Goal: Task Accomplishment & Management: Complete application form

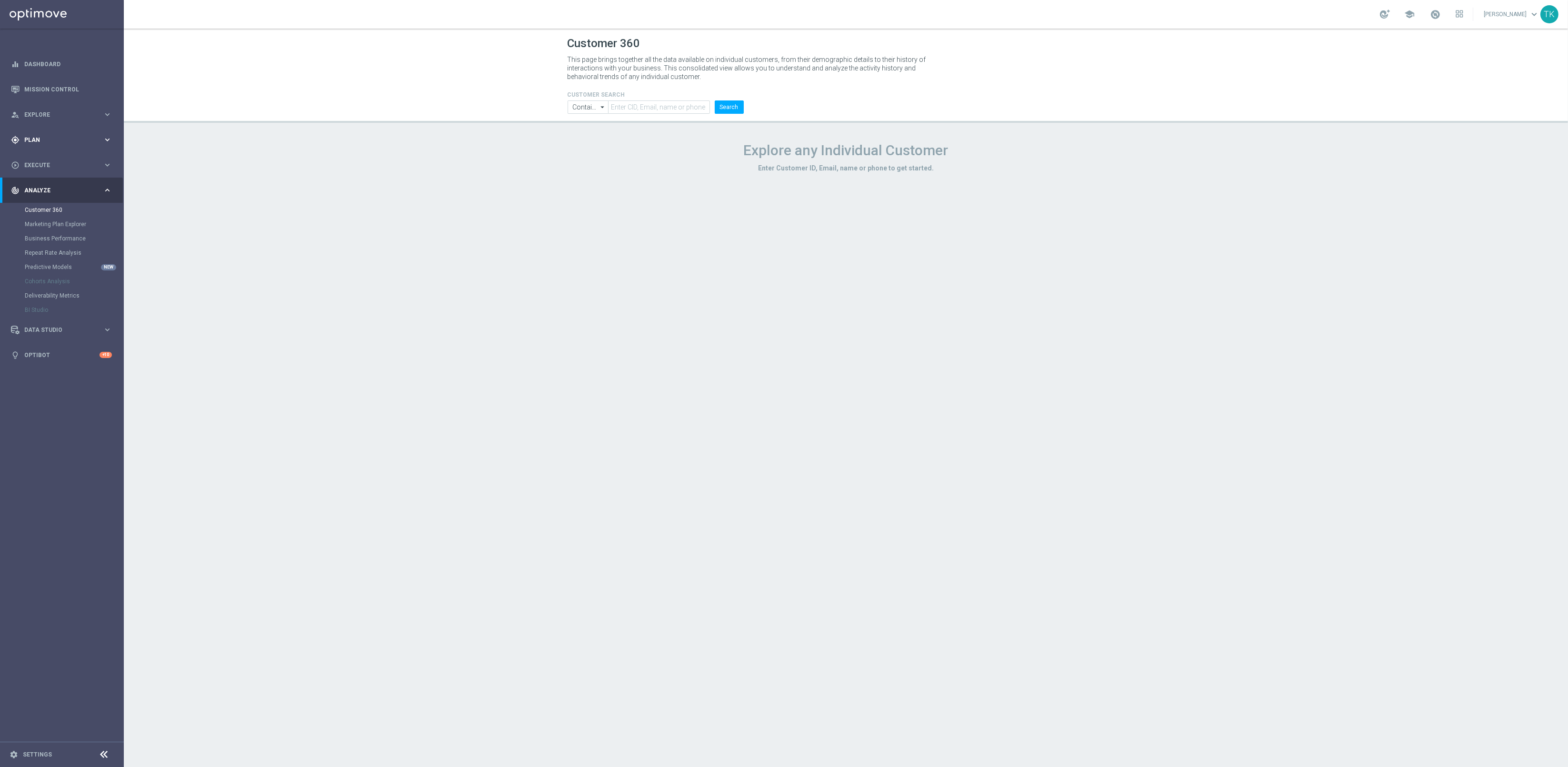
click at [32, 135] on div "gps_fixed Plan keyboard_arrow_right" at bounding box center [61, 139] width 123 height 25
click at [34, 186] on span "Templates" at bounding box center [59, 187] width 68 height 5
click at [39, 201] on link "Optimail" at bounding box center [65, 202] width 69 height 8
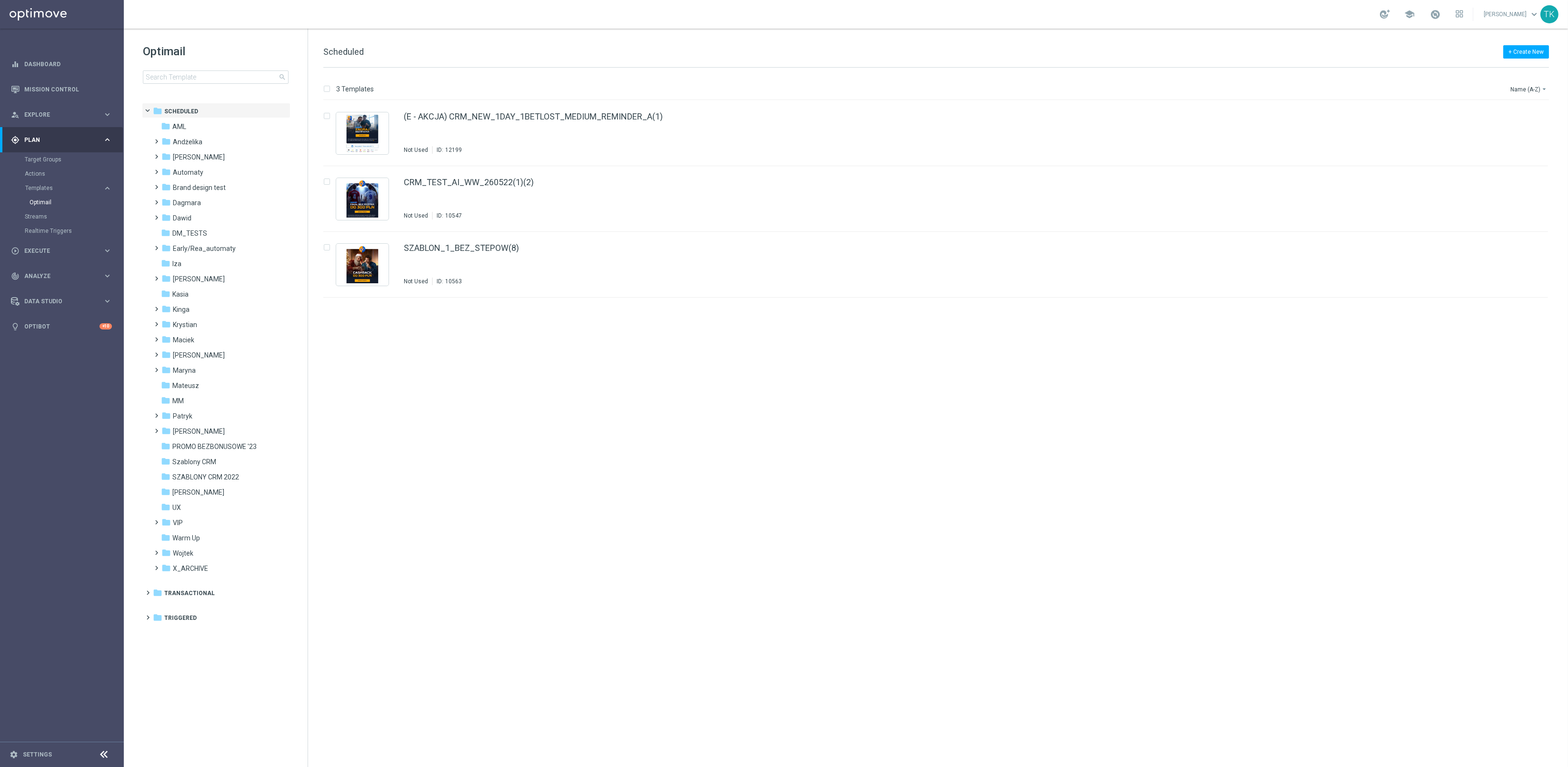
click at [202, 86] on div "Optimail search folder 1 Folder folder Scheduled more_vert folder AML more_vert" at bounding box center [215, 88] width 184 height 118
click at [200, 82] on input at bounding box center [215, 77] width 145 height 13
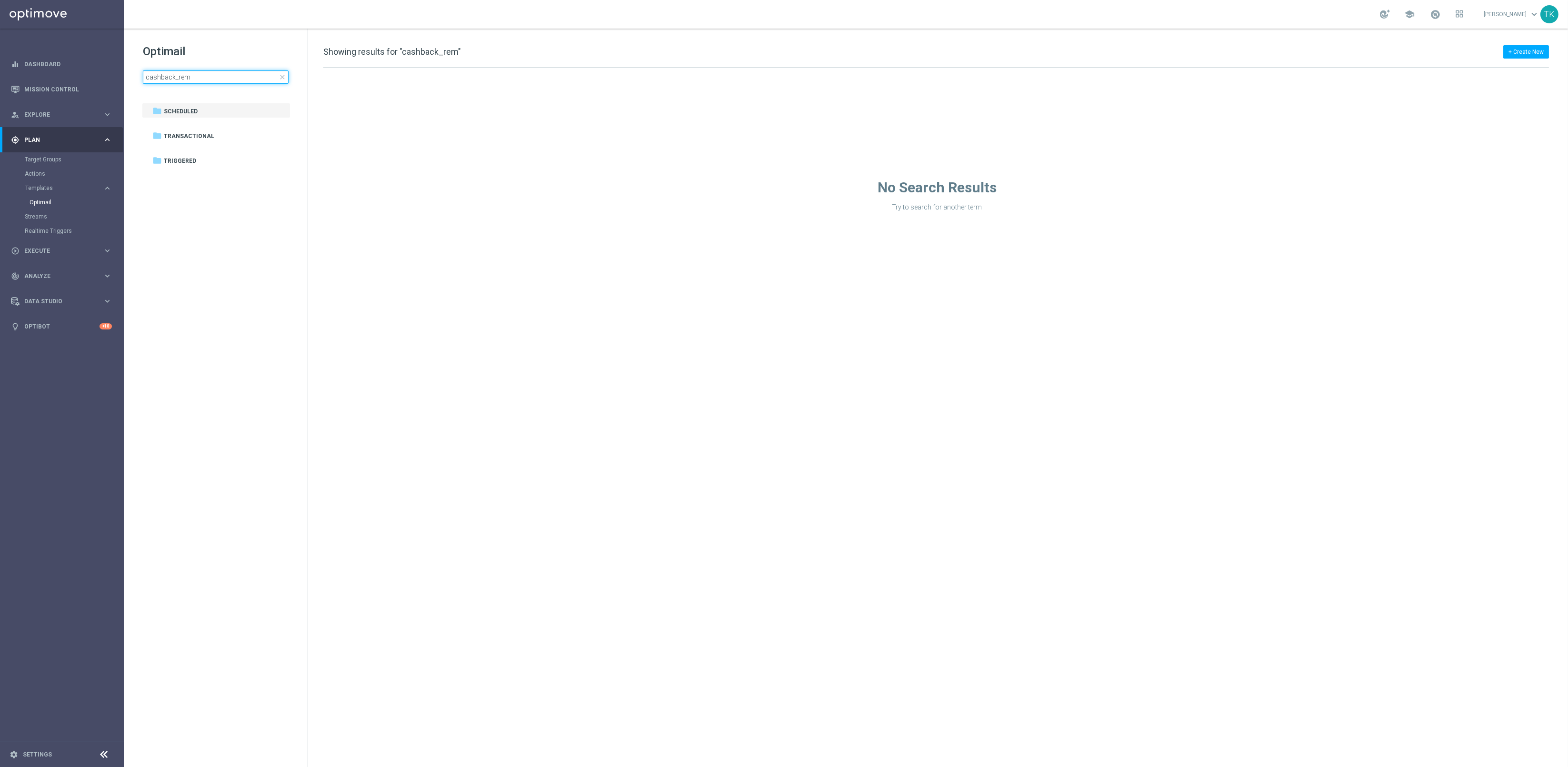
drag, startPoint x: 174, startPoint y: 76, endPoint x: 136, endPoint y: 89, distance: 40.2
click at [136, 89] on div "Optimail cashback_rem close folder 1 Folder folder Scheduled more_vert folder T…" at bounding box center [215, 88] width 184 height 118
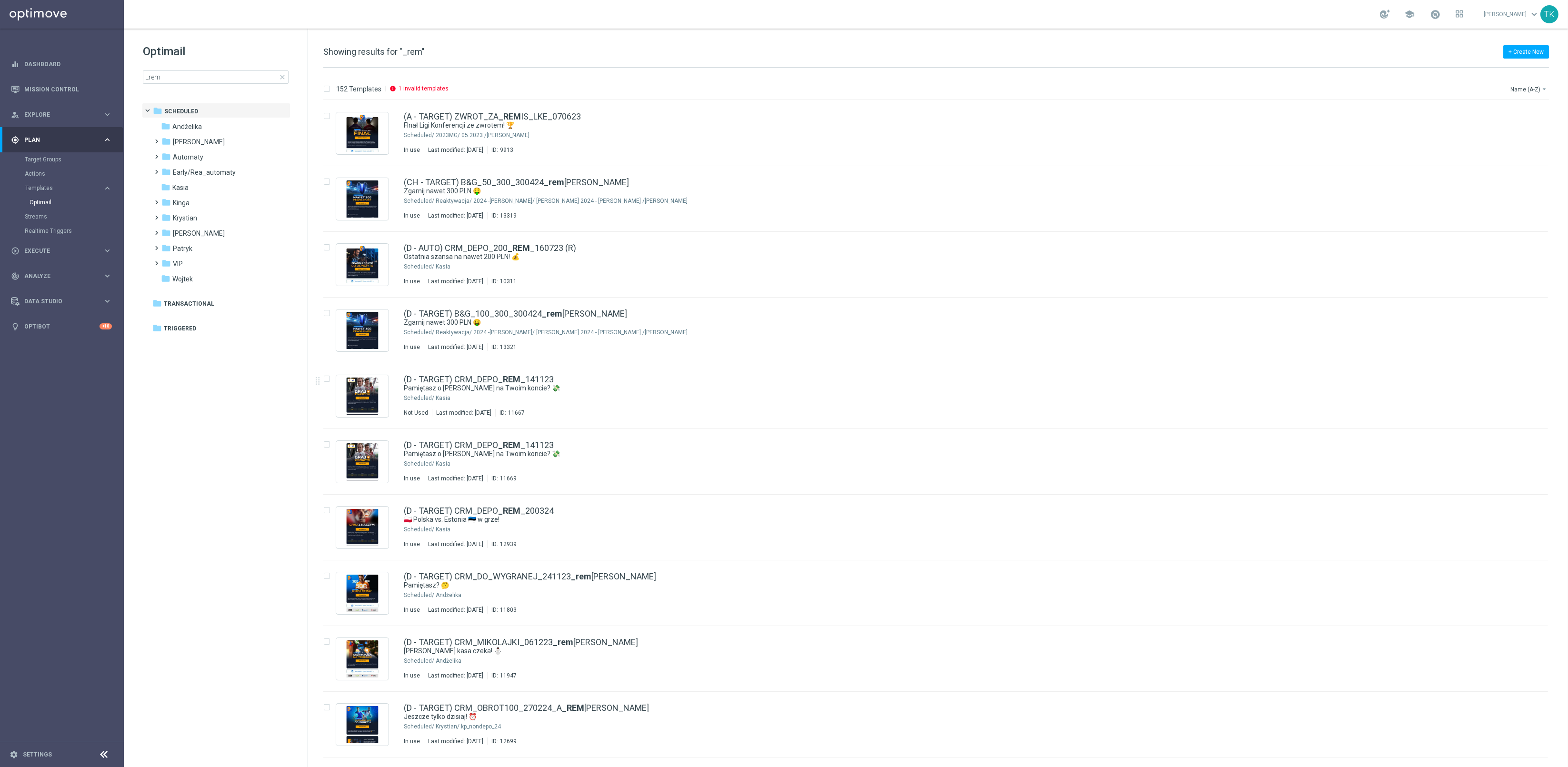
drag, startPoint x: 152, startPoint y: 69, endPoint x: 153, endPoint y: 75, distance: 6.1
click at [152, 69] on div "Optimail _rem close" at bounding box center [225, 64] width 165 height 40
click at [155, 82] on input "_rem" at bounding box center [215, 77] width 145 height 13
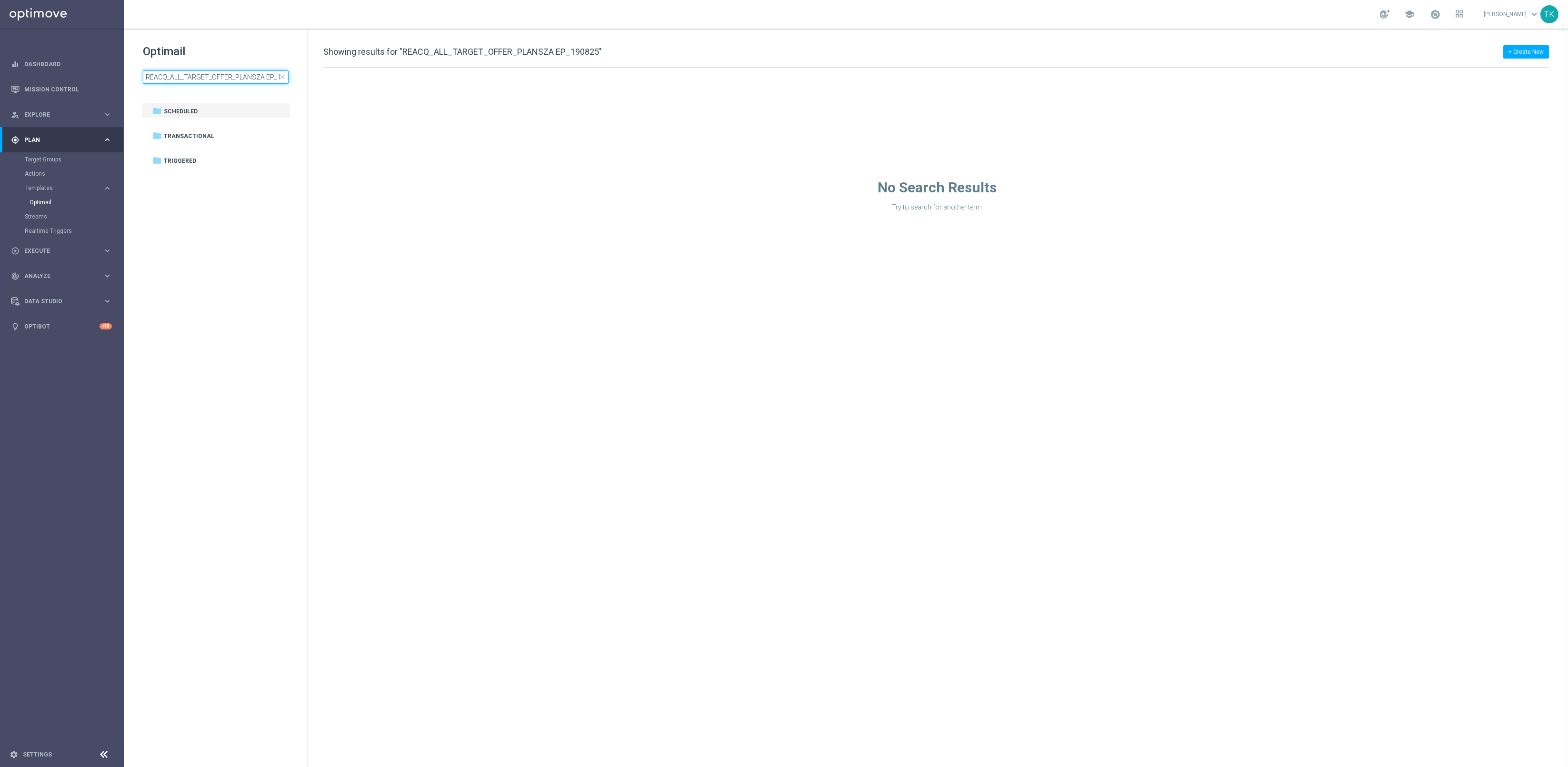
click at [210, 79] on input "REACQ_ALL_TARGET_OFFER_PLANSZA EP_190825" at bounding box center [215, 77] width 145 height 13
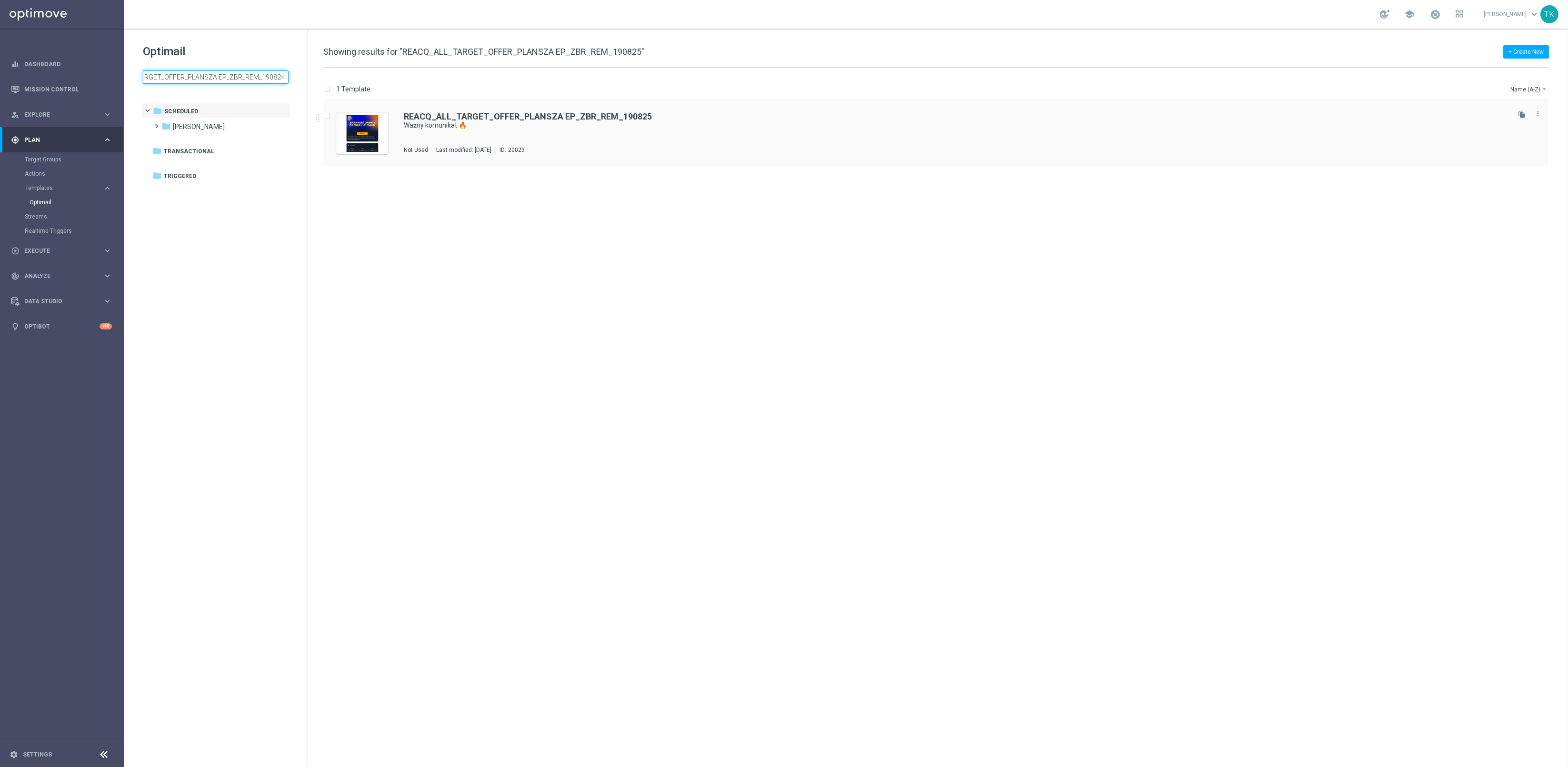
type input "REACQ_ALL_TARGET_OFFER_PLANSZA EP_ZBR_REM_190825"
click at [551, 135] on div "REACQ_ALL_TARGET_OFFER_PLANSZA EP_ZBR_REM_190825 Ważny komunikat 🔥 In use Last …" at bounding box center [956, 133] width 1104 height 41
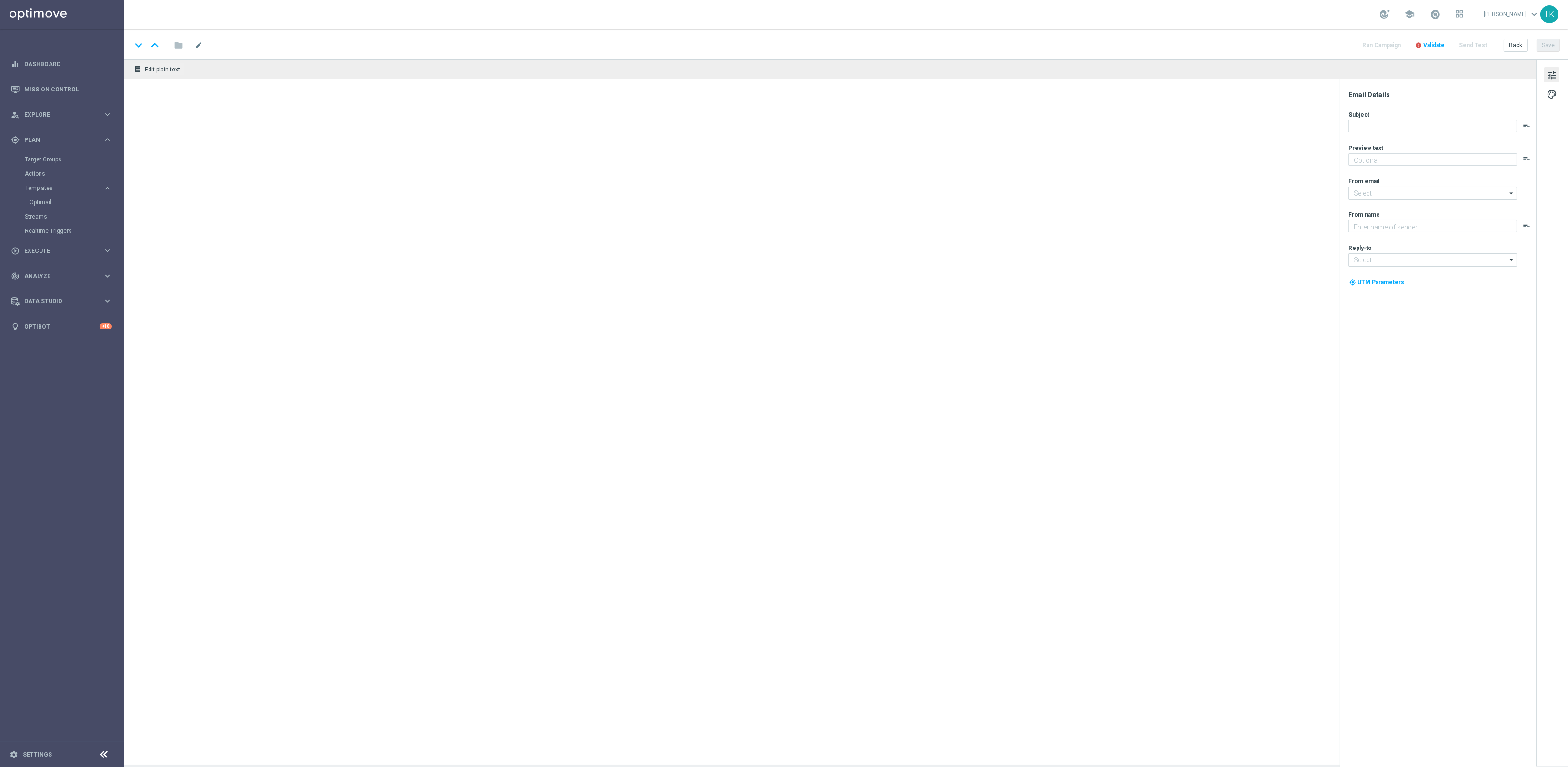
type textarea "⚽ Jest na co grać, kursy gotowe ⚽"
type textarea "STS"
type input "oferta@sts.pl"
type input "kontakt@sts.pl"
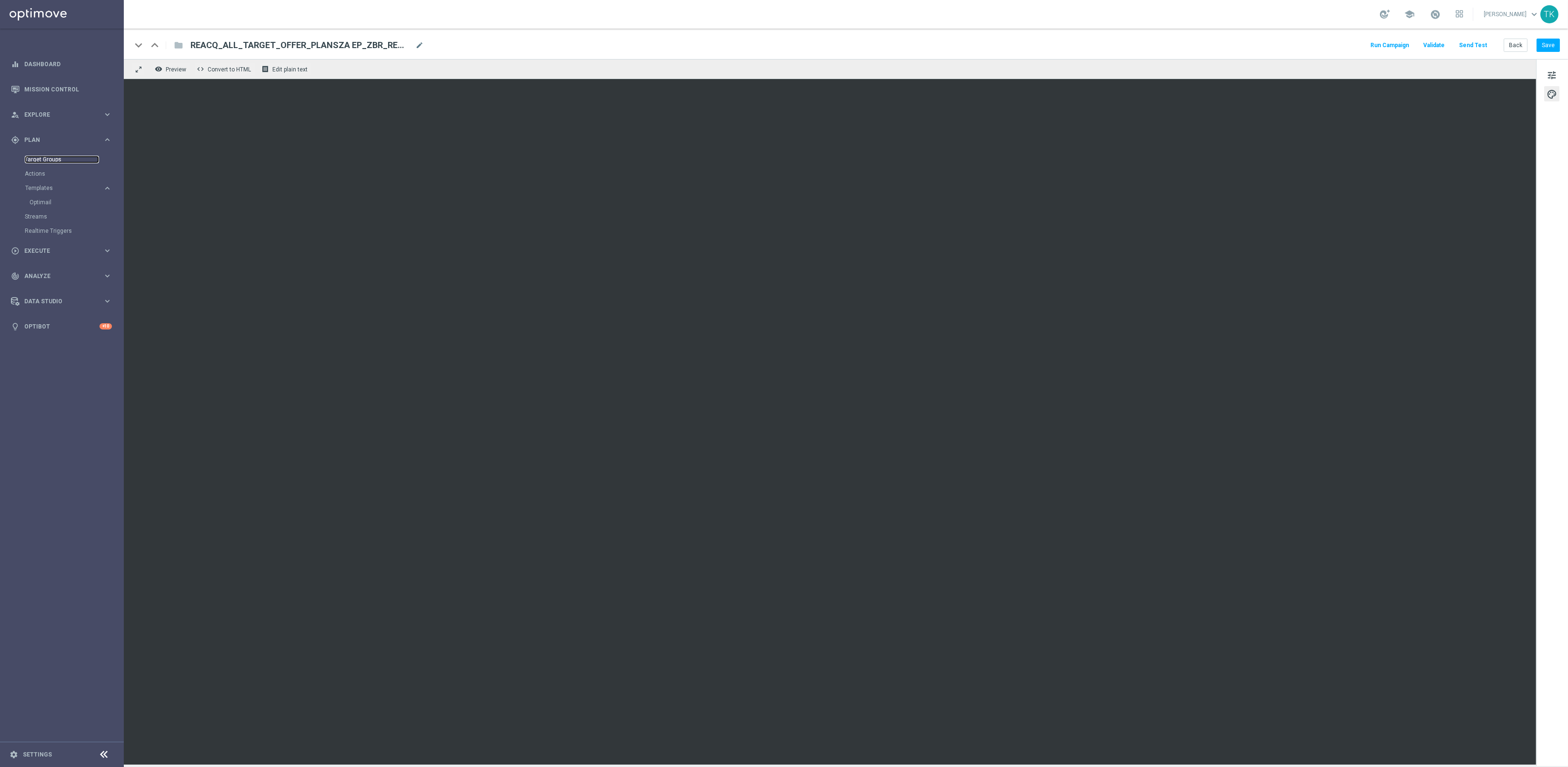
click at [36, 161] on link "Target Groups" at bounding box center [62, 159] width 74 height 8
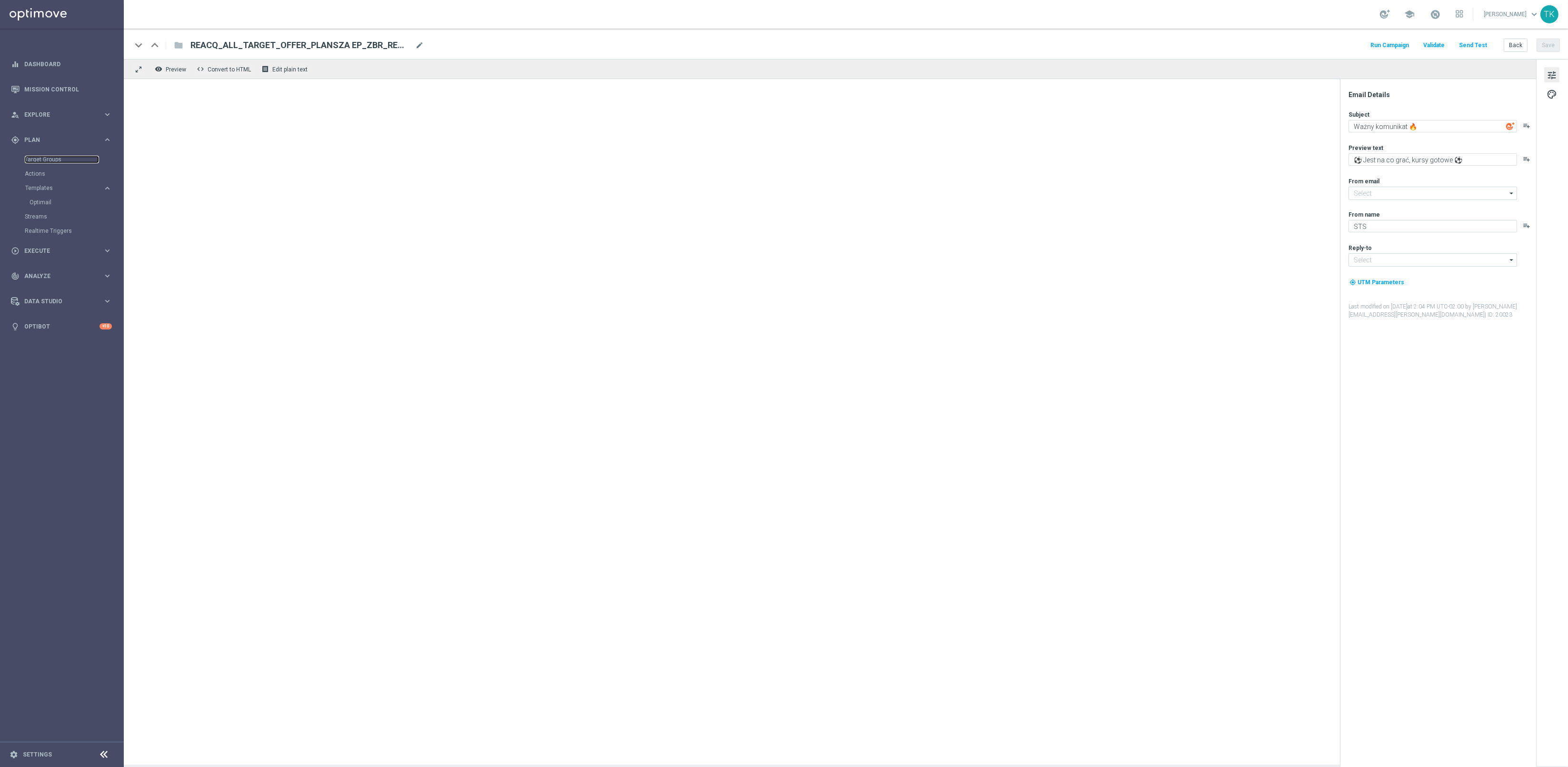
type input "oferta@sts.pl"
type input "kontakt@sts.pl"
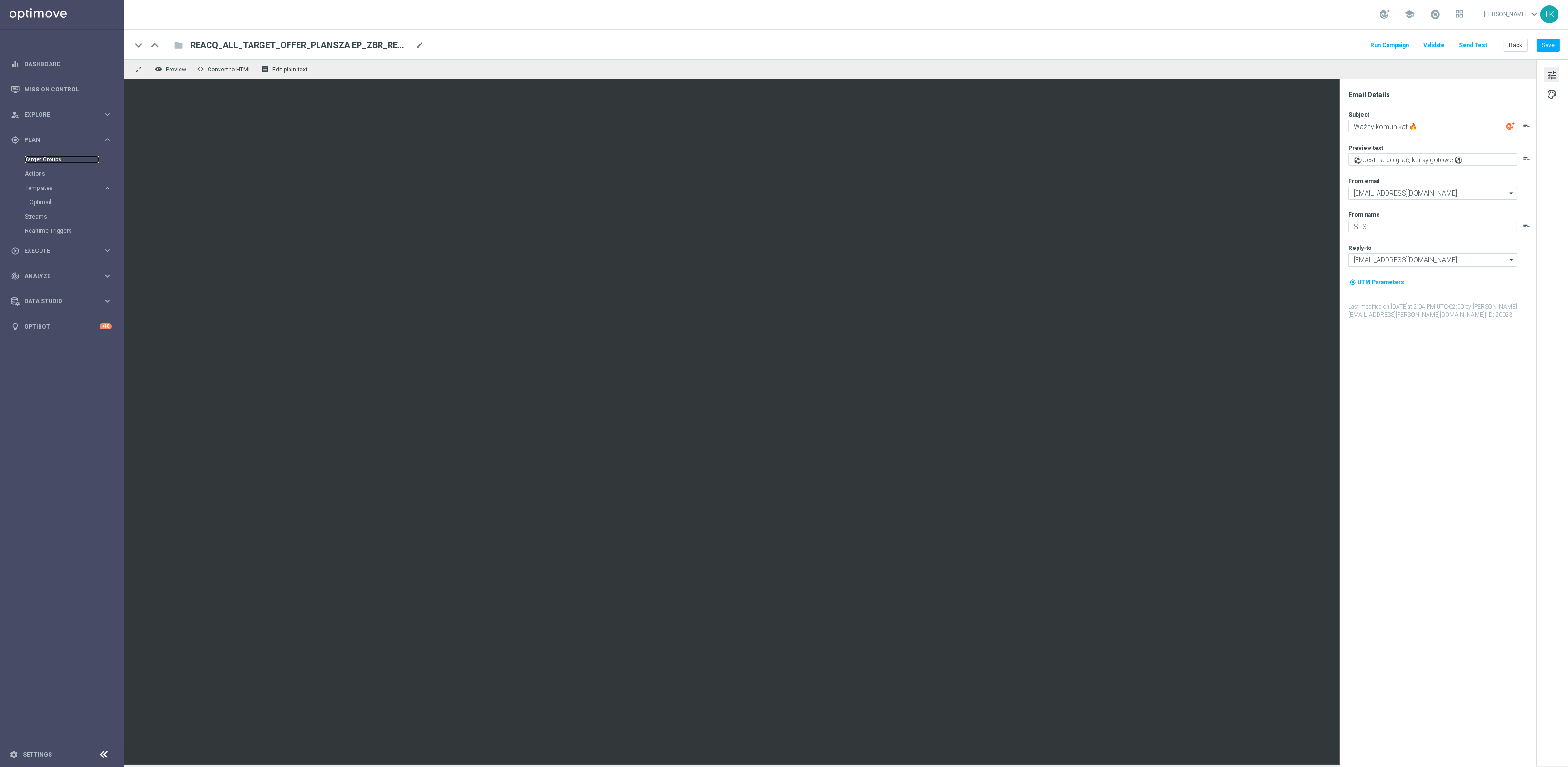
click at [41, 161] on link "Target Groups" at bounding box center [62, 159] width 74 height 8
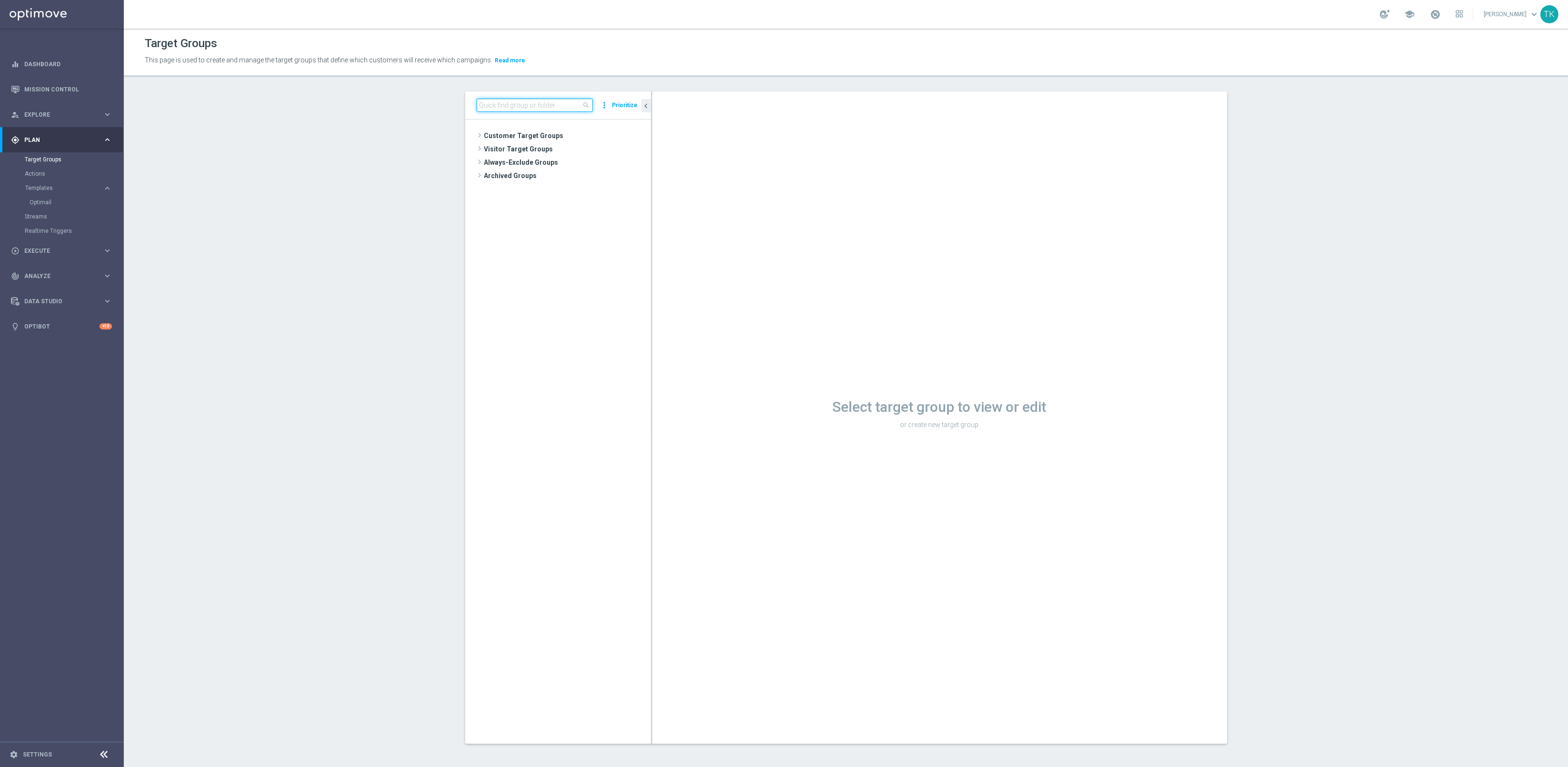
click at [517, 102] on input at bounding box center [534, 105] width 116 height 13
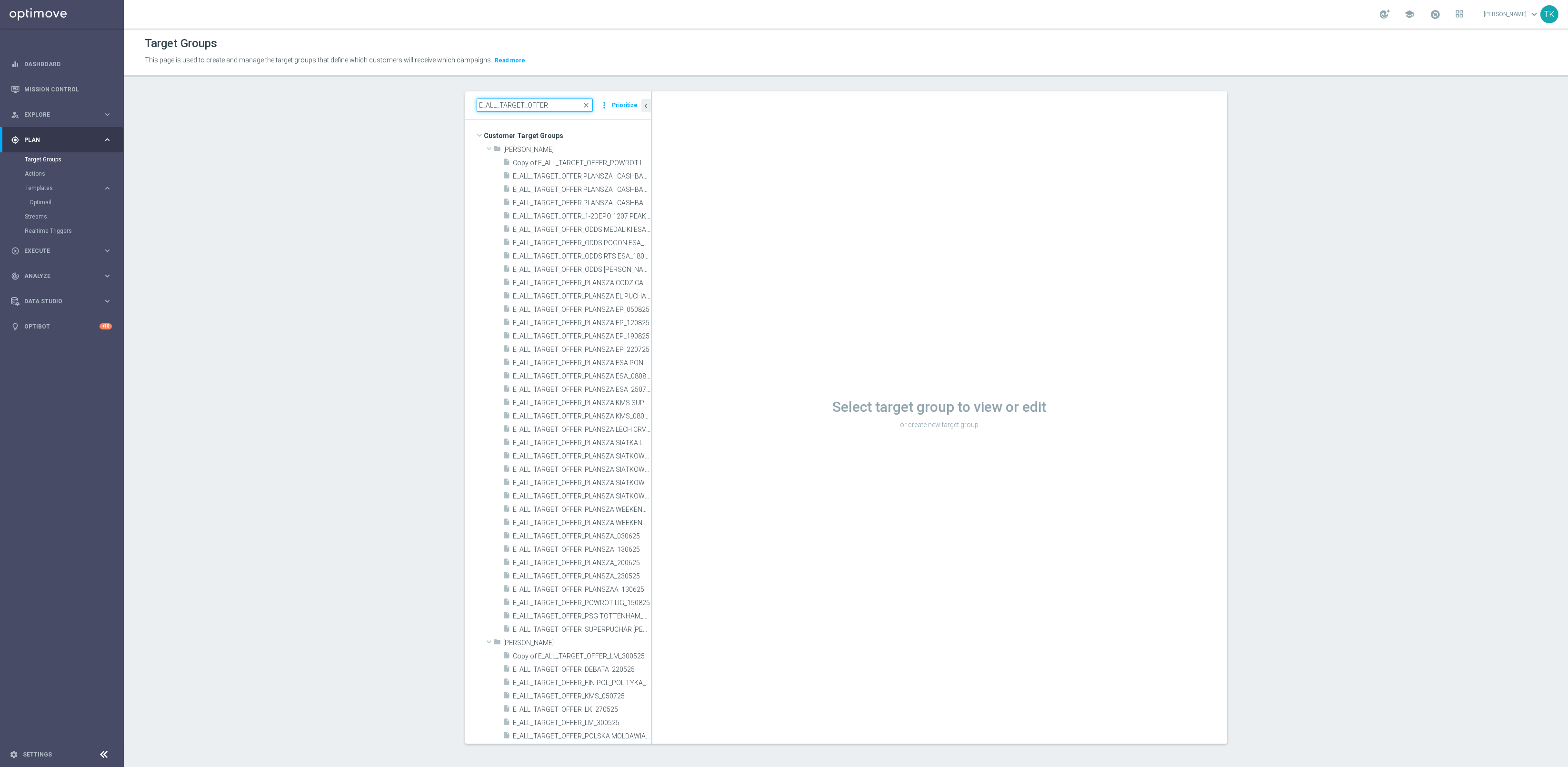
click at [508, 107] on input "E_ALL_TARGET_OFFER" at bounding box center [534, 105] width 116 height 13
paste input "PLANSZA I CASHBACK REM_150825"
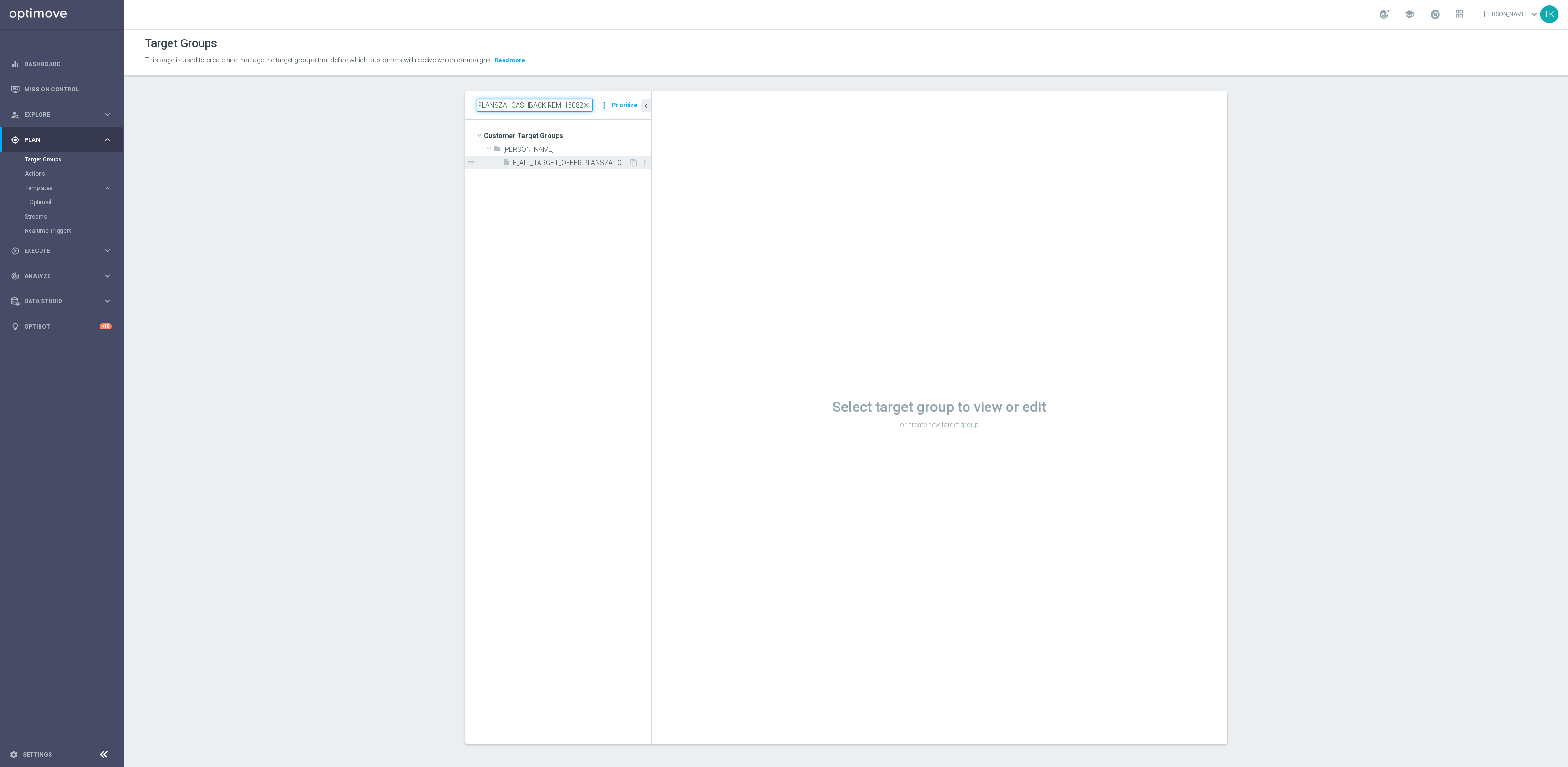
type input "E_ALL_TARGET_OFFER PLANSZA I CASHBACK REM_150825"
click at [541, 163] on span "E_ALL_TARGET_OFFER PLANSZA I CASHBACK REM_150825" at bounding box center [571, 163] width 116 height 8
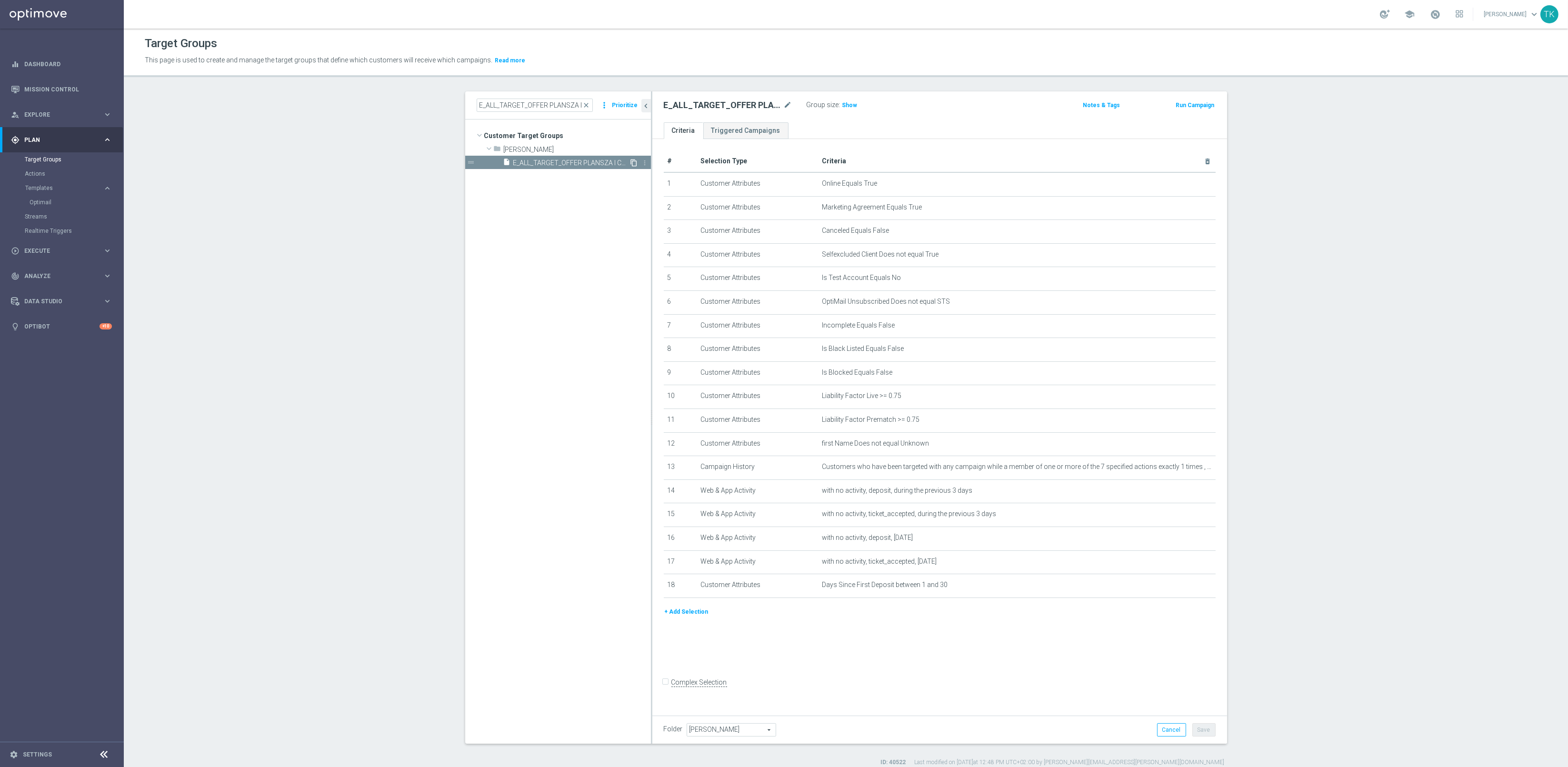
click at [631, 161] on icon "content_copy" at bounding box center [634, 163] width 8 height 8
click at [784, 103] on icon "mode_edit" at bounding box center [788, 105] width 9 height 12
type input "E_ALL_TARGET_OFFER_FEN BEN_3DEPO_CASHBACK_REM_200825"
click at [900, 117] on div "E_ALL_TARGET_OFFER_FEN BEN_3DEPO_CASHBACK_REM_200825 Group size : Show Notes & …" at bounding box center [940, 107] width 575 height 31
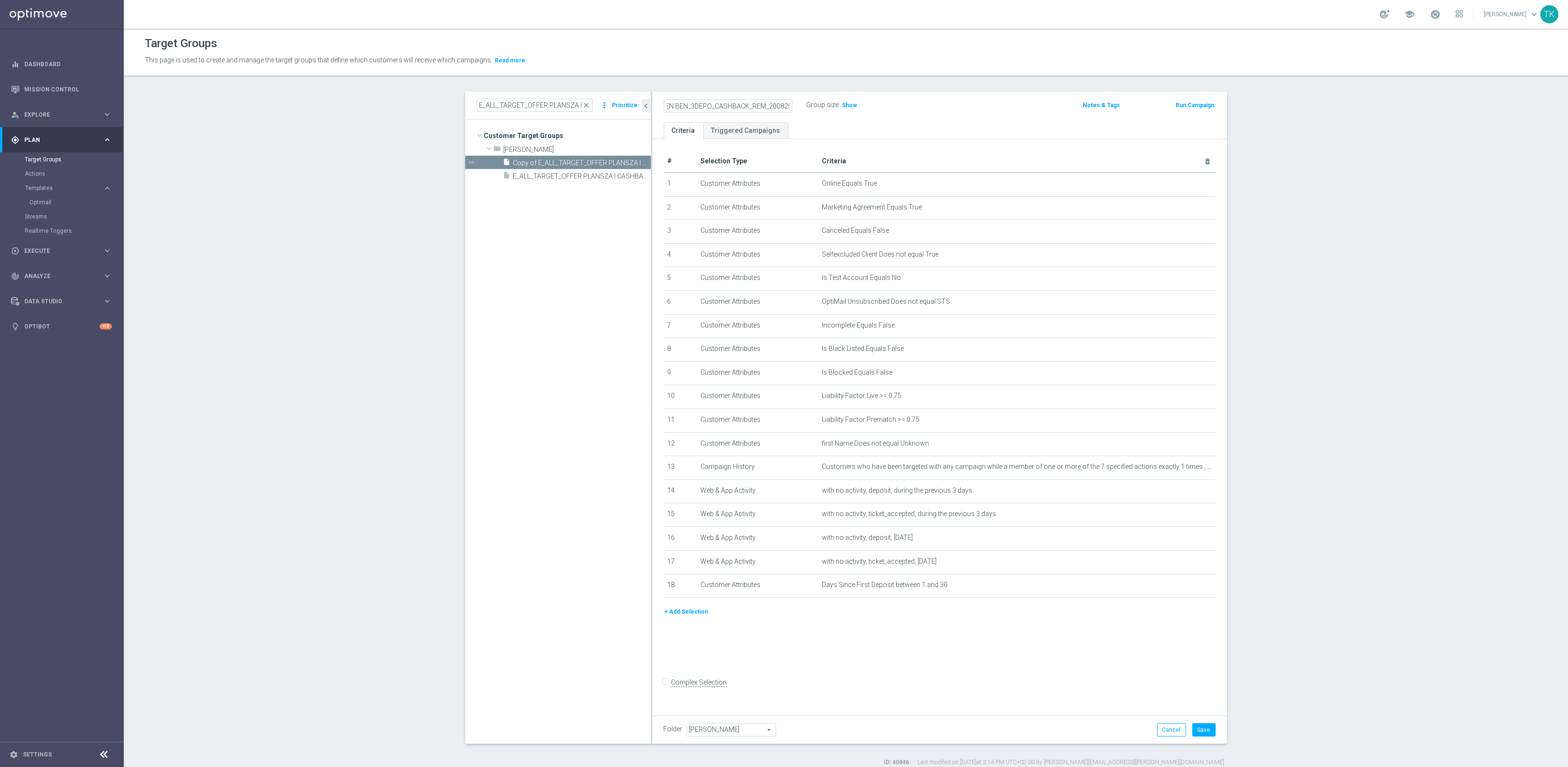
scroll to position [0, 0]
click at [595, 161] on span "Copy of E_ALL_TARGET_OFFER PLANSZA I CASHBACK REM_150825" at bounding box center [571, 163] width 116 height 8
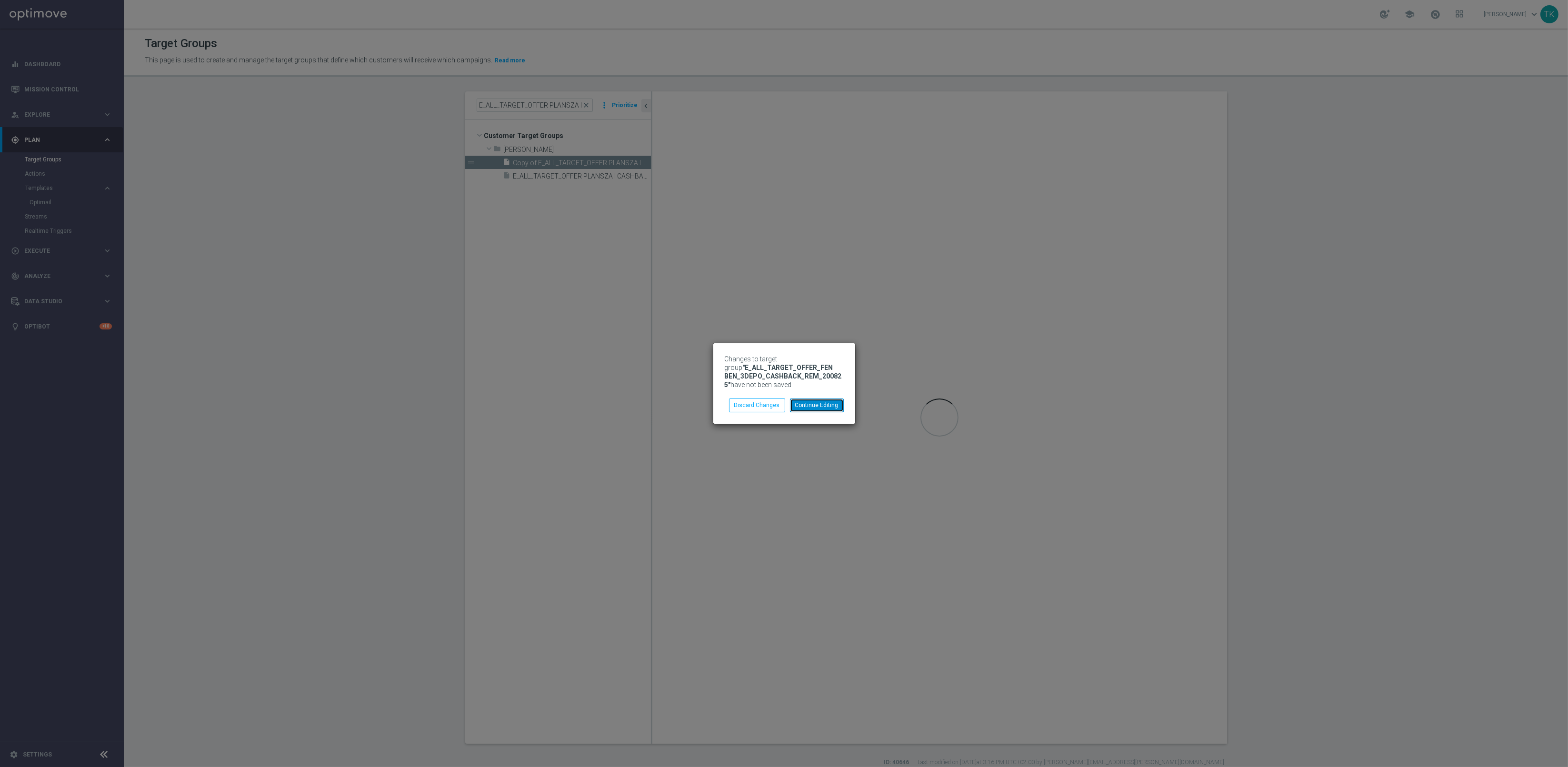
click at [805, 408] on button "Continue Editing" at bounding box center [817, 405] width 54 height 13
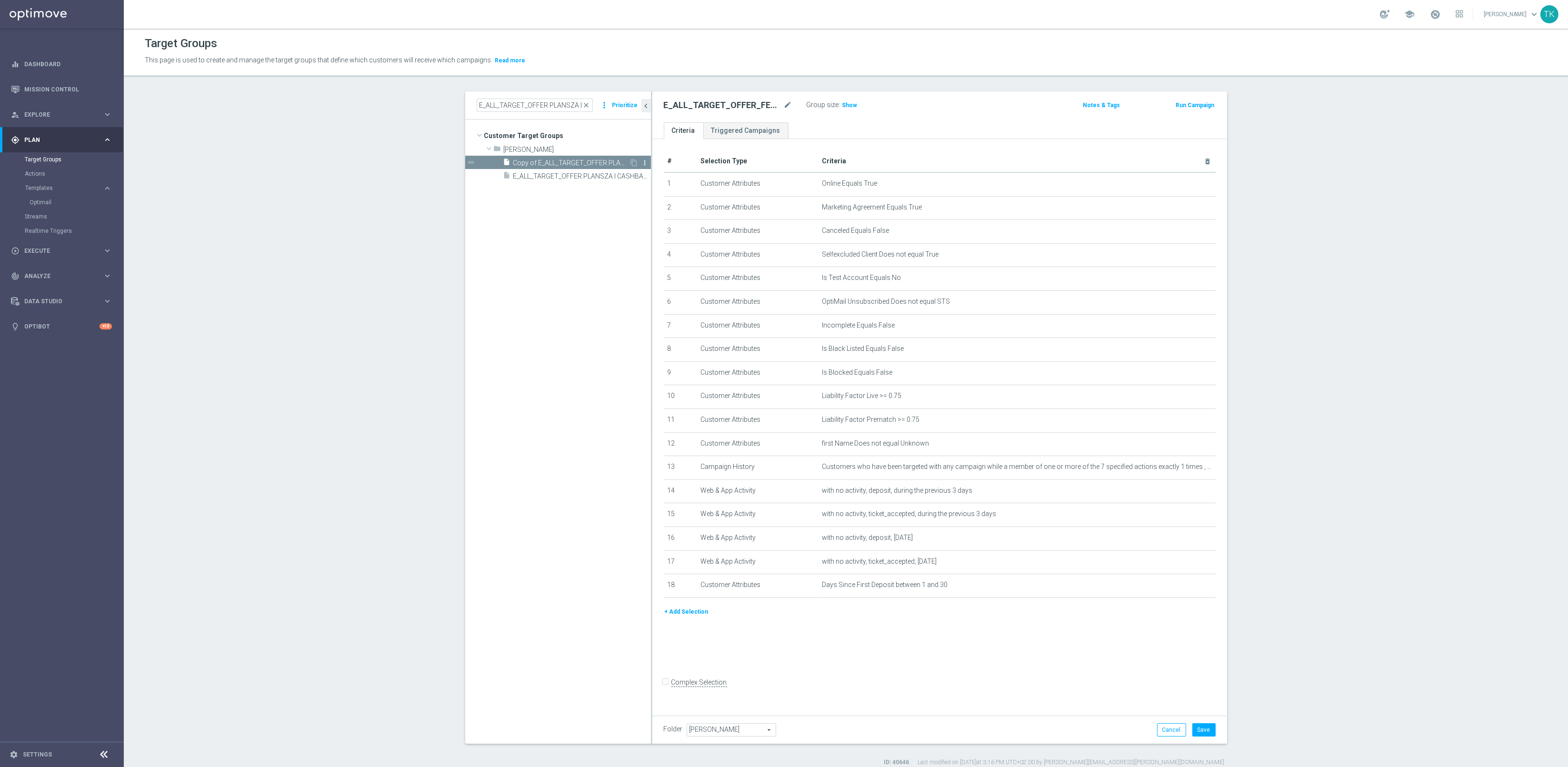
click at [642, 159] on icon "more_vert" at bounding box center [645, 163] width 8 height 8
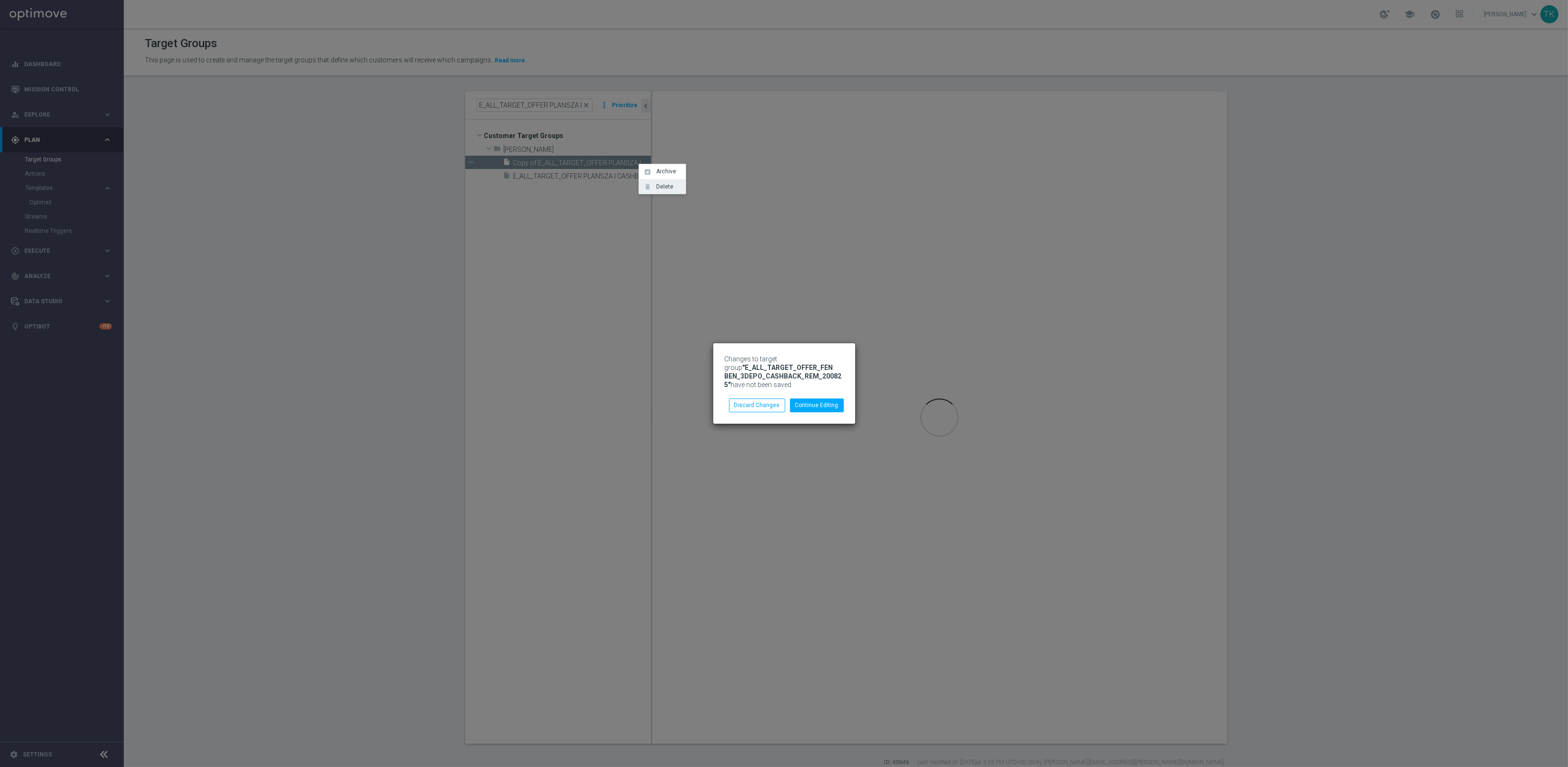
click at [665, 186] on span "Delete" at bounding box center [663, 186] width 21 height 7
click at [829, 405] on button "Delete" at bounding box center [829, 407] width 27 height 13
click at [821, 405] on button "Continue Editing" at bounding box center [817, 405] width 54 height 13
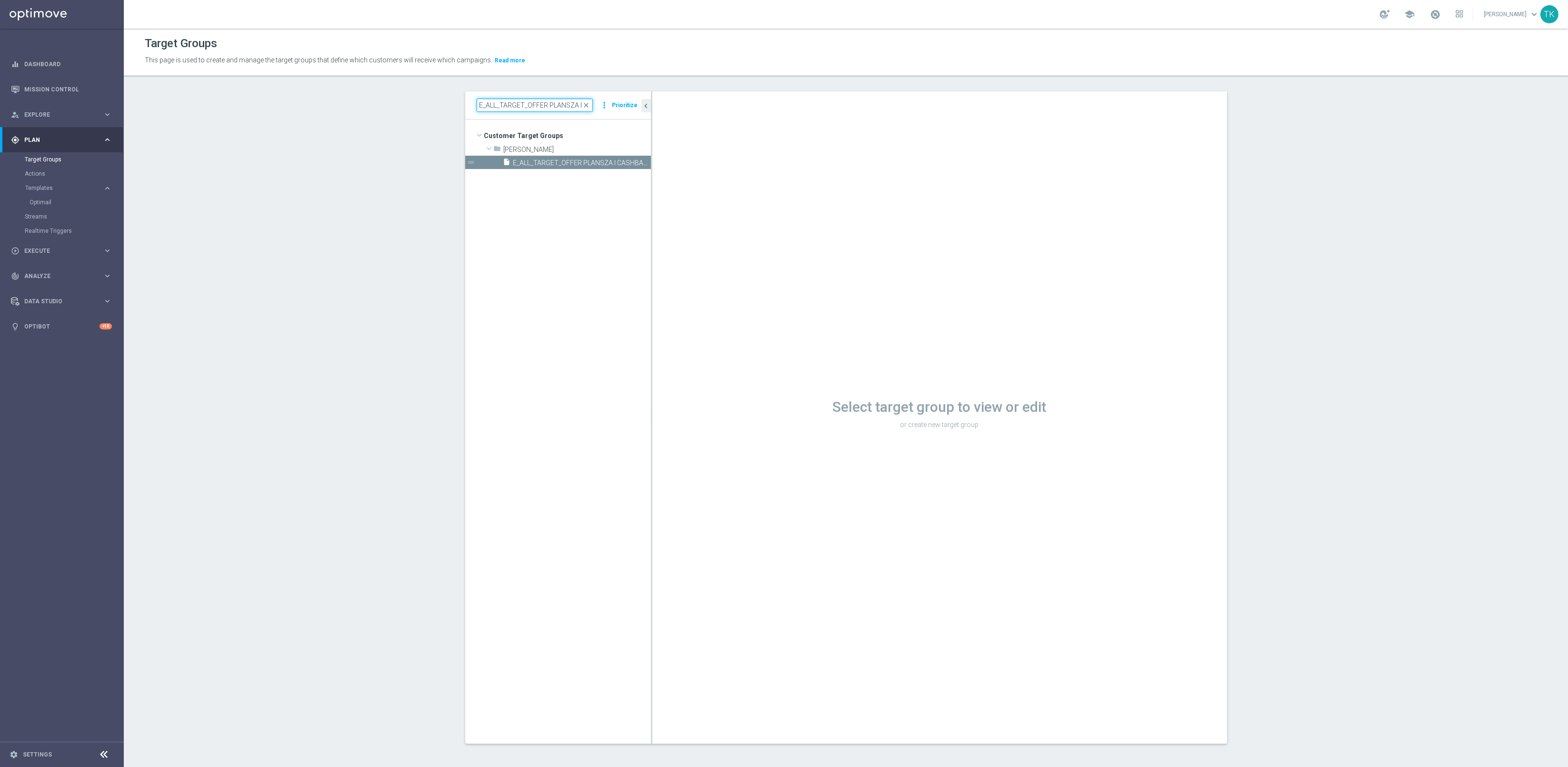
click at [555, 101] on input "E_ALL_TARGET_OFFER PLANSZA I CASHBACK REM_150825" at bounding box center [534, 105] width 116 height 13
paste input "08"
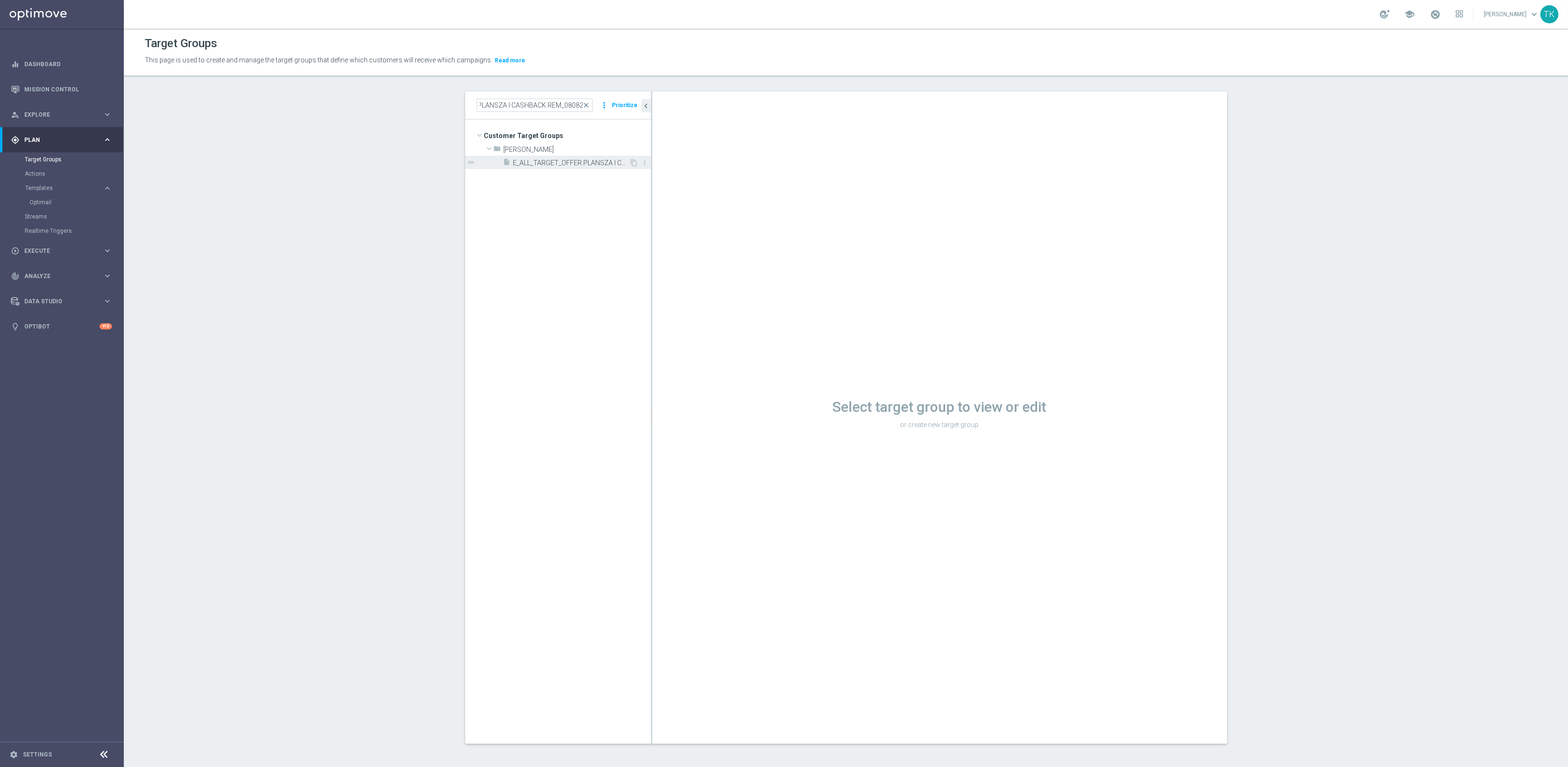
click at [576, 159] on span "E_ALL_TARGET_OFFER PLANSZA I CASHBACK REM_080825" at bounding box center [571, 163] width 116 height 8
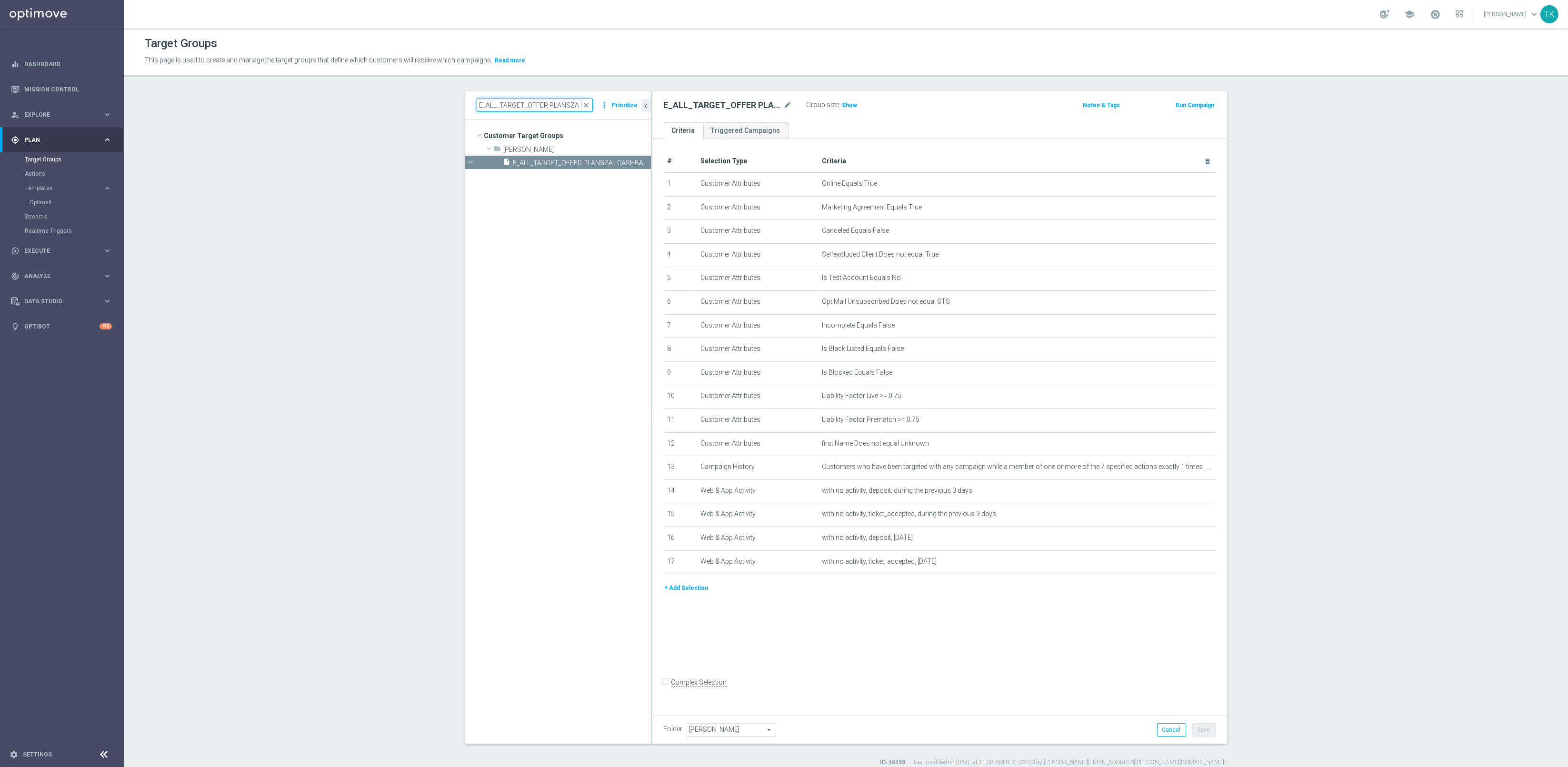
click at [523, 104] on input "E_ALL_TARGET_OFFER PLANSZA I CASHBACK REM_080825" at bounding box center [534, 105] width 116 height 13
paste input "1"
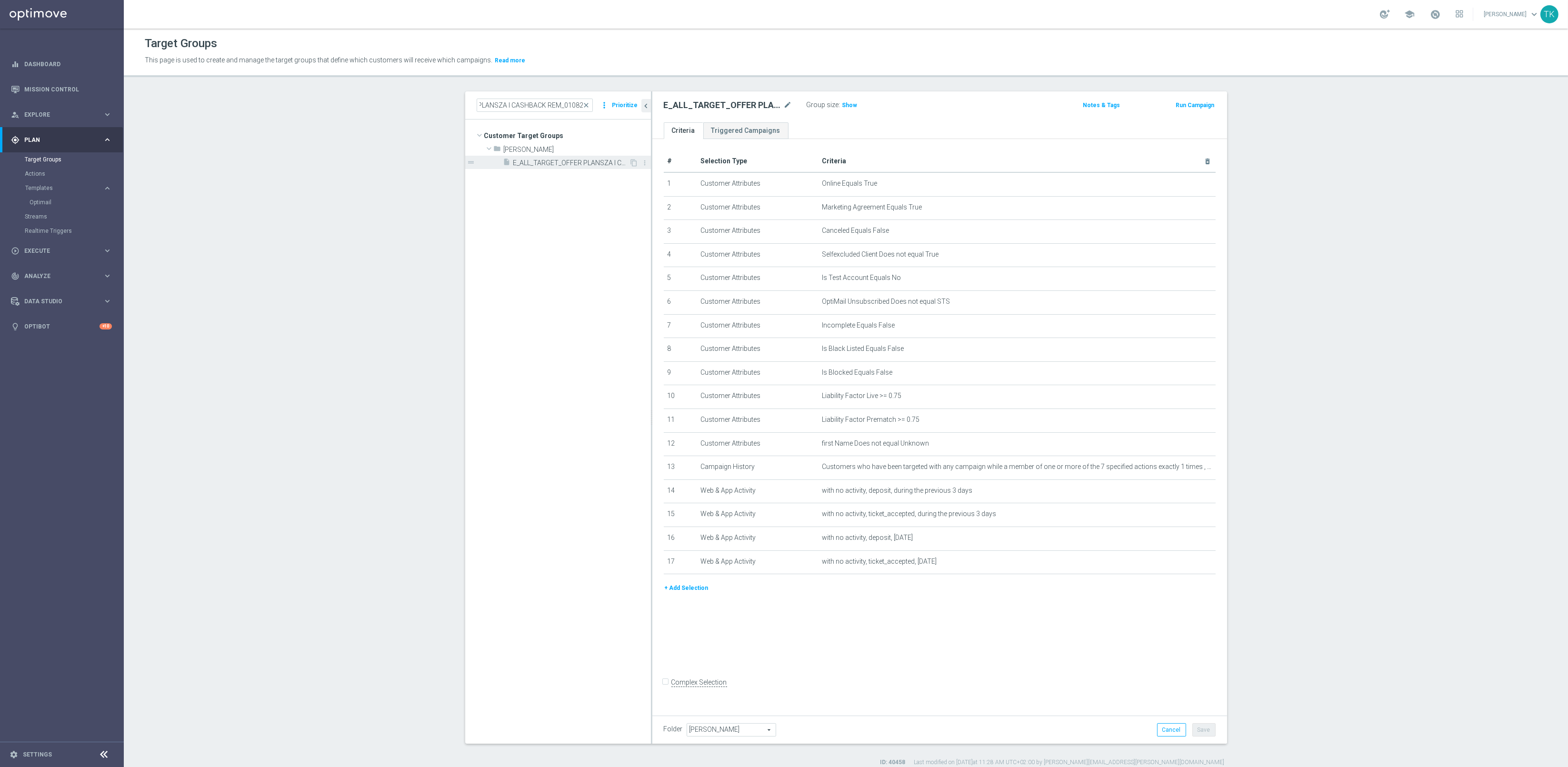
click at [581, 161] on span "E_ALL_TARGET_OFFER PLANSZA I CASHBACK REM_010825" at bounding box center [571, 163] width 116 height 8
click at [537, 100] on input "E_ALL_TARGET_OFFER PLANSZA I CASHBACK REM_010825" at bounding box center [534, 105] width 116 height 13
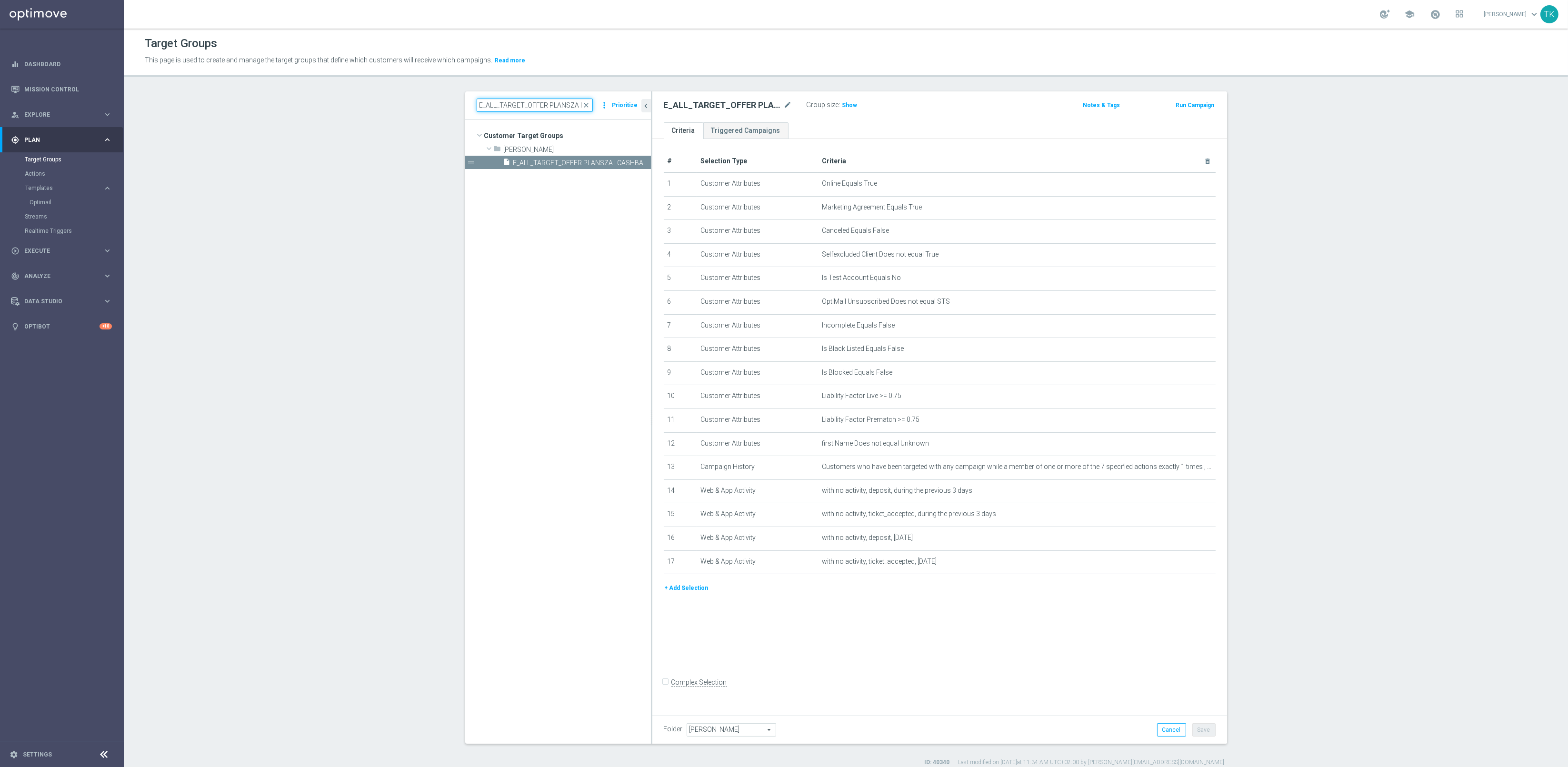
paste input "DEPO_3DEPO 25 DO 100 PREV MONTH_08"
type input "E_ALL_TARGET_DEPO_3DEPO 25 DO 100 PREV MONTH_080825"
click at [578, 213] on span "E_ALL_TARGET_DEPO_3DEPO 25 DO 100 PREV MONTH_080825" at bounding box center [590, 216] width 78 height 8
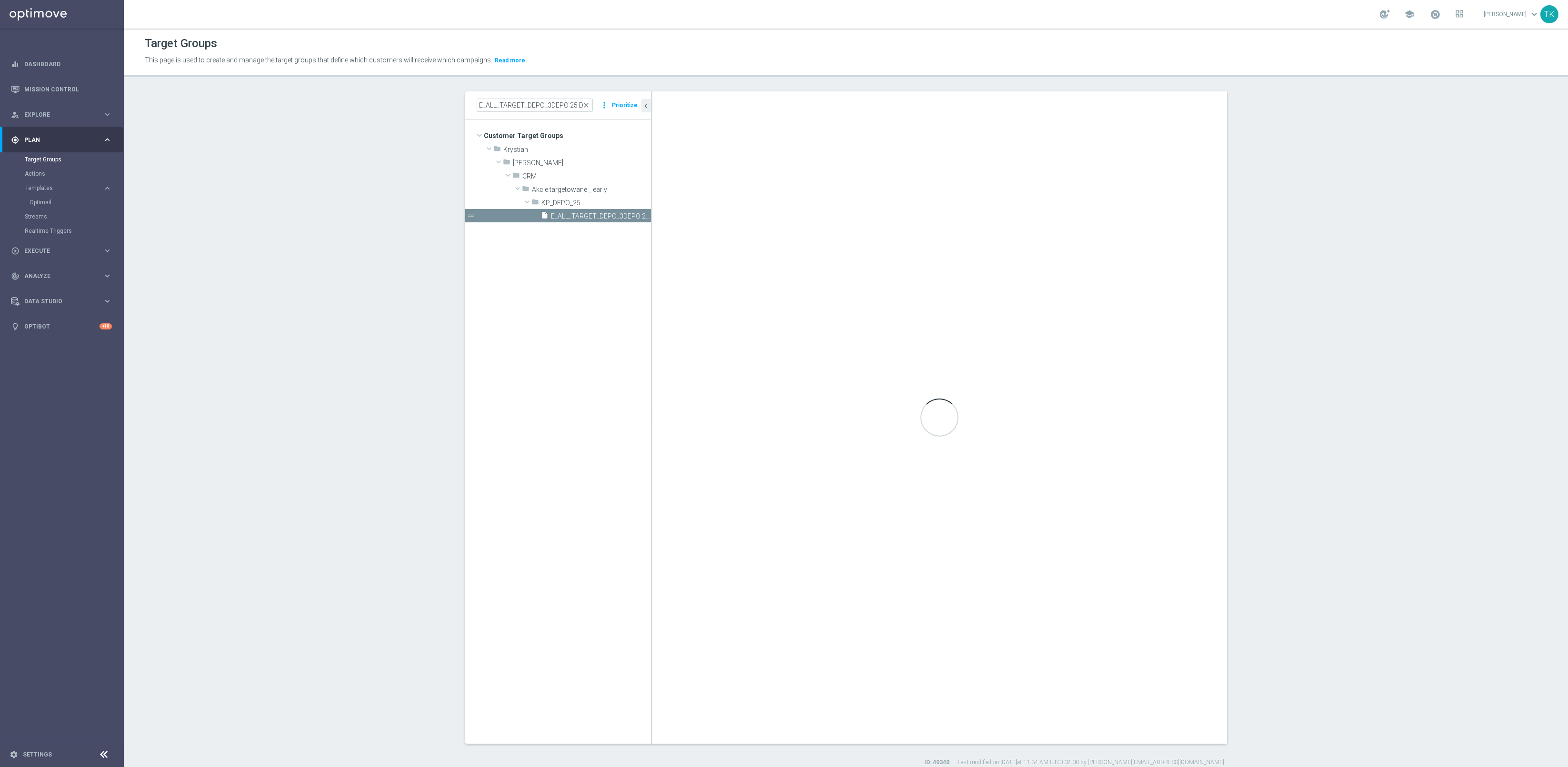
checkbox input "true"
type input "KP_DEPO_25"
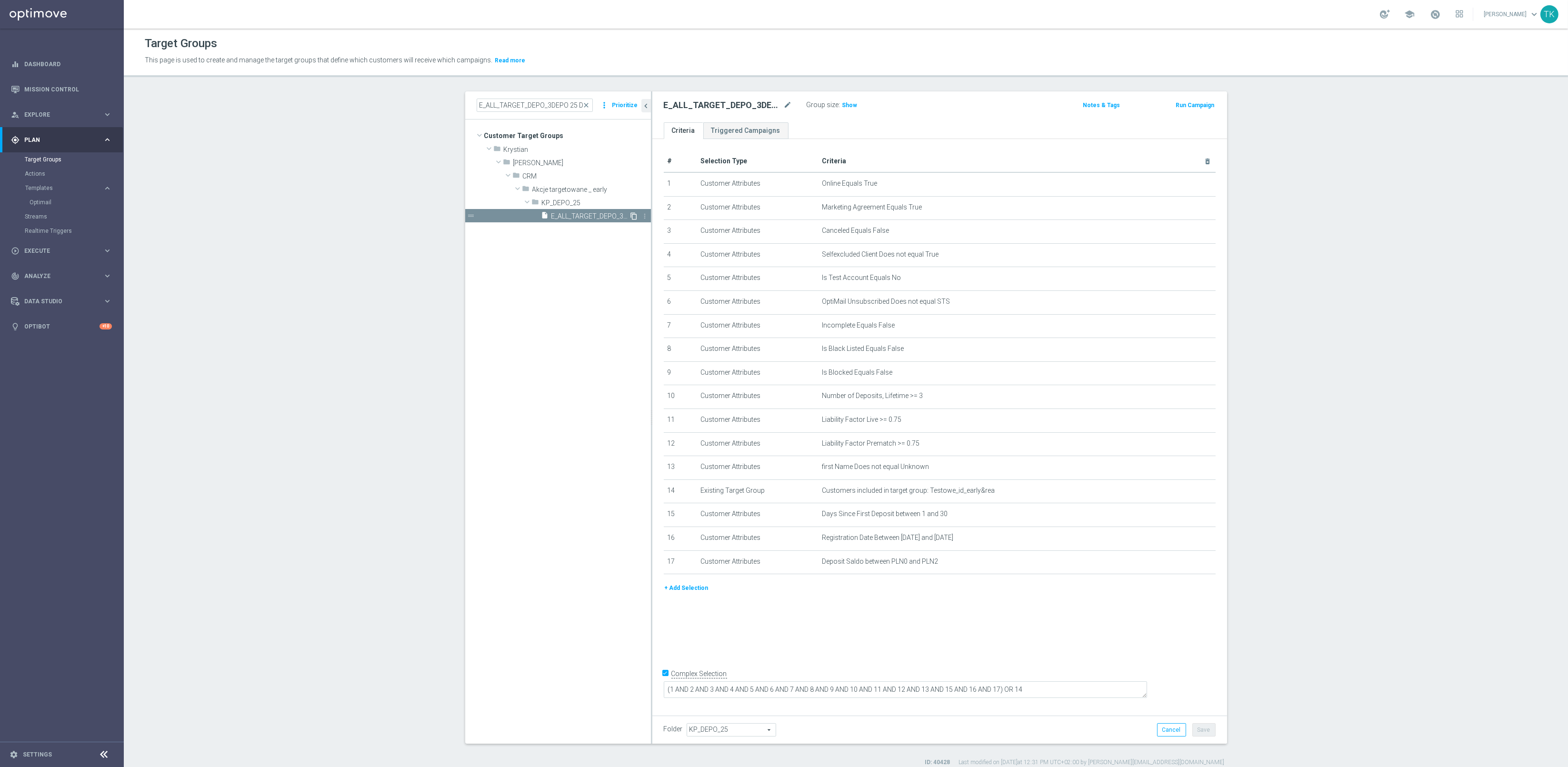
click at [631, 215] on icon "content_copy" at bounding box center [634, 216] width 8 height 8
click at [598, 217] on span "Copy of E_ALL_TARGET_DEPO_3DEPO 25 DO 100 PREV MONTH_080825" at bounding box center [590, 216] width 78 height 8
click at [785, 103] on icon "mode_edit" at bounding box center [788, 105] width 9 height 12
type input "E_ALL_TARGET_OFFER_FEN BEN_3DEPO_CASHBACK_REM_200825"
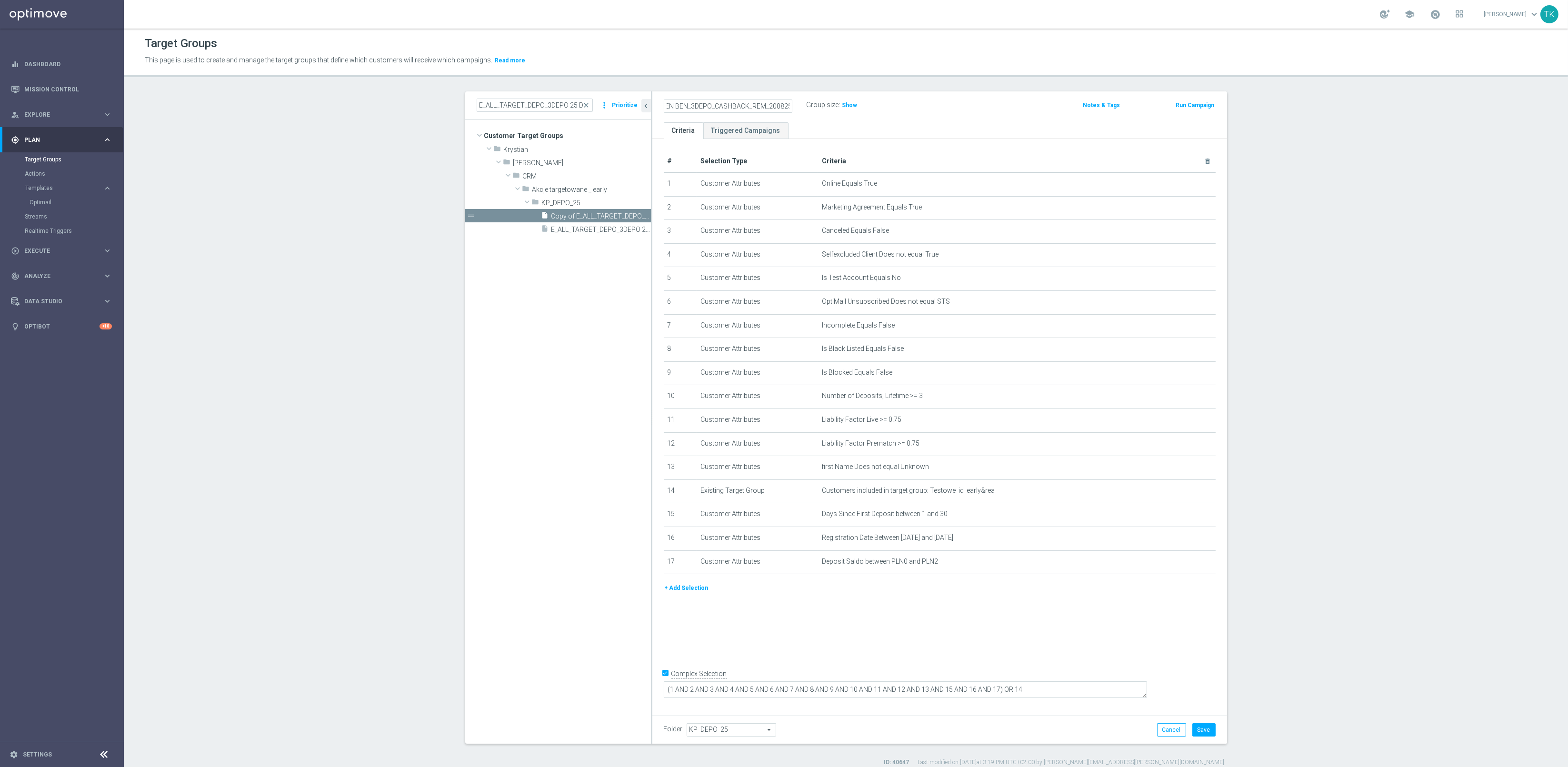
click at [869, 117] on div "E_ALL_TARGET_OFFER_FEN BEN_3DEPO_CASHBACK_REM_200825 Group size : Show Notes & …" at bounding box center [940, 107] width 575 height 31
click at [1180, 538] on icon "mode_edit" at bounding box center [1184, 538] width 8 height 8
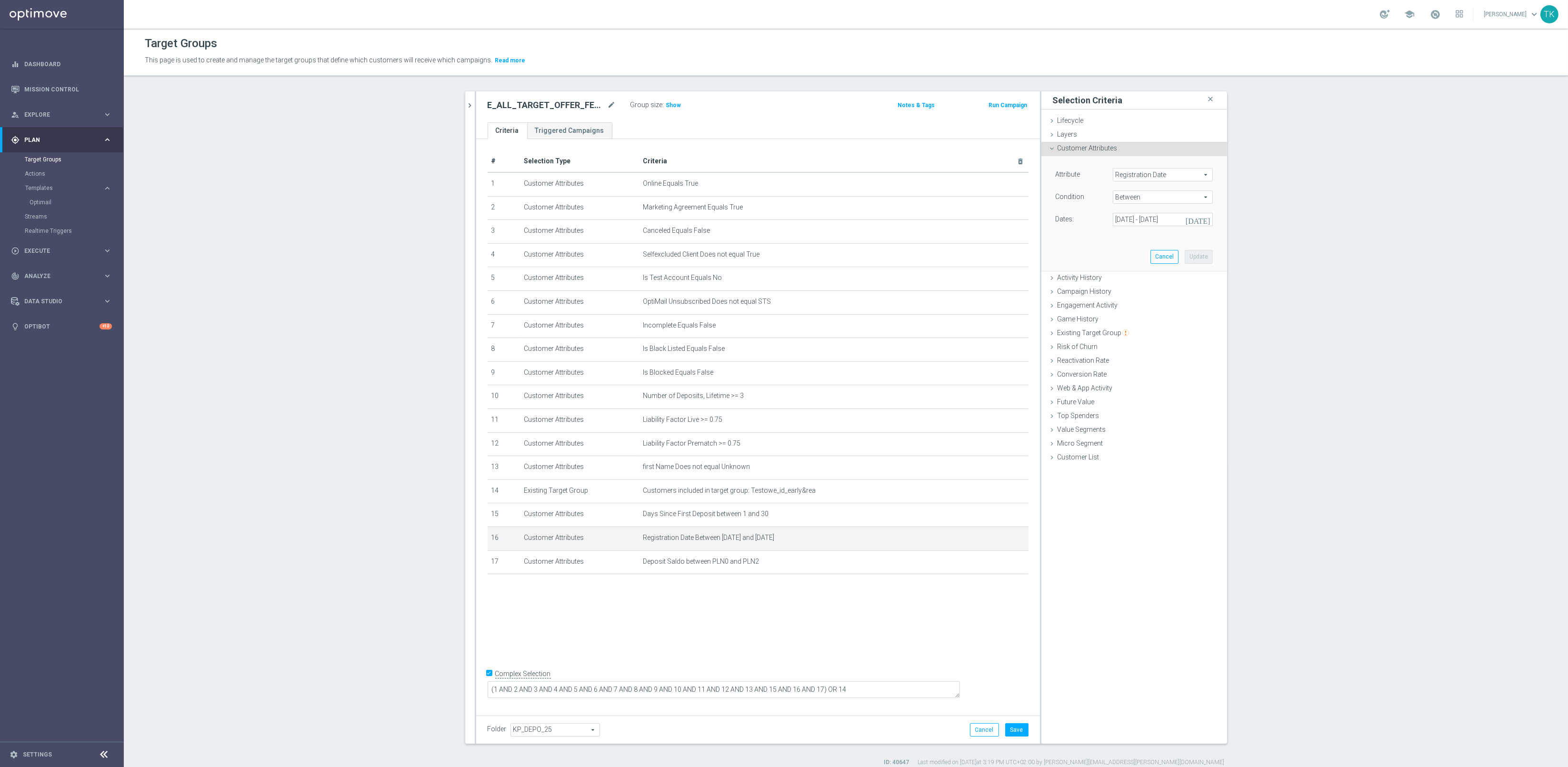
click at [1127, 180] on span "Registration Date" at bounding box center [1163, 175] width 99 height 12
click at [1125, 175] on input "search" at bounding box center [1163, 175] width 100 height 13
click at [1146, 176] on input "DEPOSIT" at bounding box center [1163, 175] width 100 height 13
type input "D"
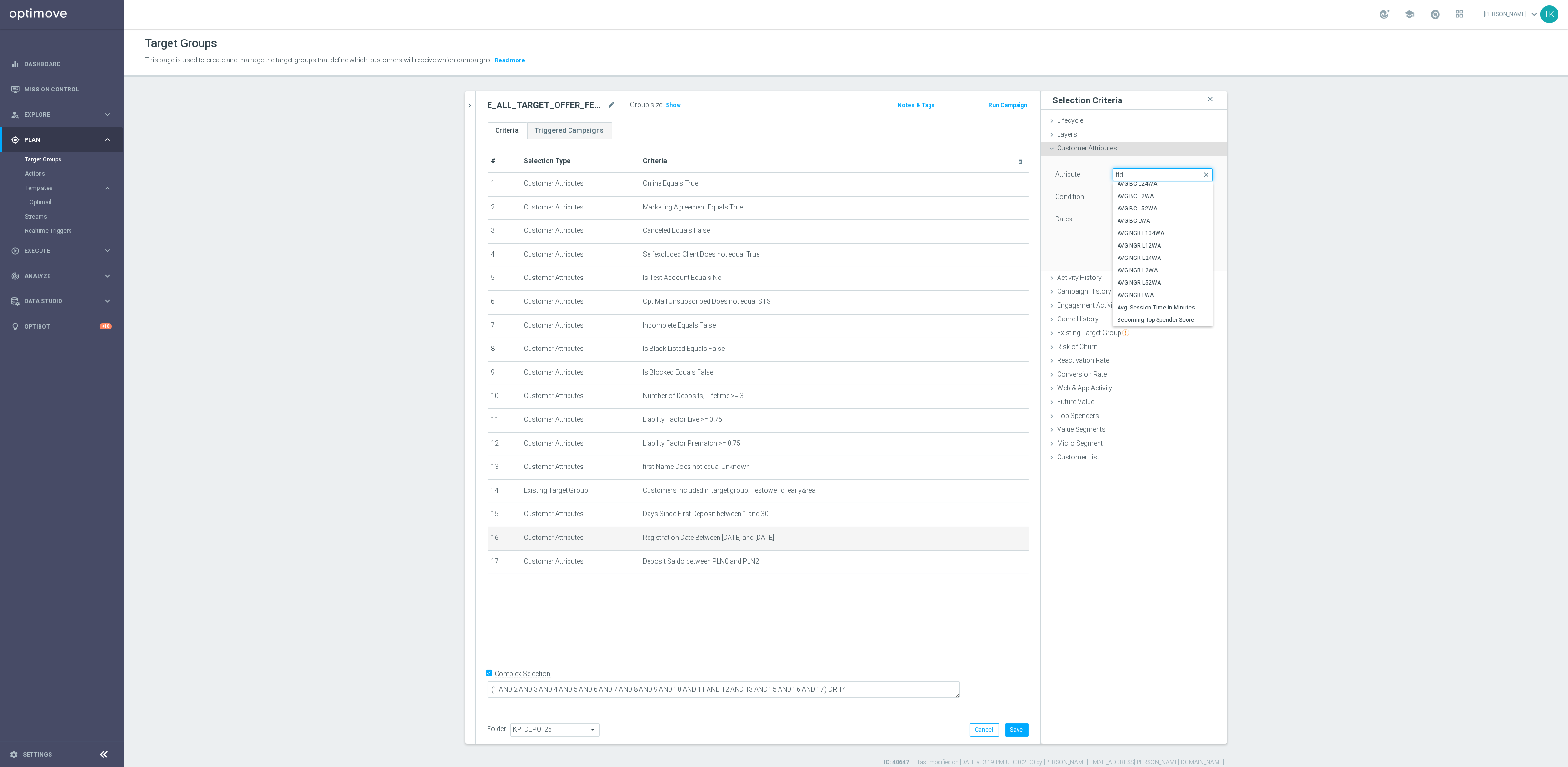
scroll to position [0, 0]
type input "first depo"
click at [1141, 226] on span "First Deposit Date" at bounding box center [1163, 226] width 91 height 8
type input "First Deposit Date"
type input "Equals"
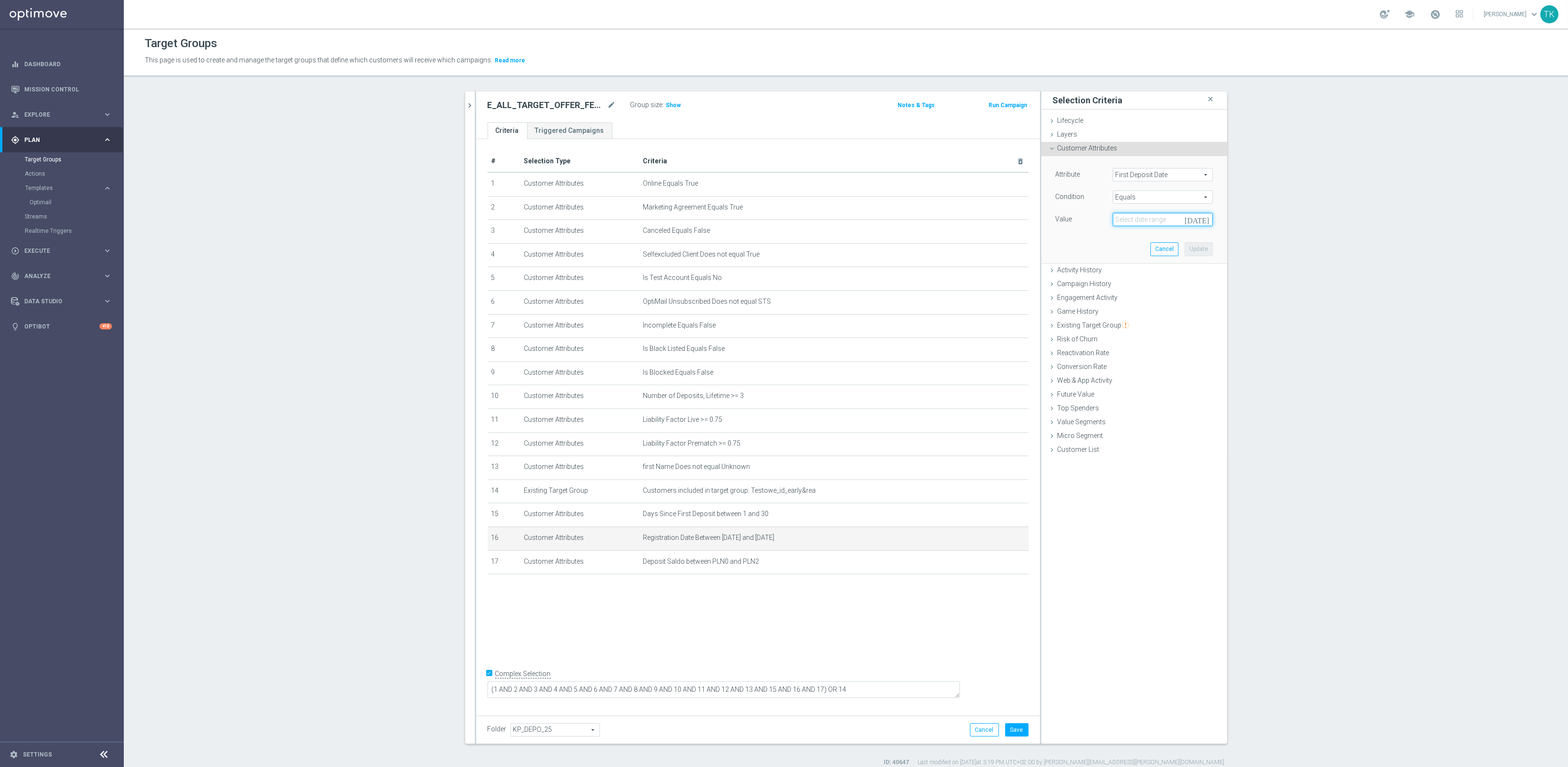
click at [1141, 220] on input at bounding box center [1163, 220] width 100 height 13
click at [1074, 244] on span "‹" at bounding box center [1076, 242] width 12 height 12
click at [1097, 273] on span "1" at bounding box center [1099, 273] width 15 height 15
type input "01 Jul 2025"
click at [1130, 197] on span "Equals" at bounding box center [1163, 197] width 99 height 12
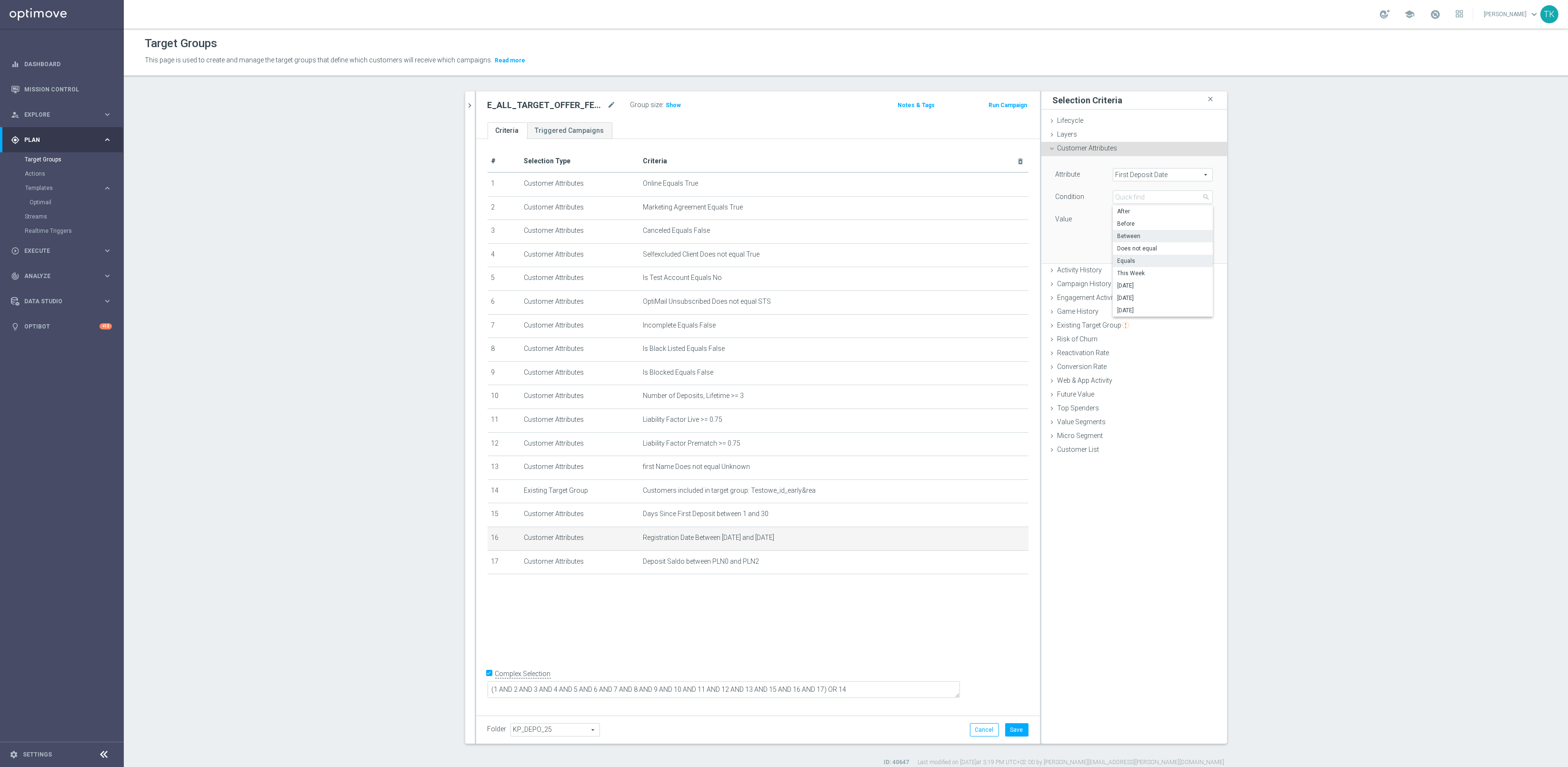
click at [1135, 233] on span "Between" at bounding box center [1163, 236] width 91 height 8
type input "Between"
click at [1123, 220] on input at bounding box center [1163, 220] width 100 height 13
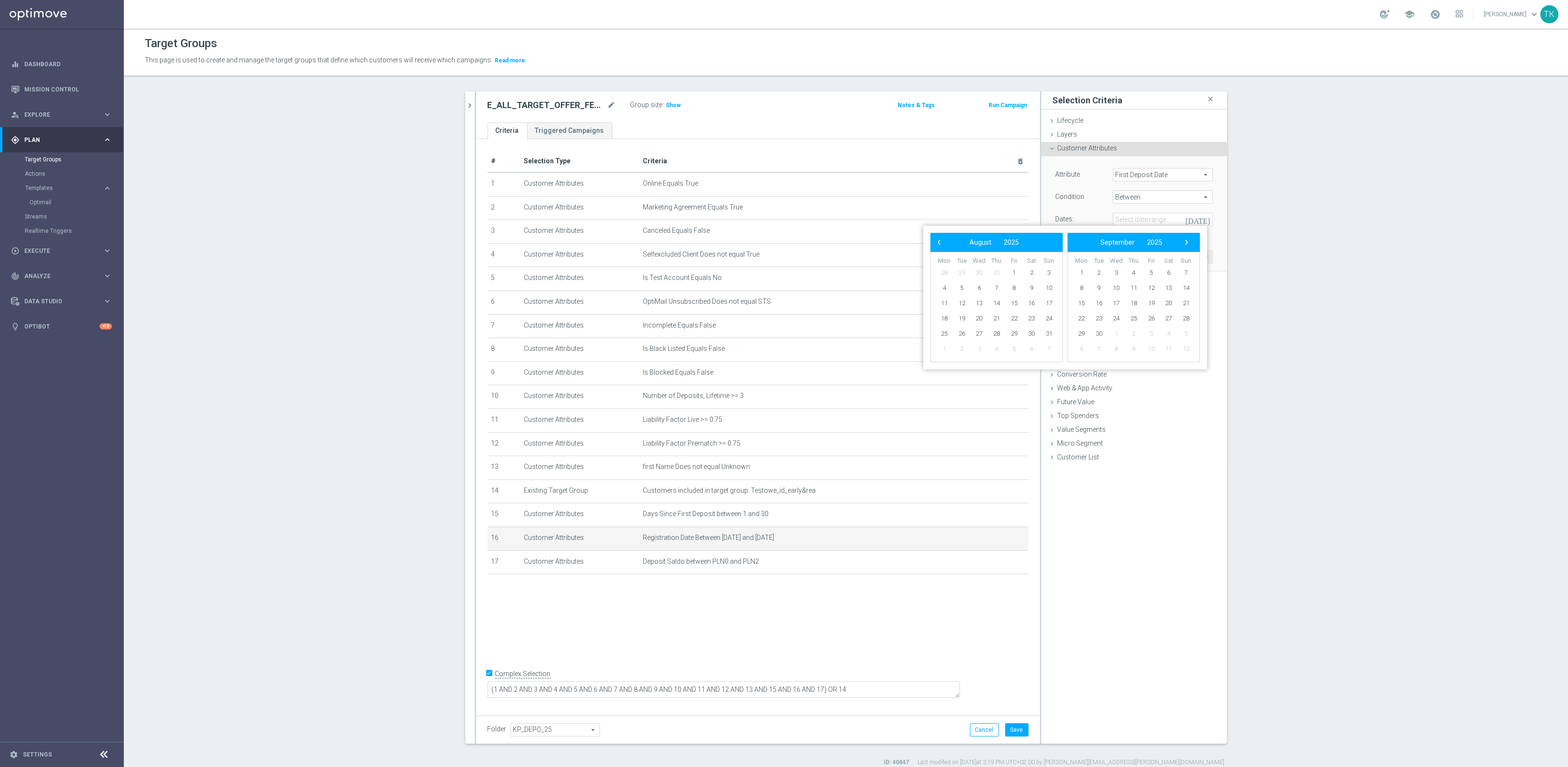
click at [931, 240] on div "‹ ​ August ​ 2025 ​ ›" at bounding box center [996, 242] width 132 height 19
click at [937, 247] on span "‹" at bounding box center [939, 242] width 12 height 12
drag, startPoint x: 968, startPoint y: 277, endPoint x: 961, endPoint y: 272, distance: 8.6
click at [961, 272] on span "1" at bounding box center [962, 273] width 15 height 15
click at [994, 334] on span "31" at bounding box center [996, 334] width 15 height 15
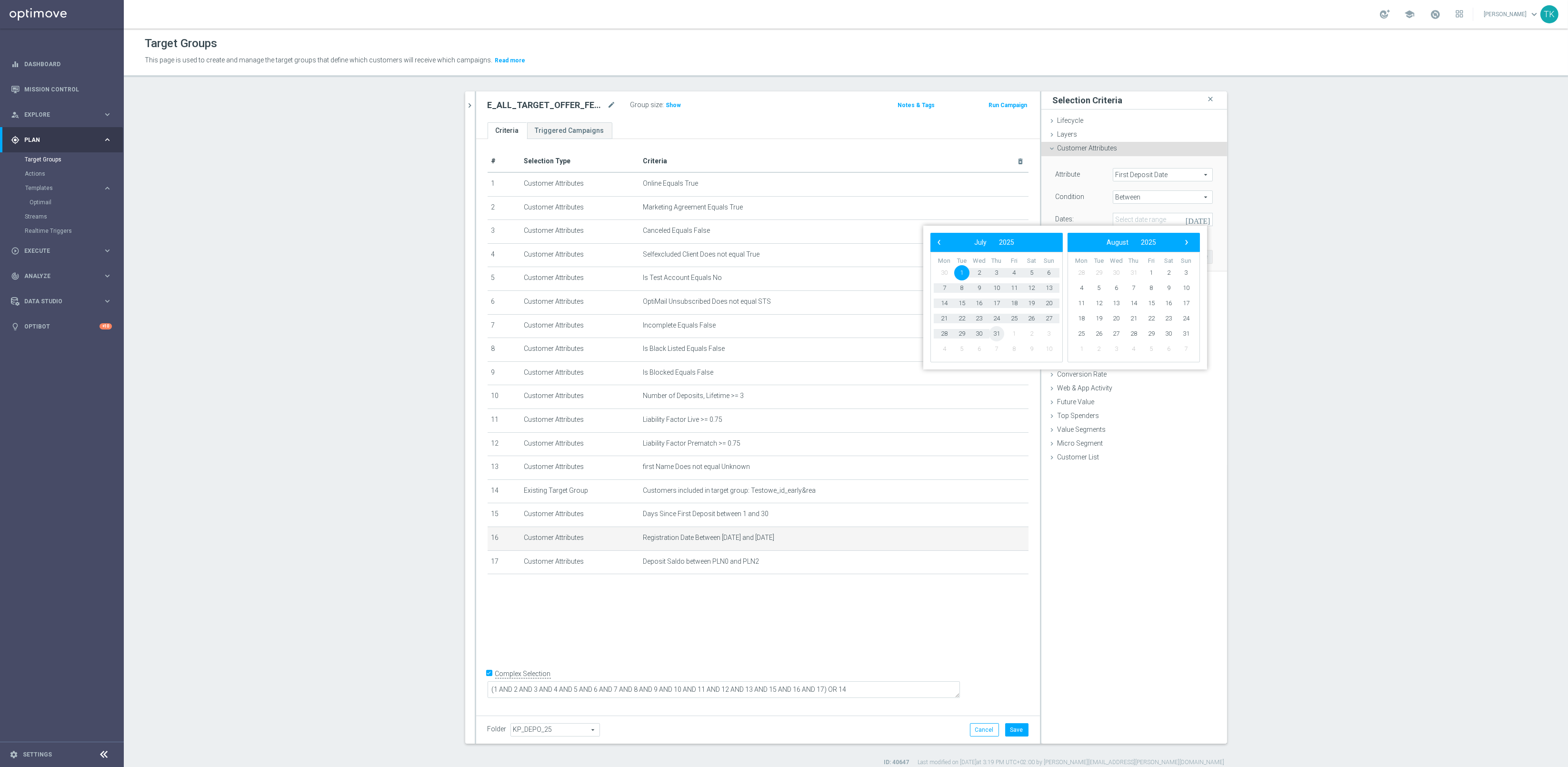
type input "01 Jul 2025 - 31 Jul 2025"
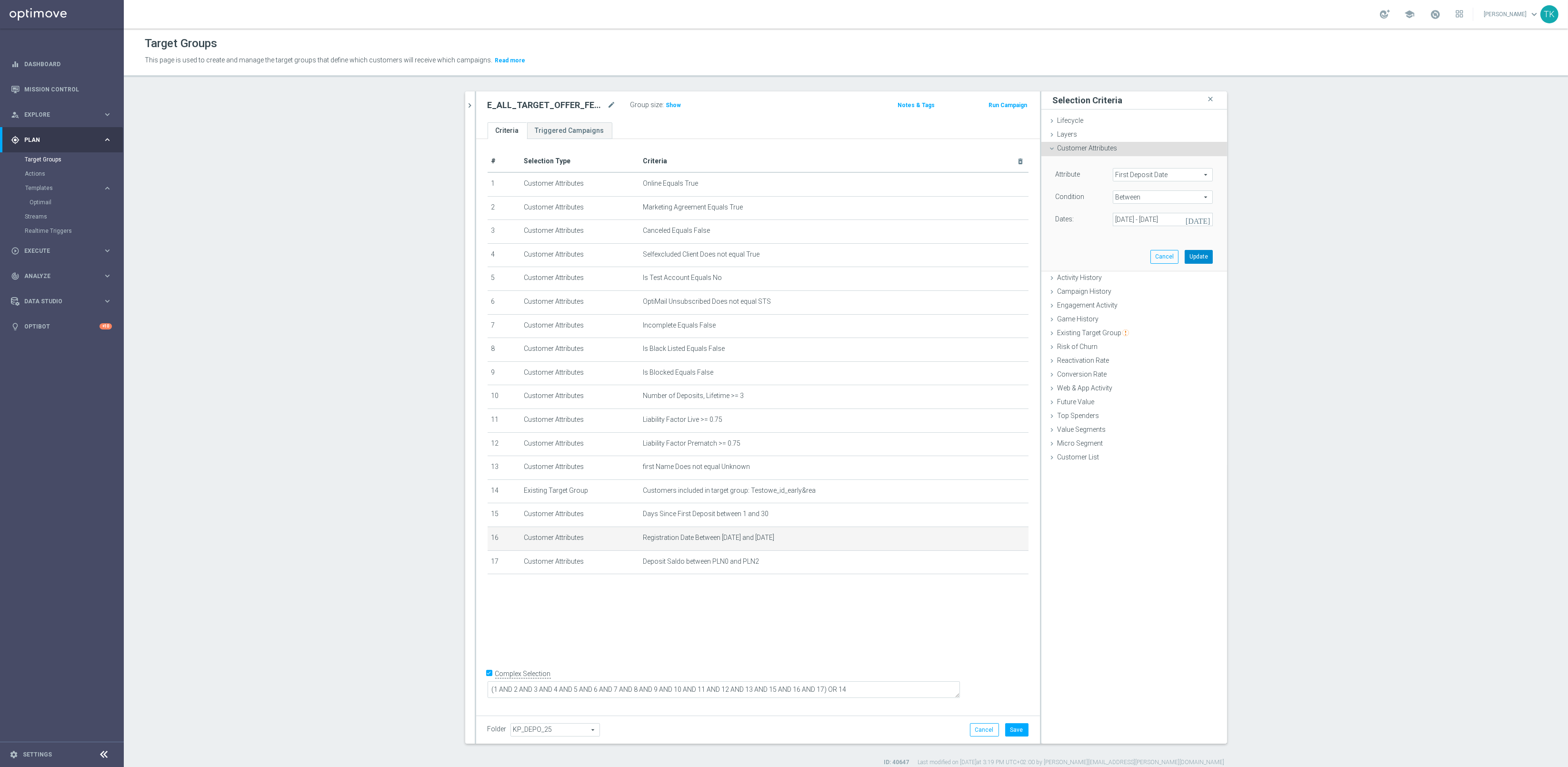
click at [1191, 255] on button "Update" at bounding box center [1199, 257] width 28 height 13
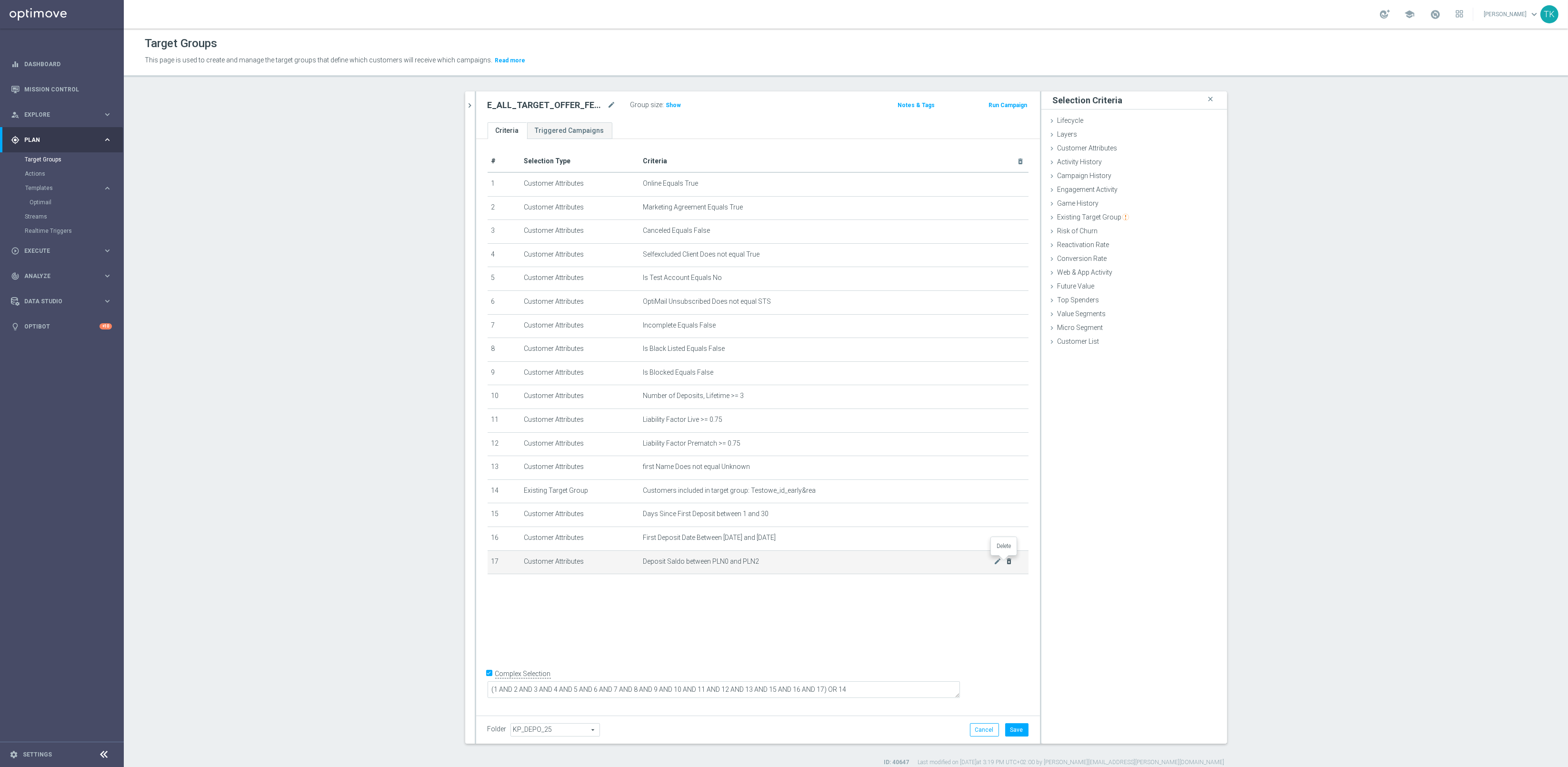
click at [1005, 560] on icon "delete_forever" at bounding box center [1009, 561] width 8 height 8
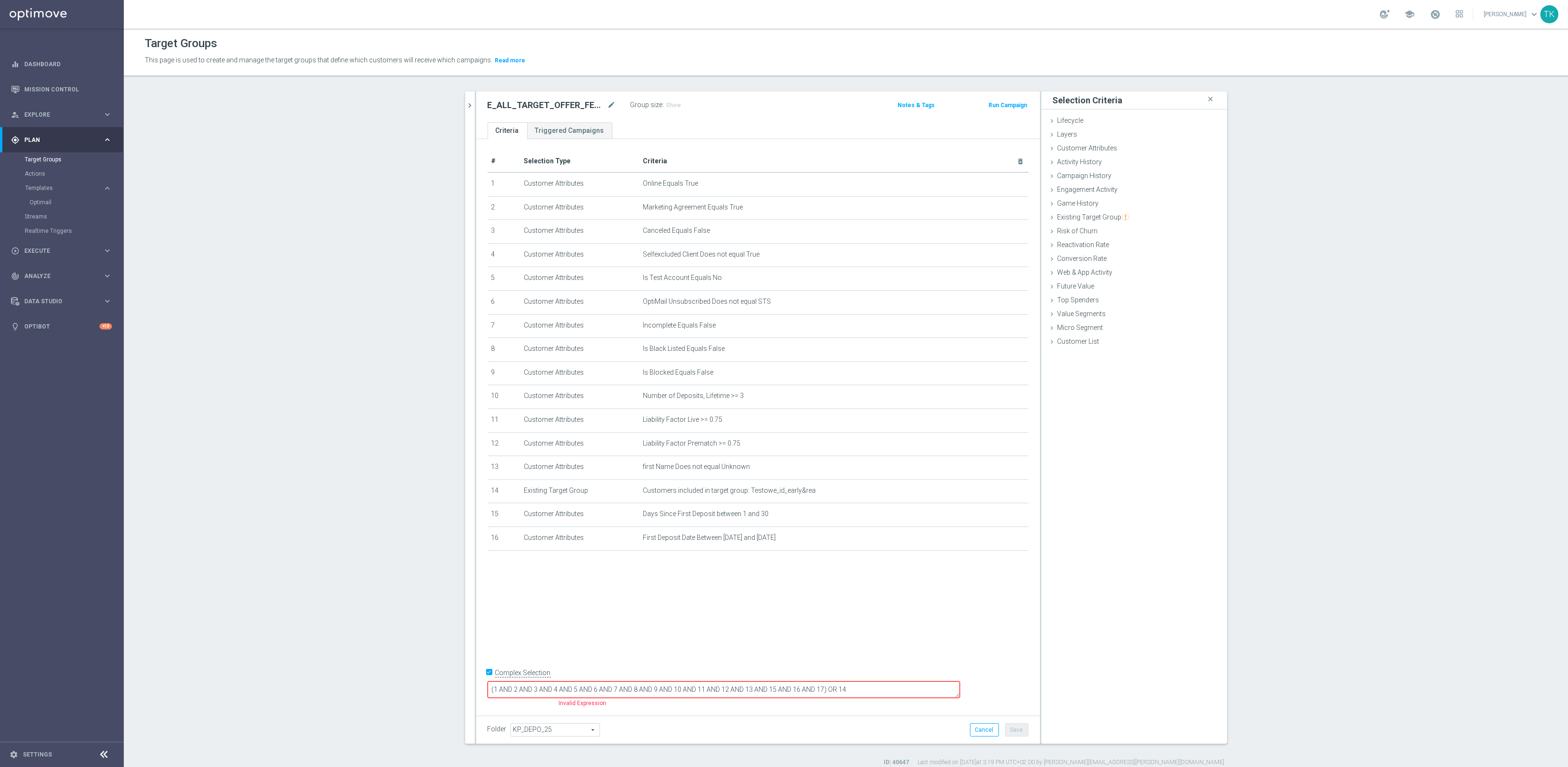
click at [475, 103] on div at bounding box center [475, 418] width 1 height 653
click at [466, 105] on icon "chevron_right" at bounding box center [470, 105] width 9 height 9
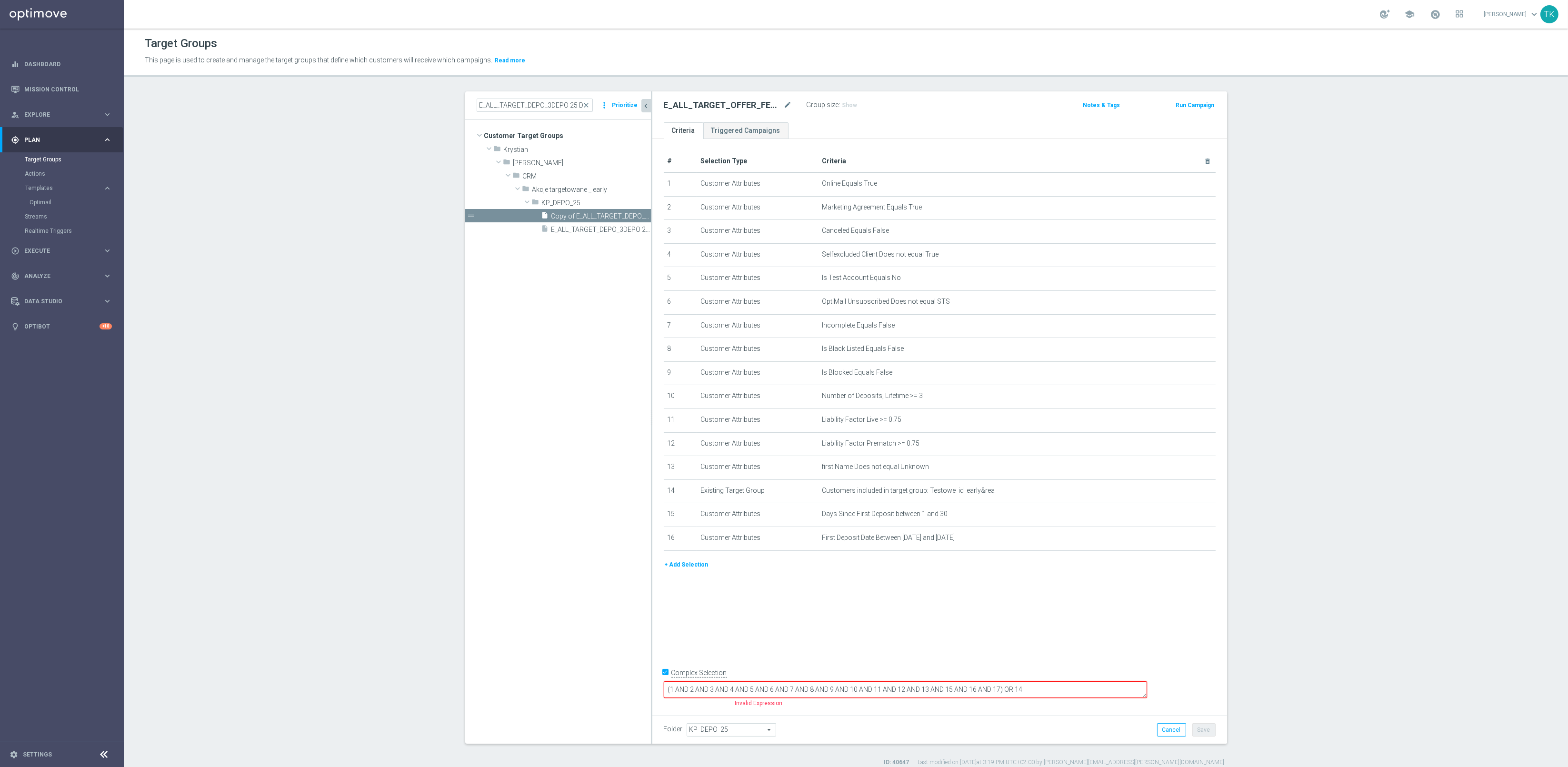
click at [675, 559] on button "+ Add Selection" at bounding box center [686, 564] width 46 height 10
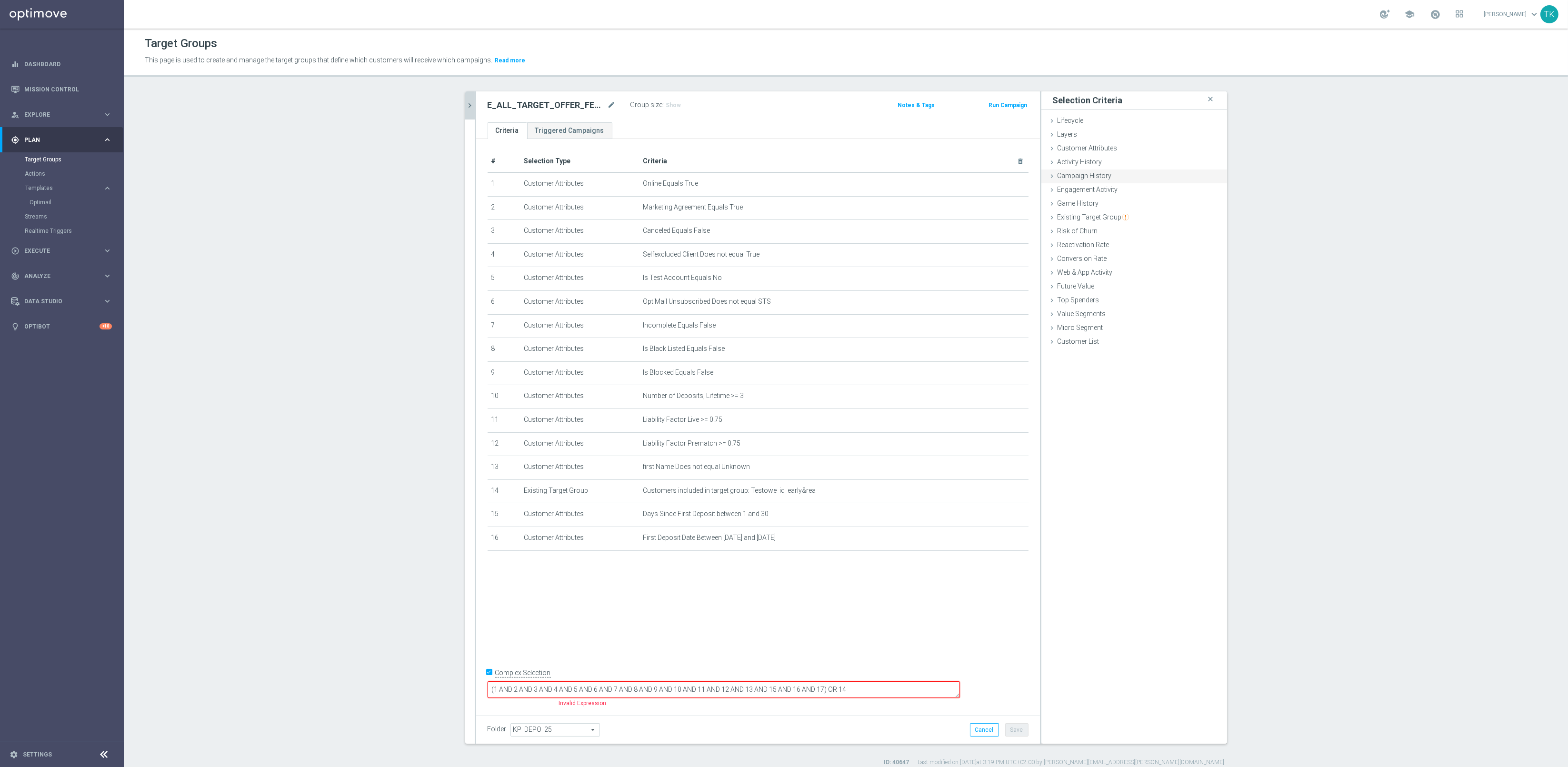
click at [1093, 178] on span "Campaign History" at bounding box center [1084, 175] width 54 height 8
click at [1119, 202] on span "Under-exposure" at bounding box center [1163, 202] width 99 height 12
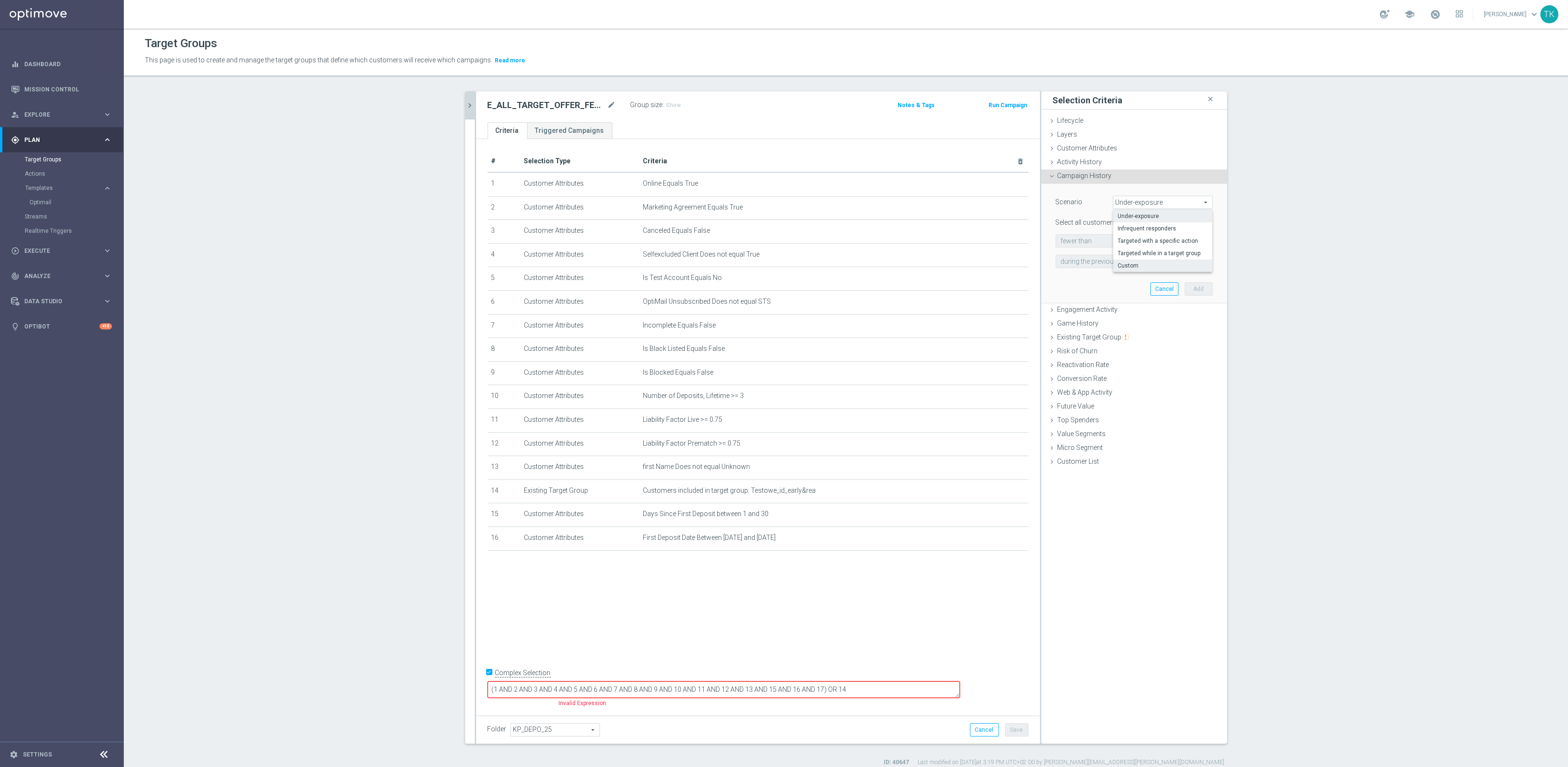
click at [1124, 266] on span "Custom" at bounding box center [1163, 265] width 89 height 8
type input "Custom"
click at [1076, 237] on span "have" at bounding box center [1088, 241] width 63 height 12
click at [1077, 251] on span "have" at bounding box center [1088, 254] width 54 height 8
click at [1155, 237] on span "responded to" at bounding box center [1169, 241] width 85 height 12
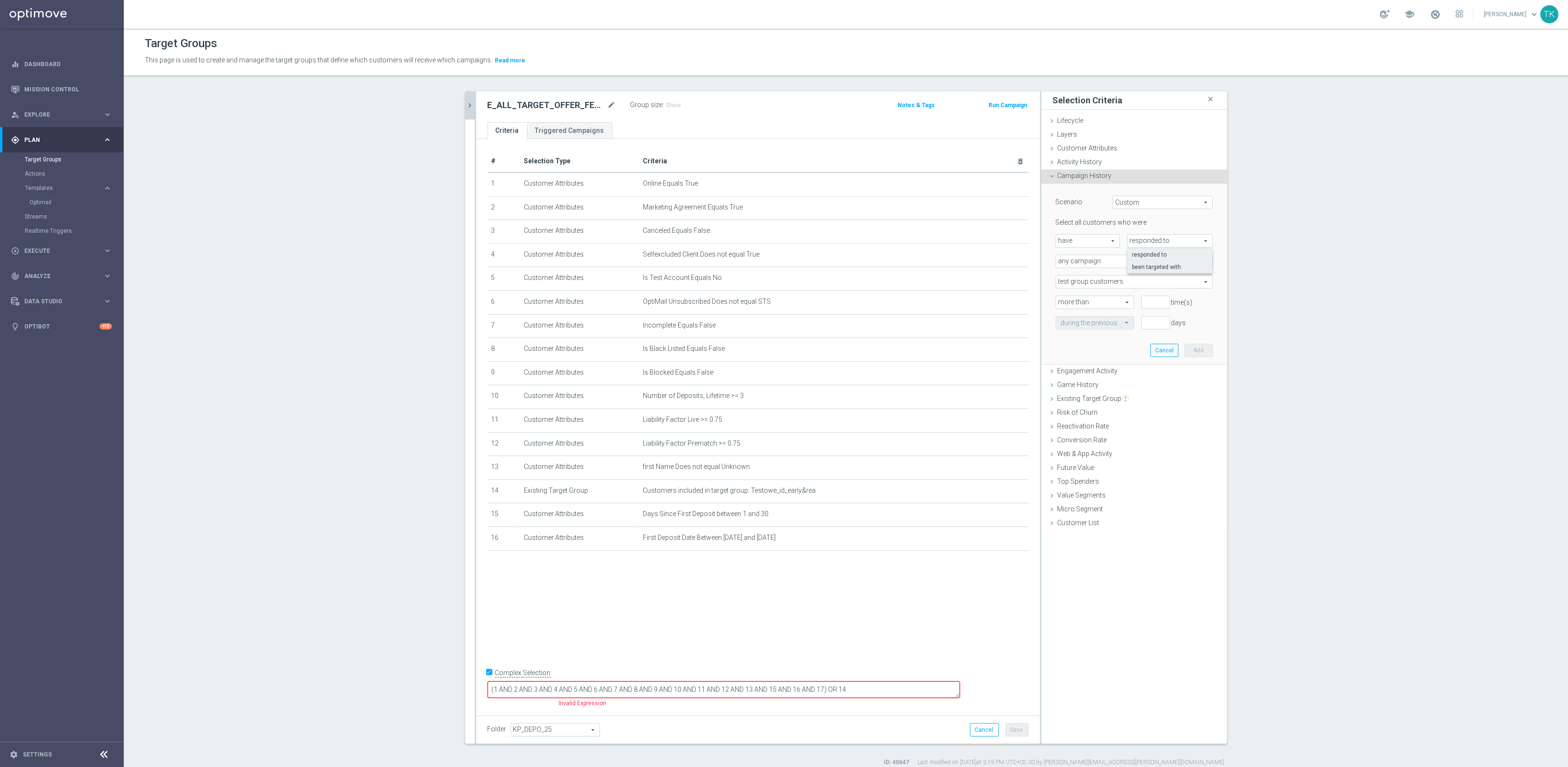
click at [1152, 268] on span "been targeted with" at bounding box center [1170, 267] width 75 height 8
type input "been targeted with"
click at [1096, 255] on span "any campaign" at bounding box center [1134, 261] width 156 height 12
click at [1091, 263] on span "any campaign" at bounding box center [1134, 261] width 156 height 12
click at [1088, 279] on span "test group customers" at bounding box center [1134, 282] width 156 height 12
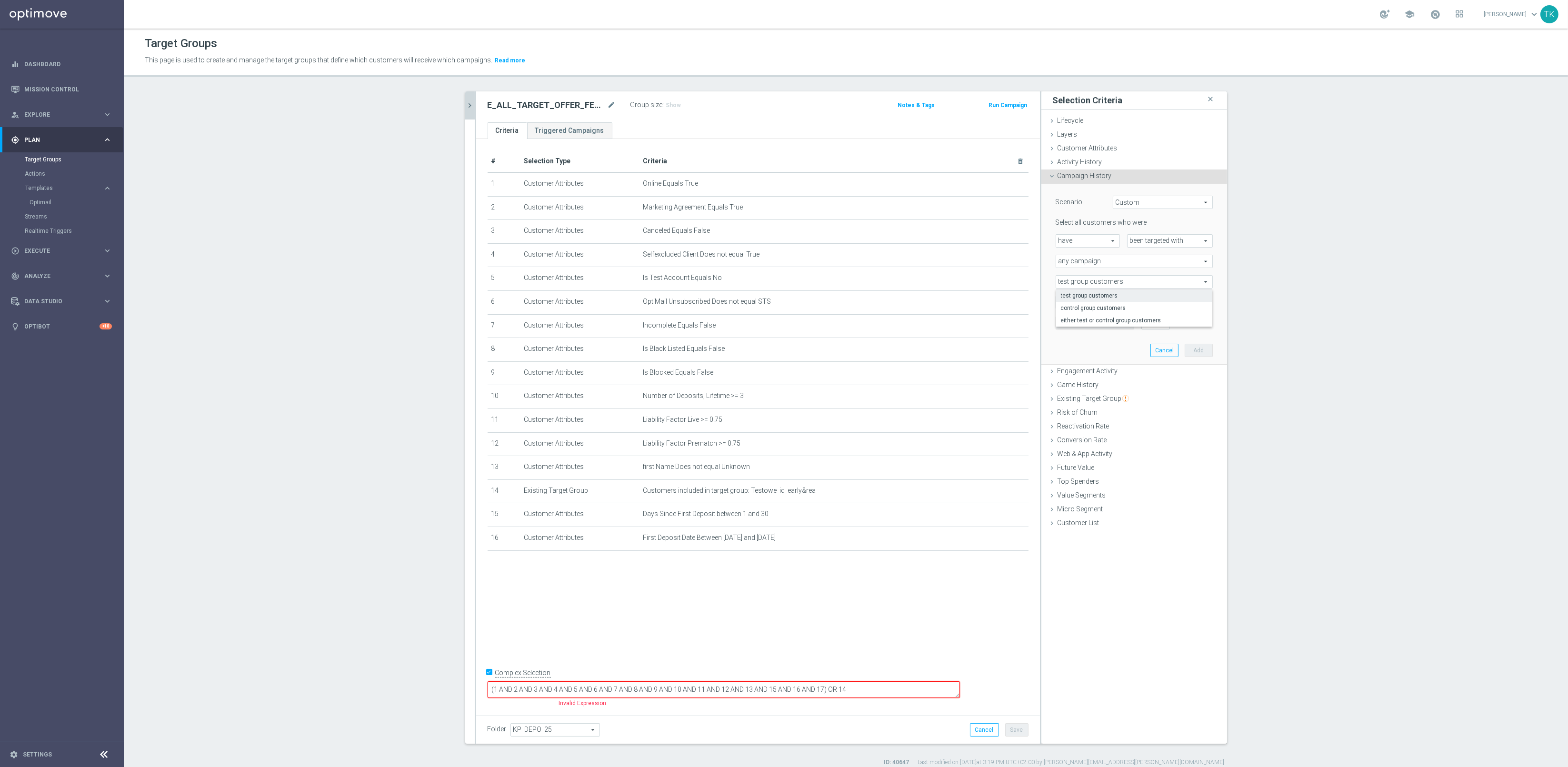
click at [1088, 259] on span "any campaign" at bounding box center [1134, 261] width 156 height 12
click at [1082, 299] on span "one or more actions" at bounding box center [1134, 300] width 147 height 8
type input "one or more actions"
click at [1073, 283] on span at bounding box center [1134, 282] width 156 height 12
click at [1071, 281] on input "search" at bounding box center [1134, 282] width 157 height 13
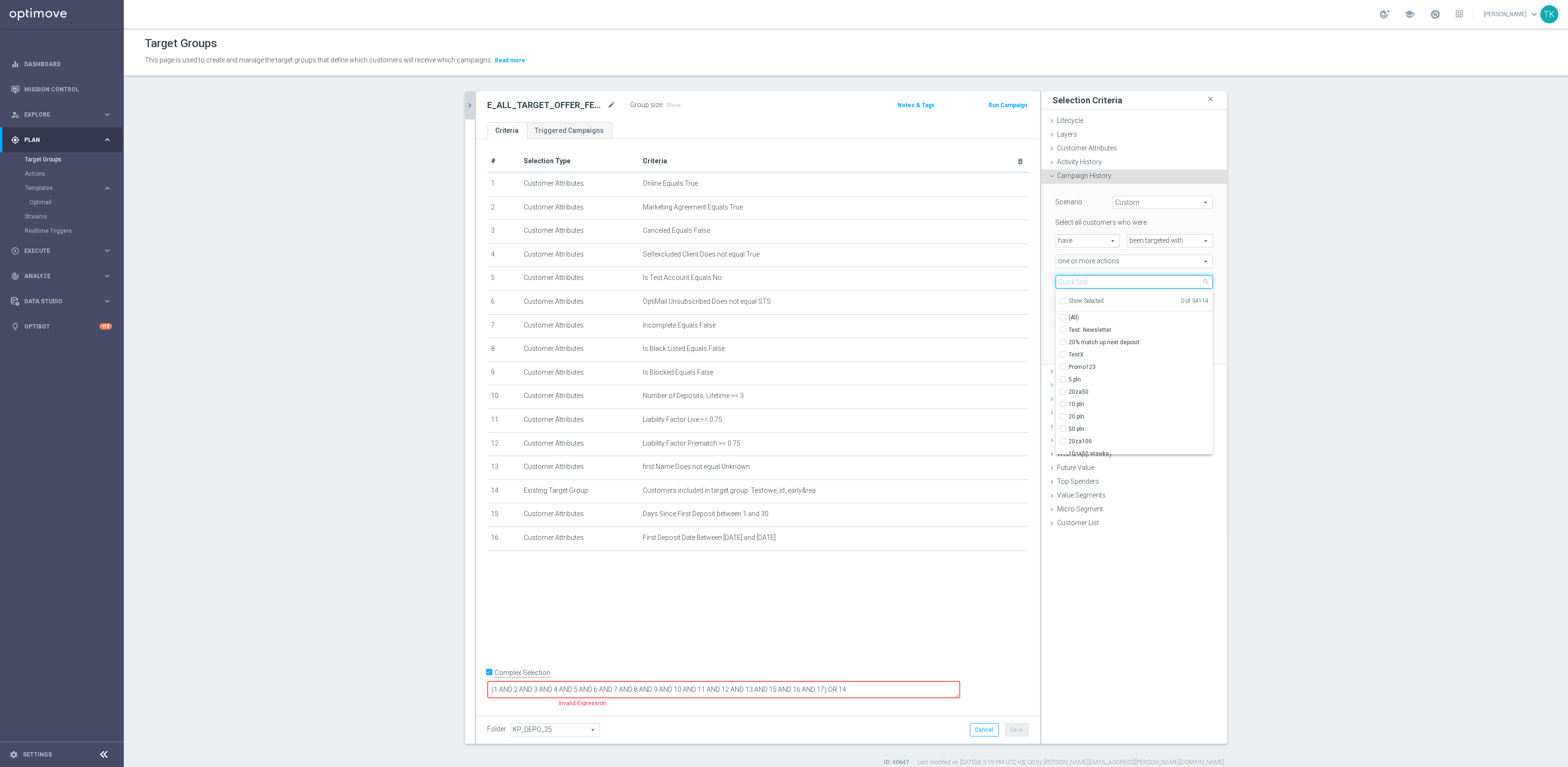
click at [1077, 281] on input "search" at bounding box center [1134, 282] width 157 height 13
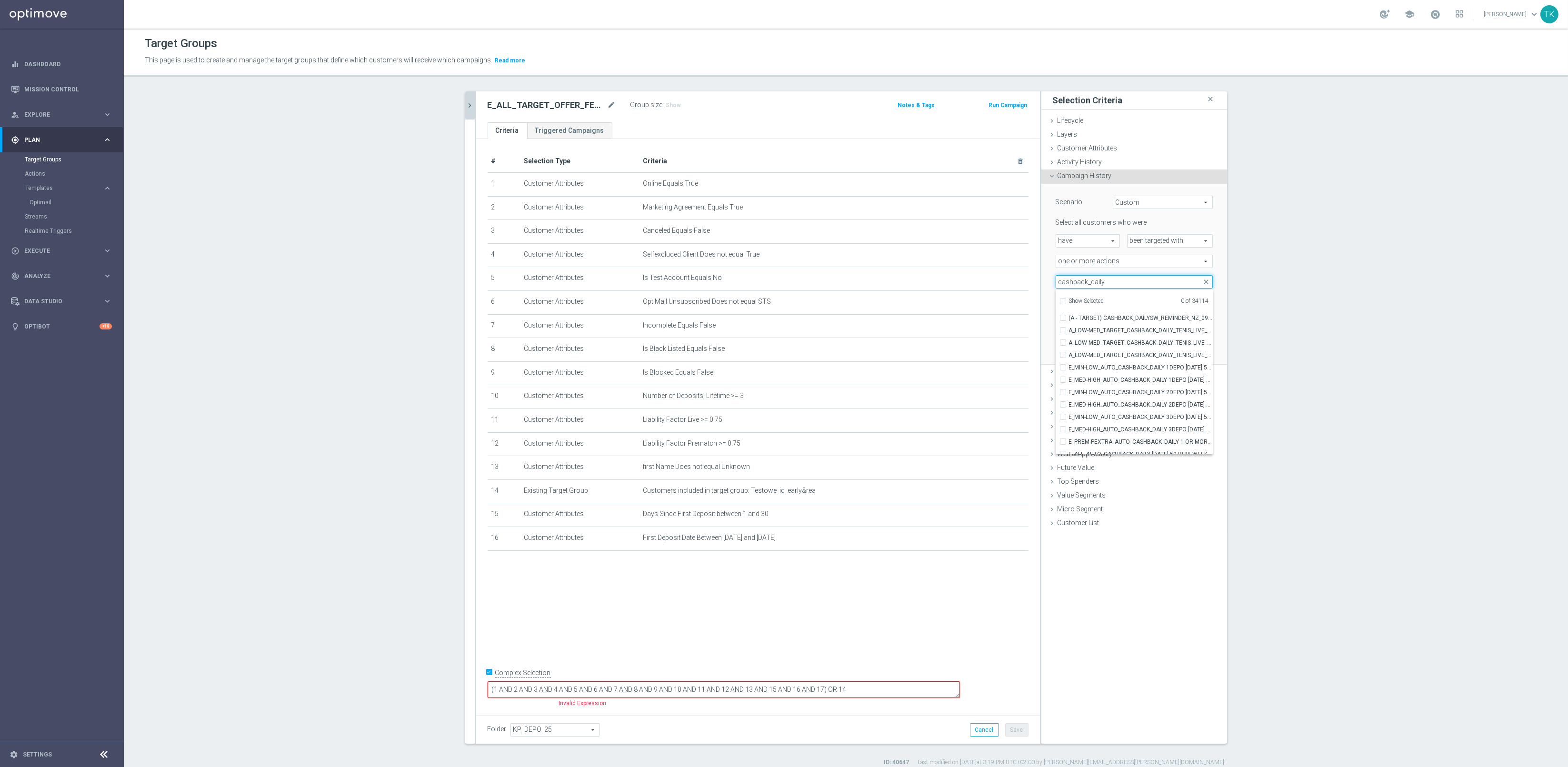
scroll to position [80, 0]
type input "cashback_daily"
click at [1123, 358] on span "E_MIN-LOW_AUTO_CASHBACK_DAILY 1DEPO [DATE] 50 TO 150_WEEKLY" at bounding box center [1141, 362] width 144 height 8
click at [1069, 359] on input "E_MIN-LOW_AUTO_CASHBACK_DAILY 1DEPO [DATE] 50 TO 150_WEEKLY" at bounding box center [1066, 362] width 6 height 6
checkbox input "true"
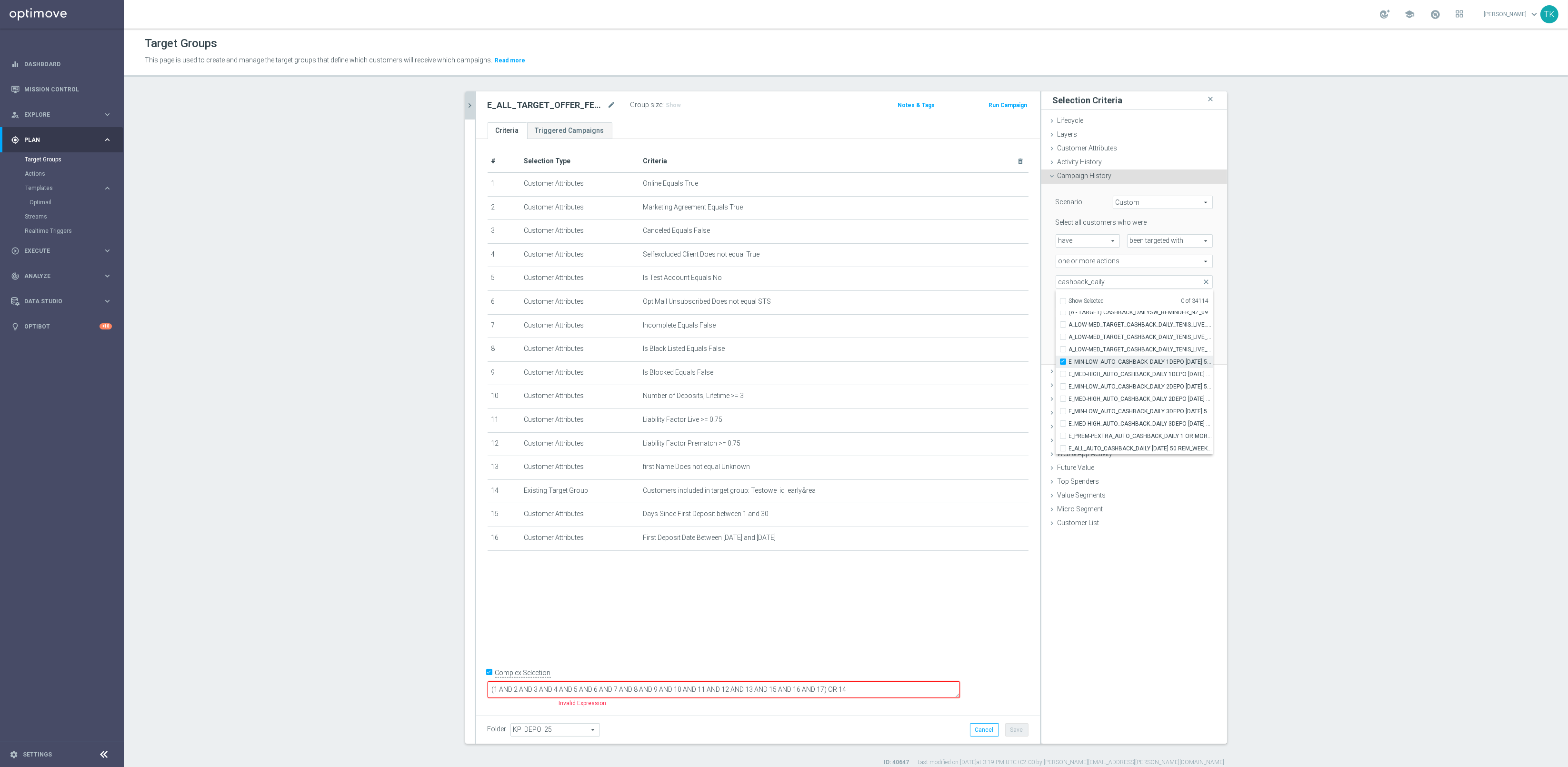
type input "E_MIN-LOW_AUTO_CASHBACK_DAILY 1DEPO [DATE] 50 TO 150_WEEKLY"
click at [1126, 371] on span "E_MED-HIGH_AUTO_CASHBACK_DAILY 1DEPO [DATE] 50 TO 300_WEEKLY" at bounding box center [1141, 374] width 144 height 8
click at [1069, 371] on input "E_MED-HIGH_AUTO_CASHBACK_DAILY 1DEPO [DATE] 50 TO 300_WEEKLY" at bounding box center [1066, 374] width 6 height 6
checkbox input "true"
type input "Selected 2 of 34114"
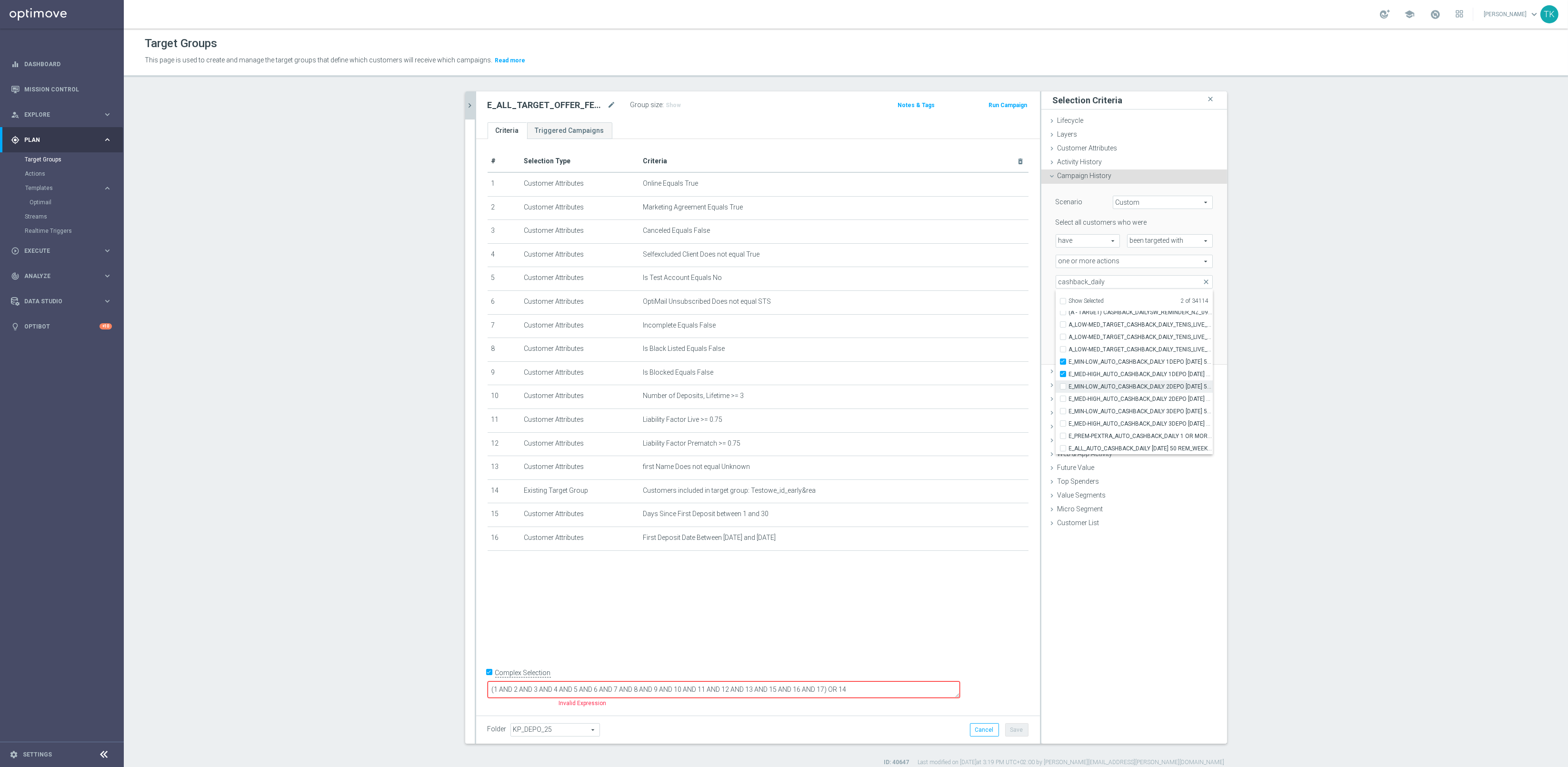
click at [1126, 384] on span "E_MIN-LOW_AUTO_CASHBACK_DAILY 2DEPO [DATE] 50 TO 150_WEEKLY" at bounding box center [1141, 387] width 144 height 8
click at [1069, 384] on input "E_MIN-LOW_AUTO_CASHBACK_DAILY 2DEPO [DATE] 50 TO 150_WEEKLY" at bounding box center [1066, 387] width 6 height 6
checkbox input "true"
type input "Selected 3 of 34114"
click at [1128, 396] on span "E_MED-HIGH_AUTO_CASHBACK_DAILY 2DEPO [DATE] 50 TO 300_WEEKLY" at bounding box center [1141, 399] width 144 height 8
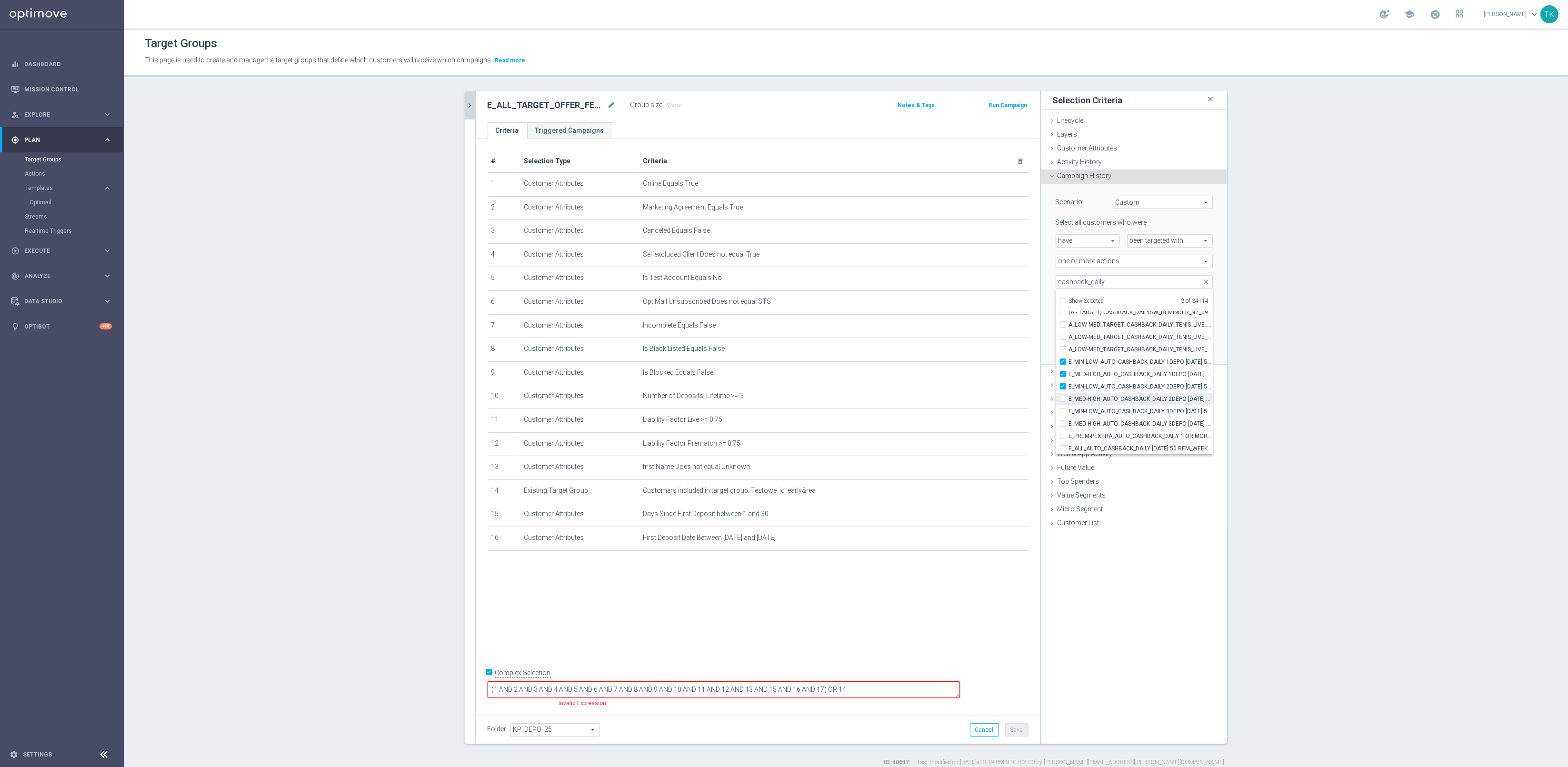
click at [1069, 396] on input "E_MED-HIGH_AUTO_CASHBACK_DAILY 2DEPO [DATE] 50 TO 300_WEEKLY" at bounding box center [1066, 399] width 6 height 6
checkbox input "true"
type input "Selected 4 of 34114"
click at [1128, 408] on span "E_MIN-LOW_AUTO_CASHBACK_DAILY 3DEPO [DATE] 50 TO 150_WEEKLY" at bounding box center [1141, 412] width 144 height 8
click at [1069, 408] on input "E_MIN-LOW_AUTO_CASHBACK_DAILY 3DEPO [DATE] 50 TO 150_WEEKLY" at bounding box center [1066, 411] width 6 height 6
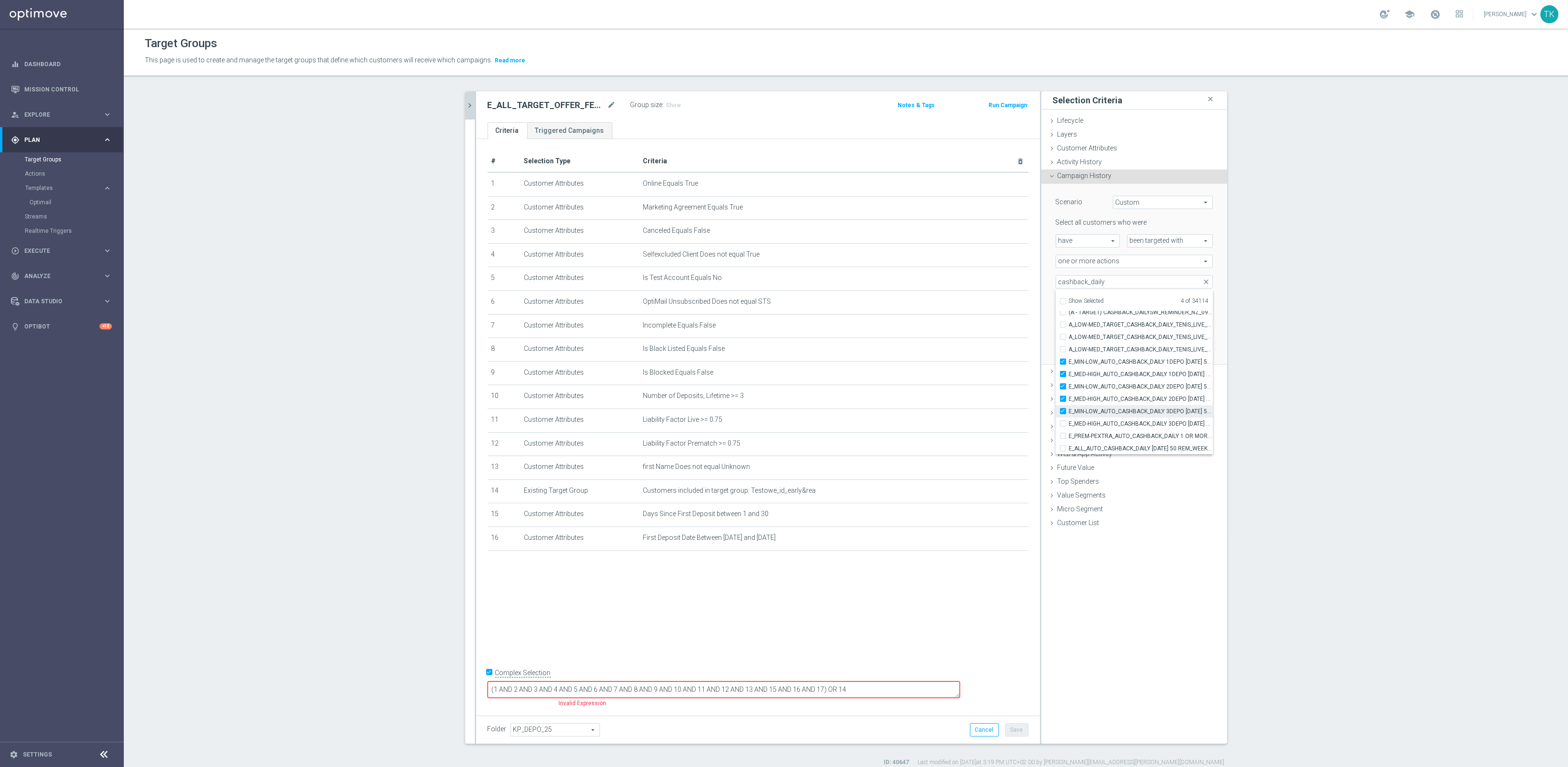
checkbox input "true"
type input "Selected 5 of 34114"
click at [1128, 422] on span "E_MED-HIGH_AUTO_CASHBACK_DAILY 3DEPO [DATE] 50 TO 300_WEEKLY" at bounding box center [1141, 424] width 144 height 8
click at [1069, 422] on input "E_MED-HIGH_AUTO_CASHBACK_DAILY 3DEPO [DATE] 50 TO 300_WEEKLY" at bounding box center [1066, 424] width 6 height 6
checkbox input "true"
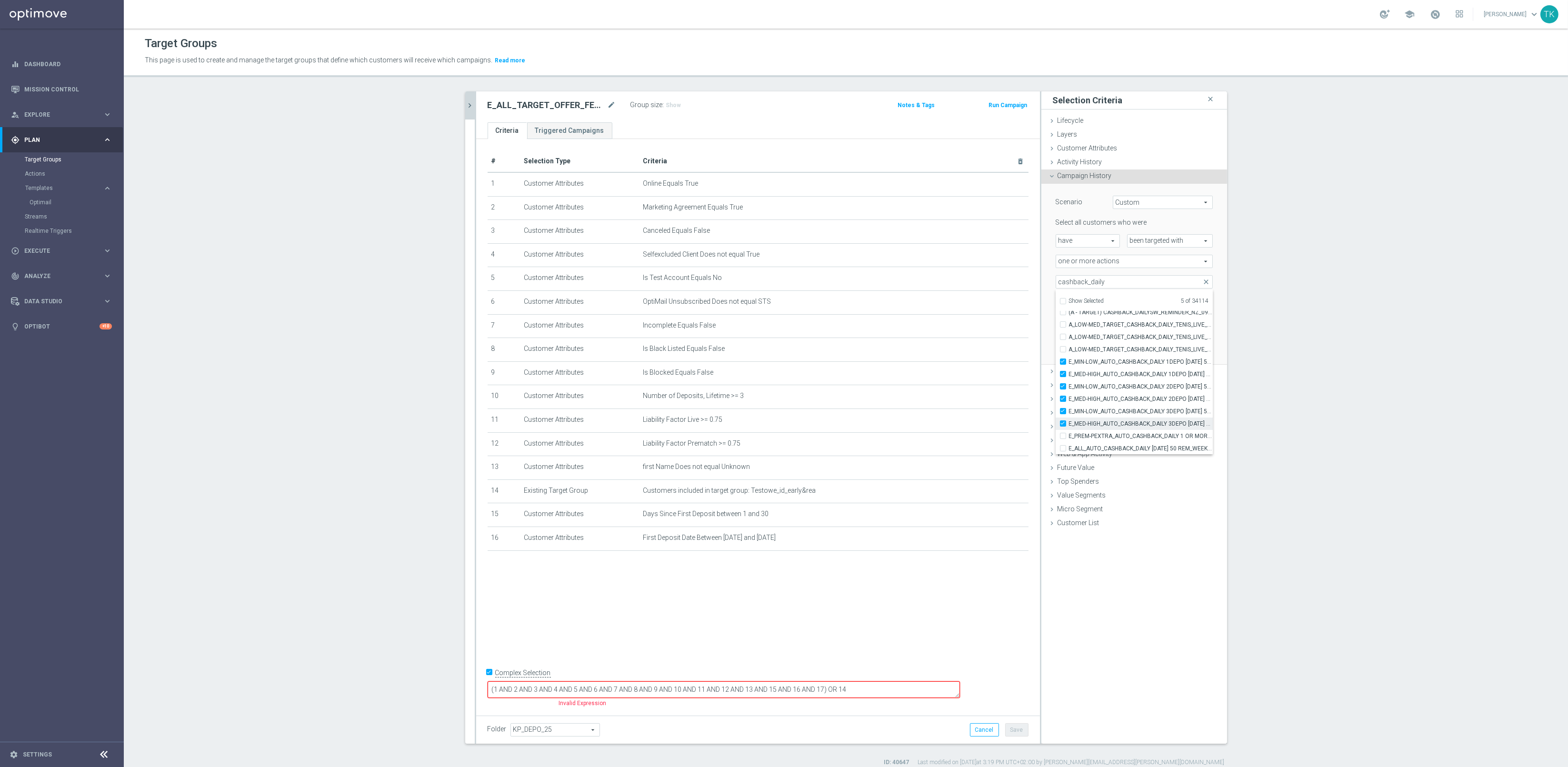
type input "Selected 6 of 34114"
click at [1134, 432] on span "E_PREM-PEXTRA_AUTO_CASHBACK_DAILY 1 OR MORE DEPO [DATE] 50 TO 600_WEEKLY" at bounding box center [1141, 436] width 144 height 8
click at [1069, 433] on input "E_PREM-PEXTRA_AUTO_CASHBACK_DAILY 1 OR MORE DEPO [DATE] 50 TO 600_WEEKLY" at bounding box center [1066, 436] width 6 height 6
checkbox input "true"
type input "Selected 7 of 34114"
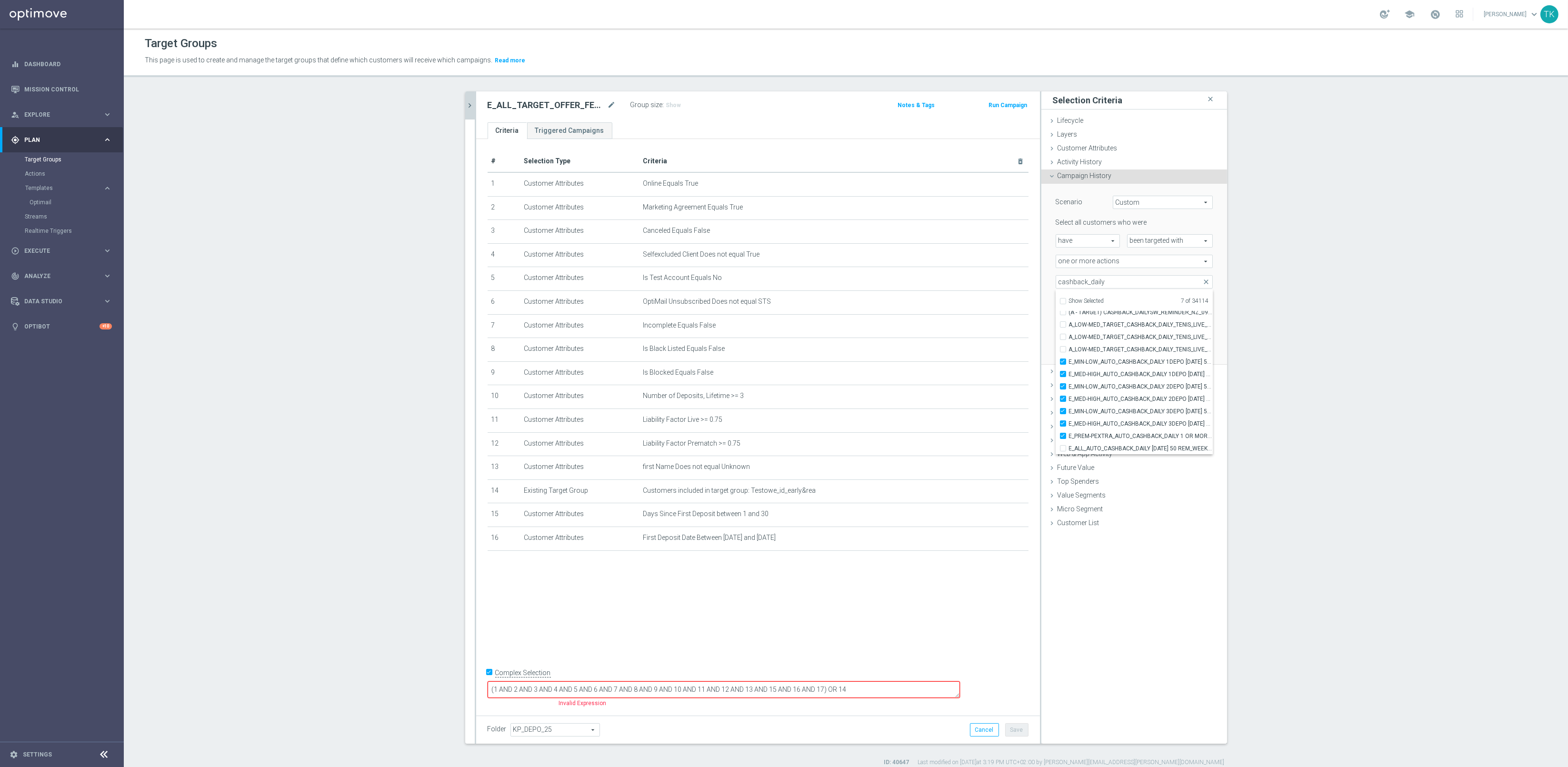
click at [1049, 289] on div "Scenario Custom Custom arrow_drop_down search Select all customers who were hav…" at bounding box center [1135, 274] width 172 height 180
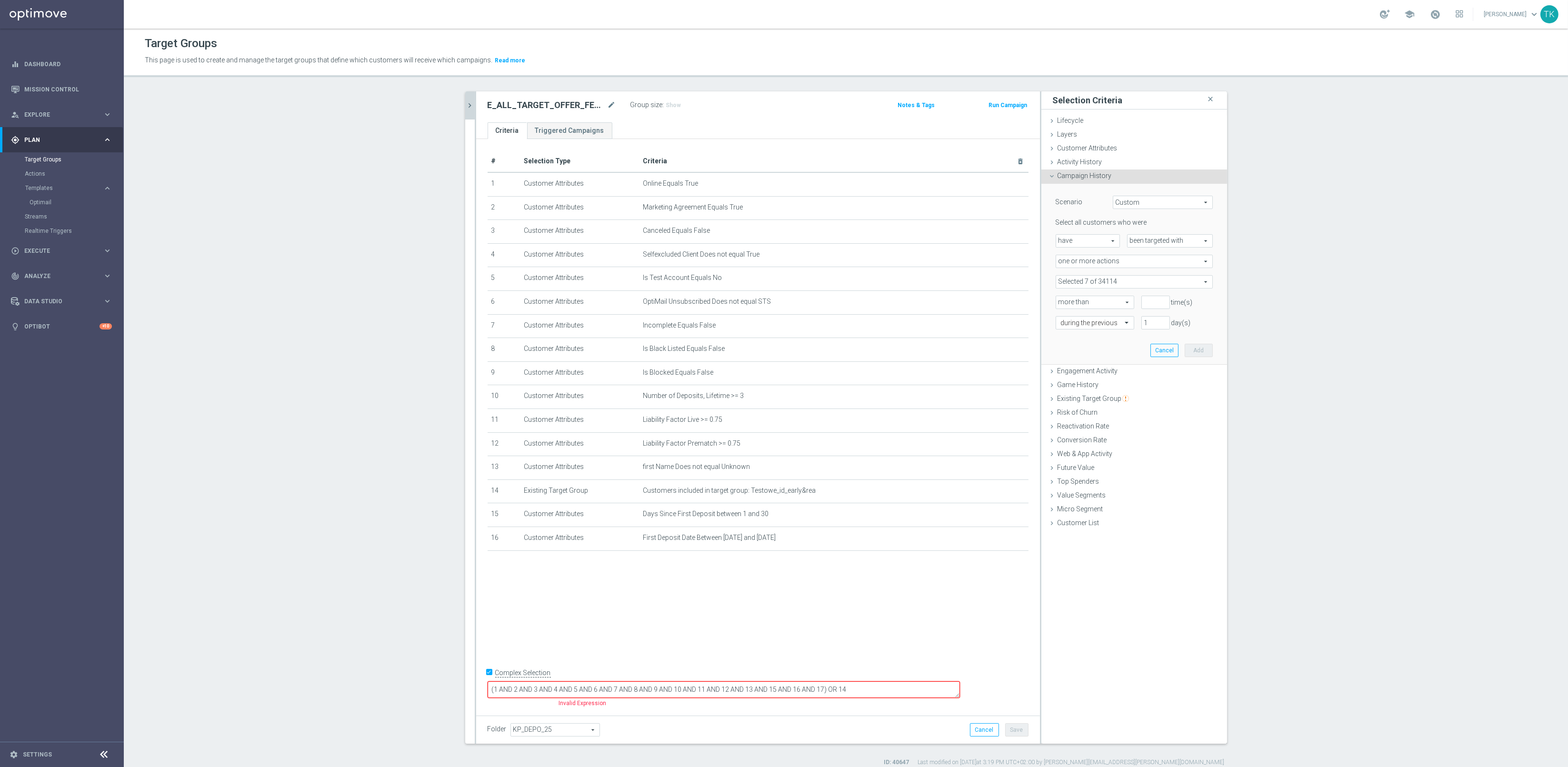
click at [1108, 305] on span "more than" at bounding box center [1095, 303] width 78 height 12
click at [1098, 338] on span "exactly" at bounding box center [1095, 341] width 68 height 8
type input "exactly"
click at [1146, 306] on input "number" at bounding box center [1155, 303] width 29 height 13
type input "1"
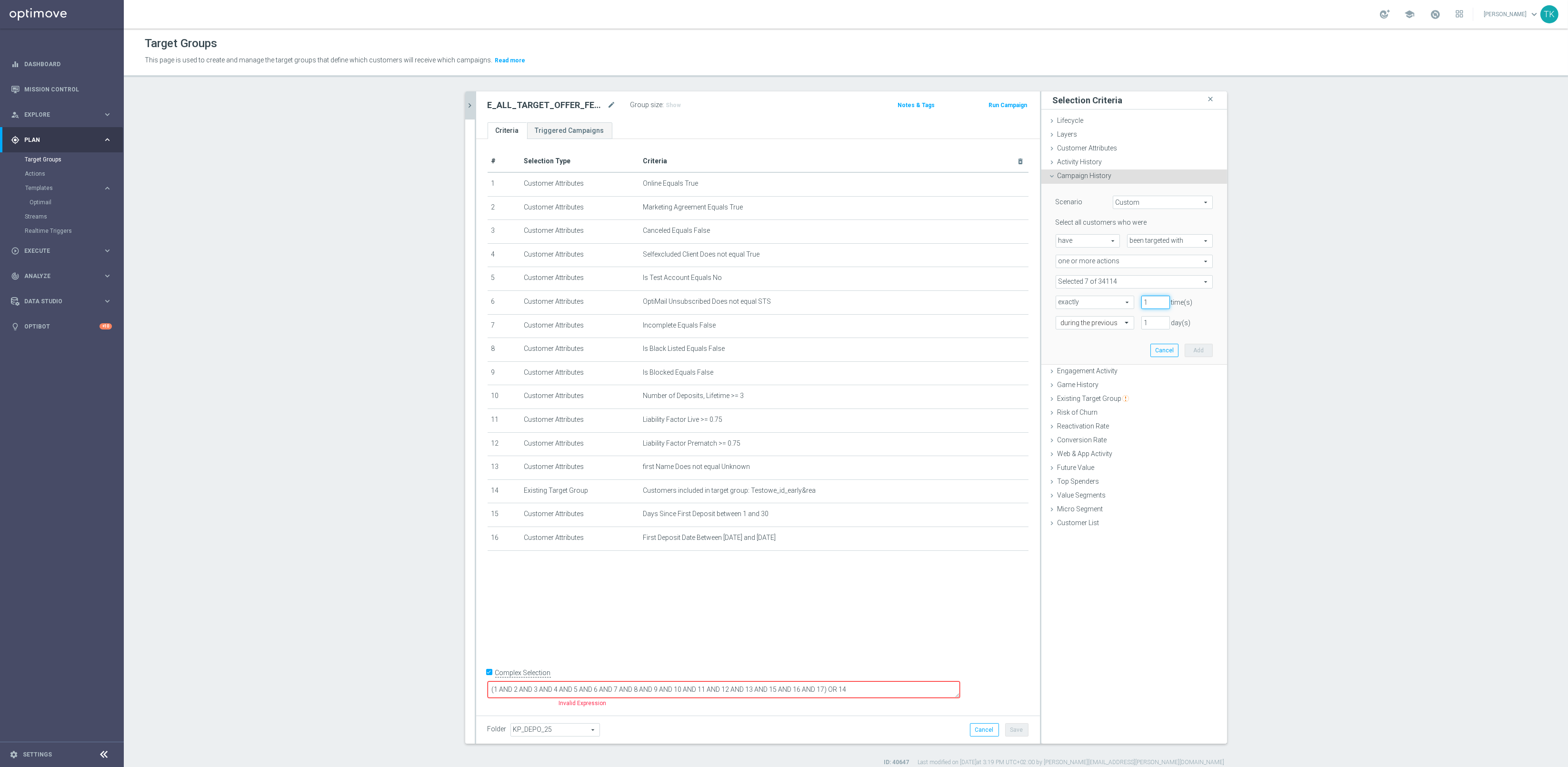
click at [1160, 298] on input "1" at bounding box center [1155, 303] width 29 height 13
click at [1083, 324] on input "text" at bounding box center [1085, 323] width 49 height 9
click at [1091, 404] on div "on this date" at bounding box center [1095, 404] width 68 height 15
click at [1174, 343] on input at bounding box center [1134, 344] width 157 height 13
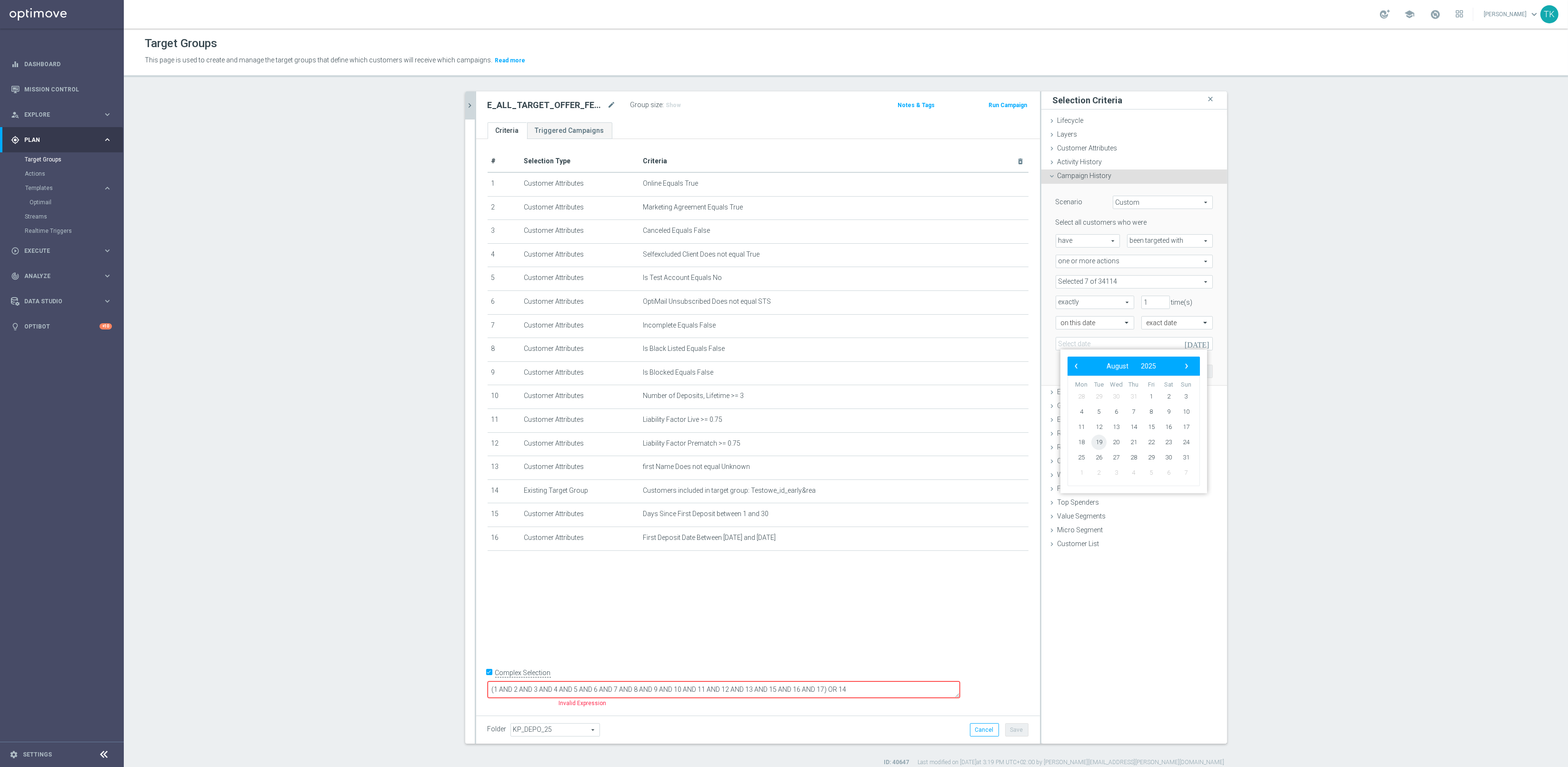
click at [1096, 443] on span "19" at bounding box center [1099, 442] width 15 height 15
type input "19 Aug 2025"
click at [1192, 368] on button "Add" at bounding box center [1199, 371] width 28 height 13
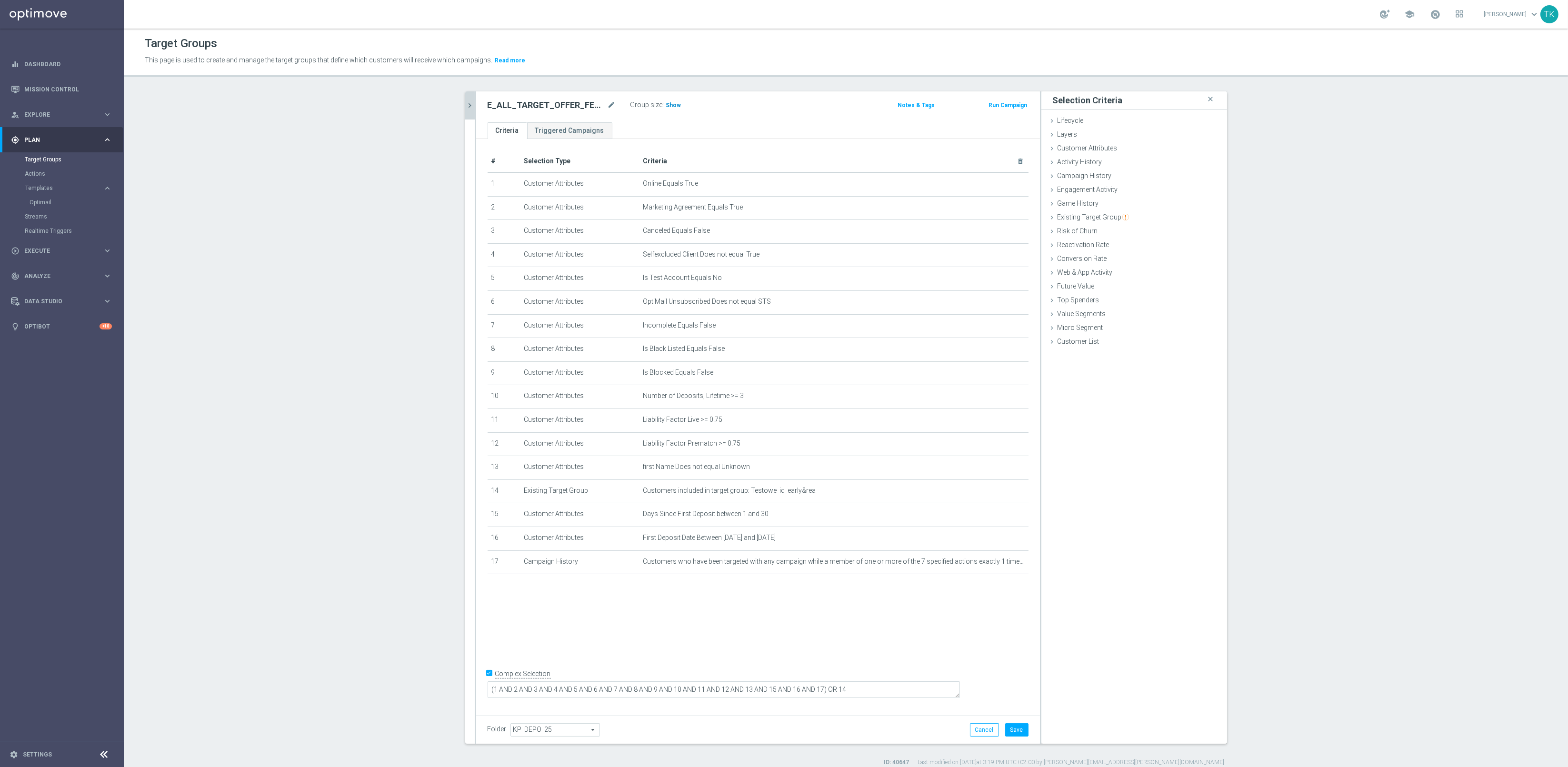
click at [670, 102] on span "Show" at bounding box center [673, 105] width 15 height 7
click at [1009, 727] on button "Save" at bounding box center [1017, 730] width 23 height 13
click at [607, 103] on icon "mode_edit" at bounding box center [612, 105] width 9 height 12
click at [466, 103] on icon "chevron_right" at bounding box center [470, 105] width 9 height 9
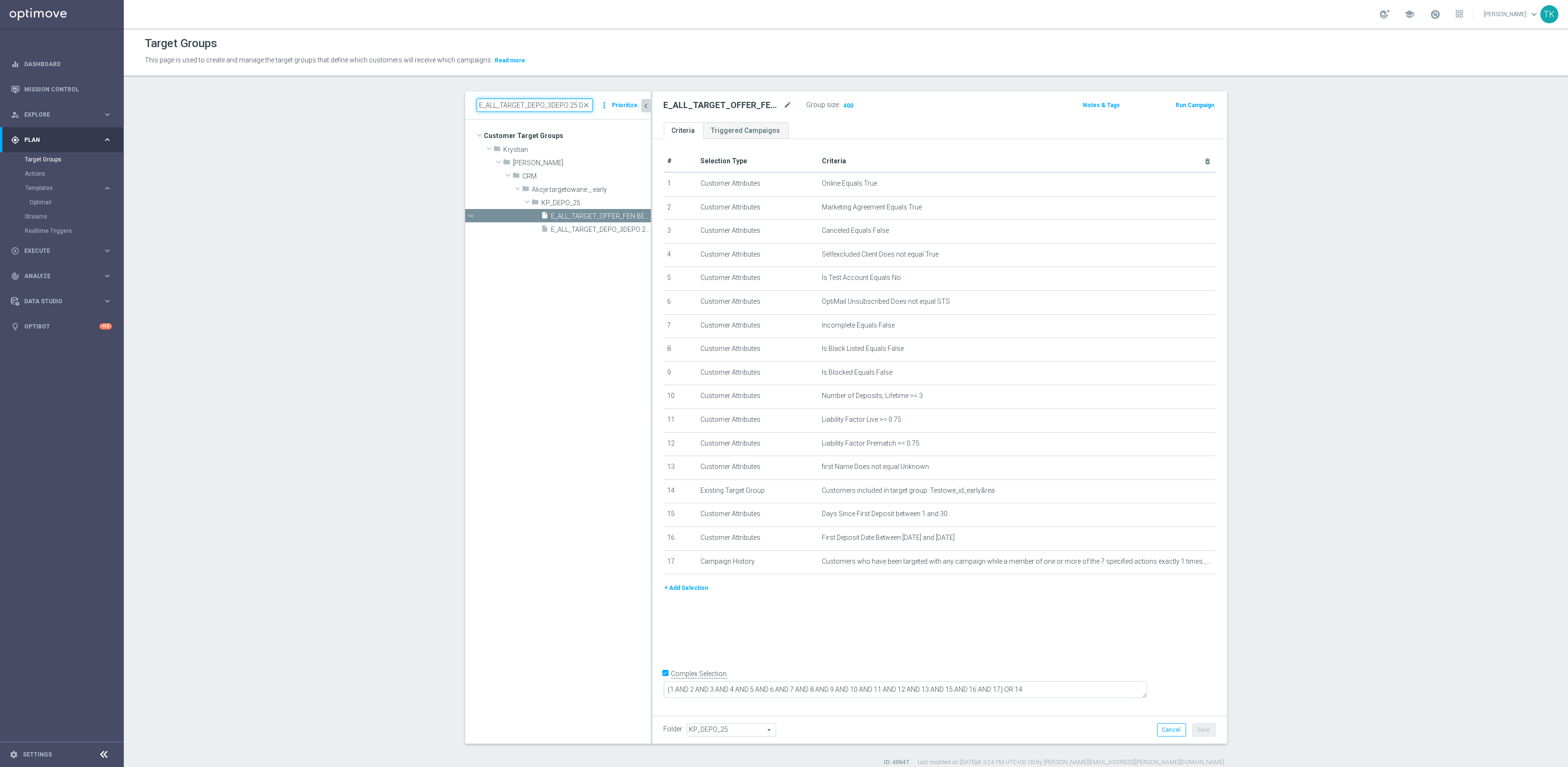
click at [511, 109] on input "E_ALL_TARGET_DEPO_3DEPO 25 DO 100 PREV MONTH_080825" at bounding box center [534, 105] width 116 height 13
paste input "BET_2DEPO 200 PLN PREV MONTH pw_20"
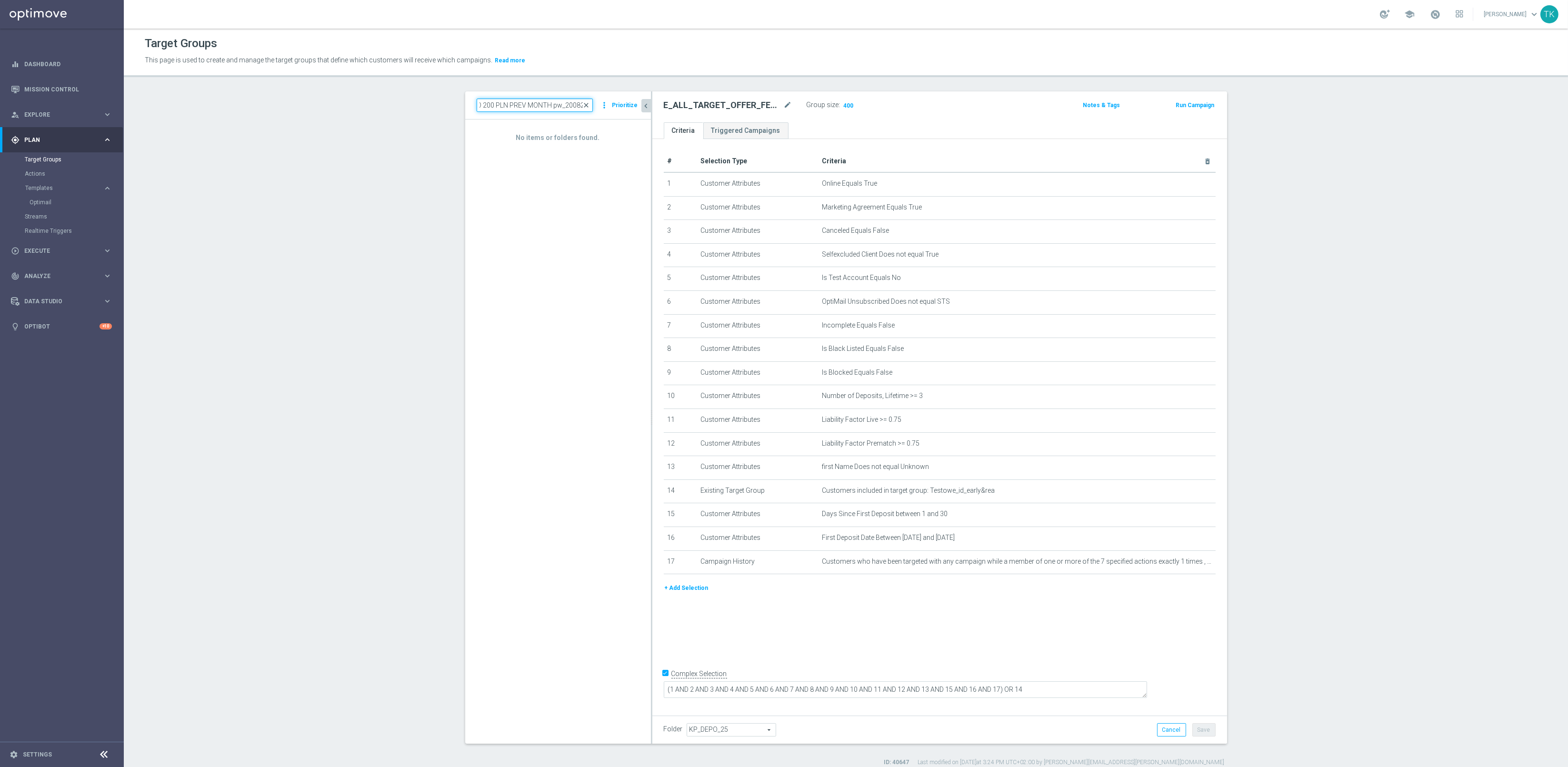
type input "E_ALL_TARGET_BET_2DEPO 200 PLN PREV MONTH pw_200825"
click at [584, 103] on span "close" at bounding box center [586, 105] width 8 height 8
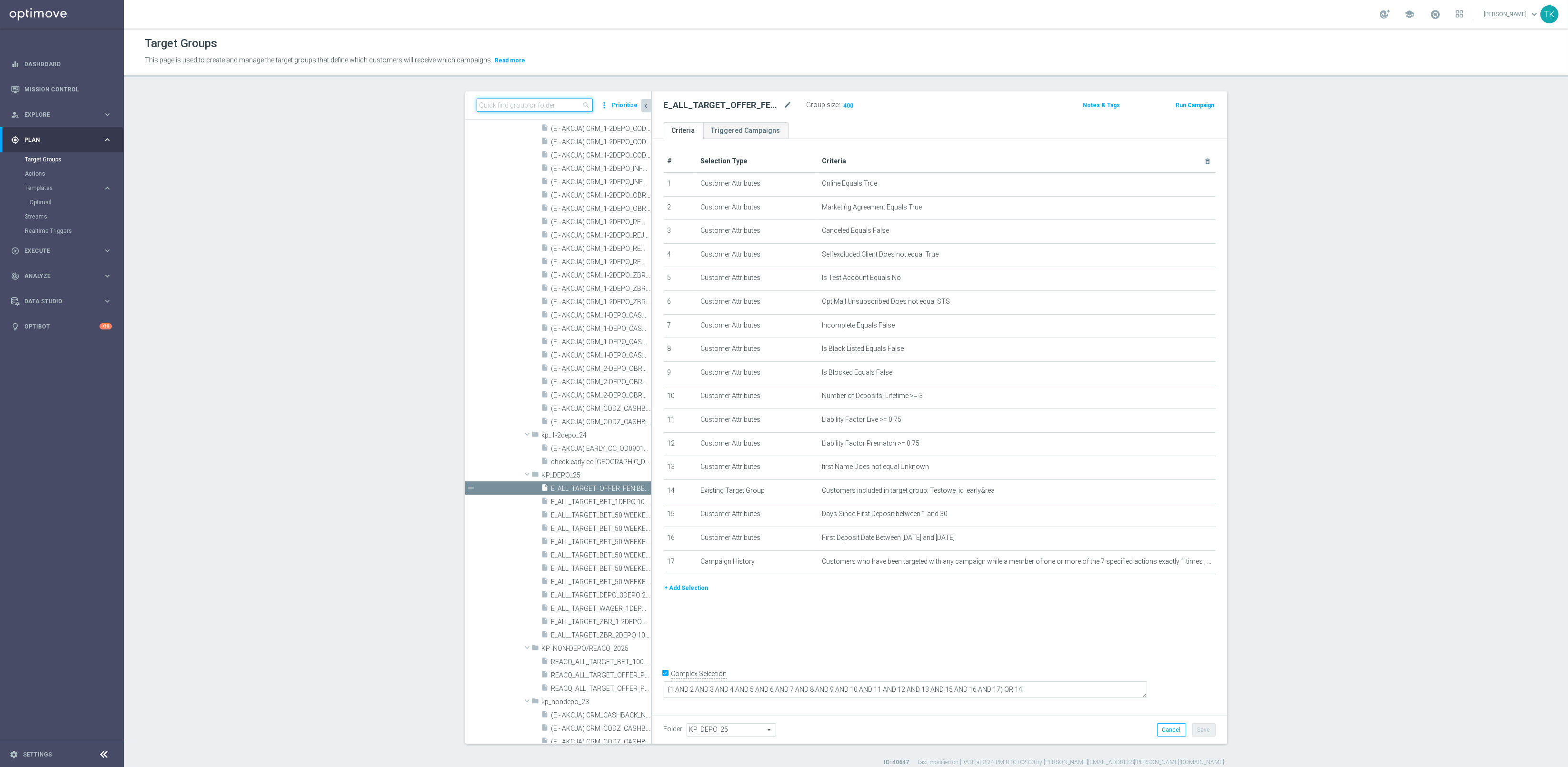
click at [498, 106] on input at bounding box center [534, 105] width 116 height 13
paste input "E_ALL_TARGET_BET_2DEPO 200 PLN PREV MONTH pw_200825"
type input "E_ALL_TARGET_BET_2DEPO 200 PLN PREV MONTH pw_200825"
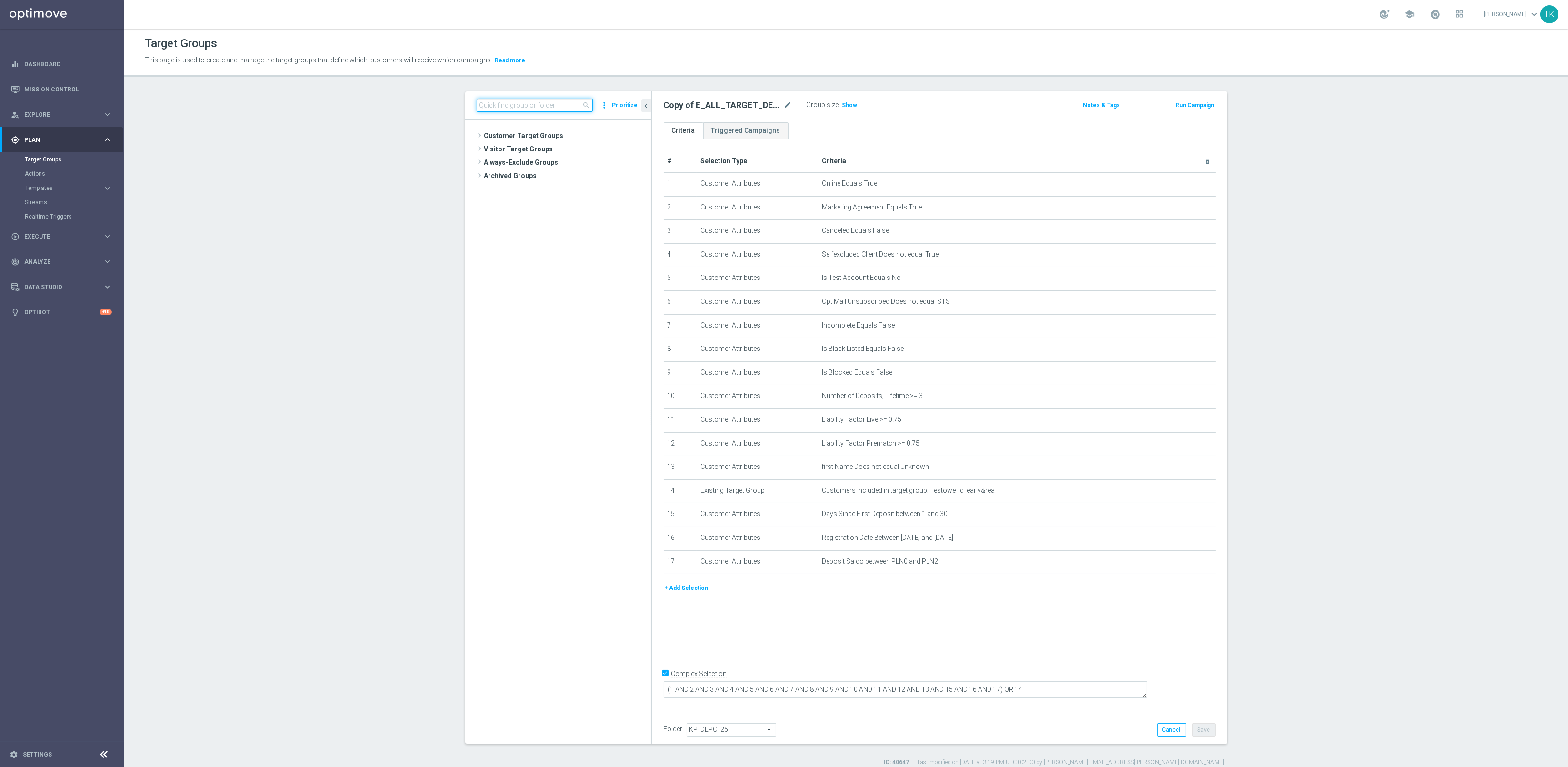
click at [491, 106] on input at bounding box center [534, 105] width 116 height 13
paste input "E_ALL_TARGET_OFFER PLANSZA I CASHBACK REM_150825"
type input "E_ALL_TARGET_OFFER PLANSZA I CASHBACK REM_150825"
click at [555, 160] on span "E_ALL_TARGET_OFFER PLANSZA I CASHBACK REM_150825" at bounding box center [571, 163] width 116 height 8
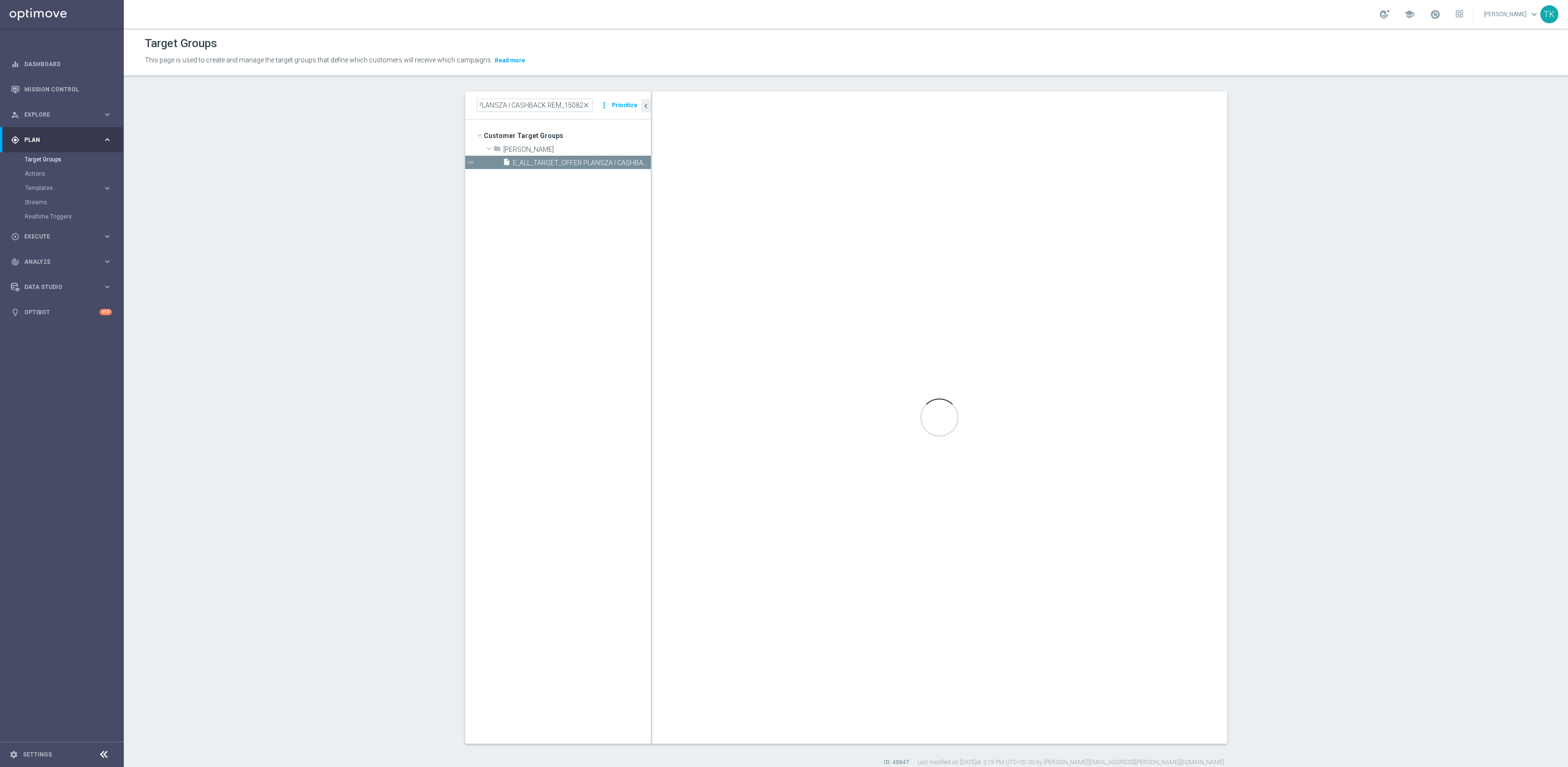
scroll to position [0, 0]
checkbox input "false"
type input "[PERSON_NAME]"
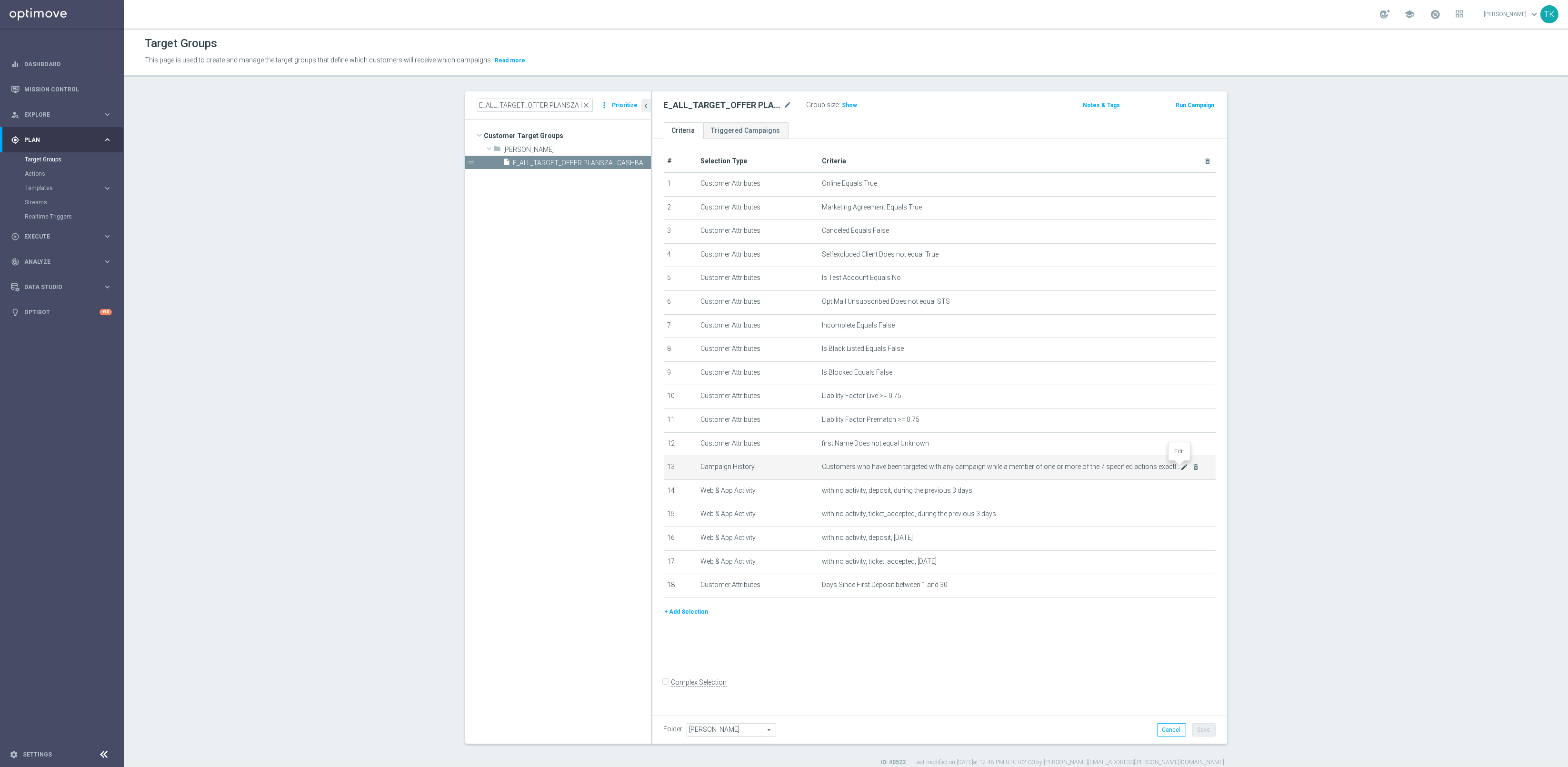
click at [1180, 467] on icon "mode_edit" at bounding box center [1184, 467] width 8 height 8
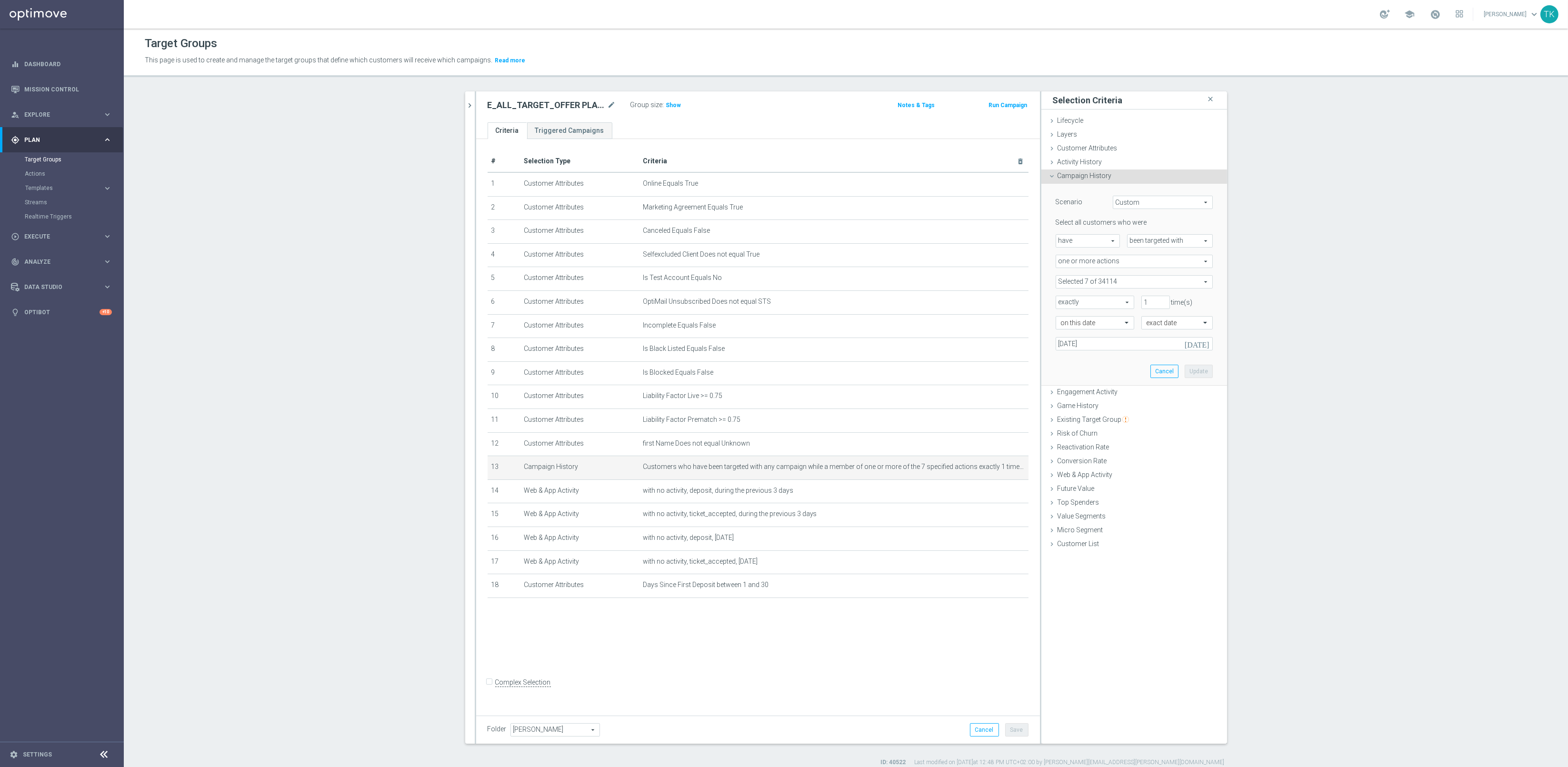
click at [1076, 279] on span at bounding box center [1134, 282] width 156 height 12
click at [1069, 298] on label "Show Selected" at bounding box center [1087, 302] width 35 height 9
click at [1060, 299] on input "Show Selected" at bounding box center [1063, 303] width 6 height 6
checkbox input "true"
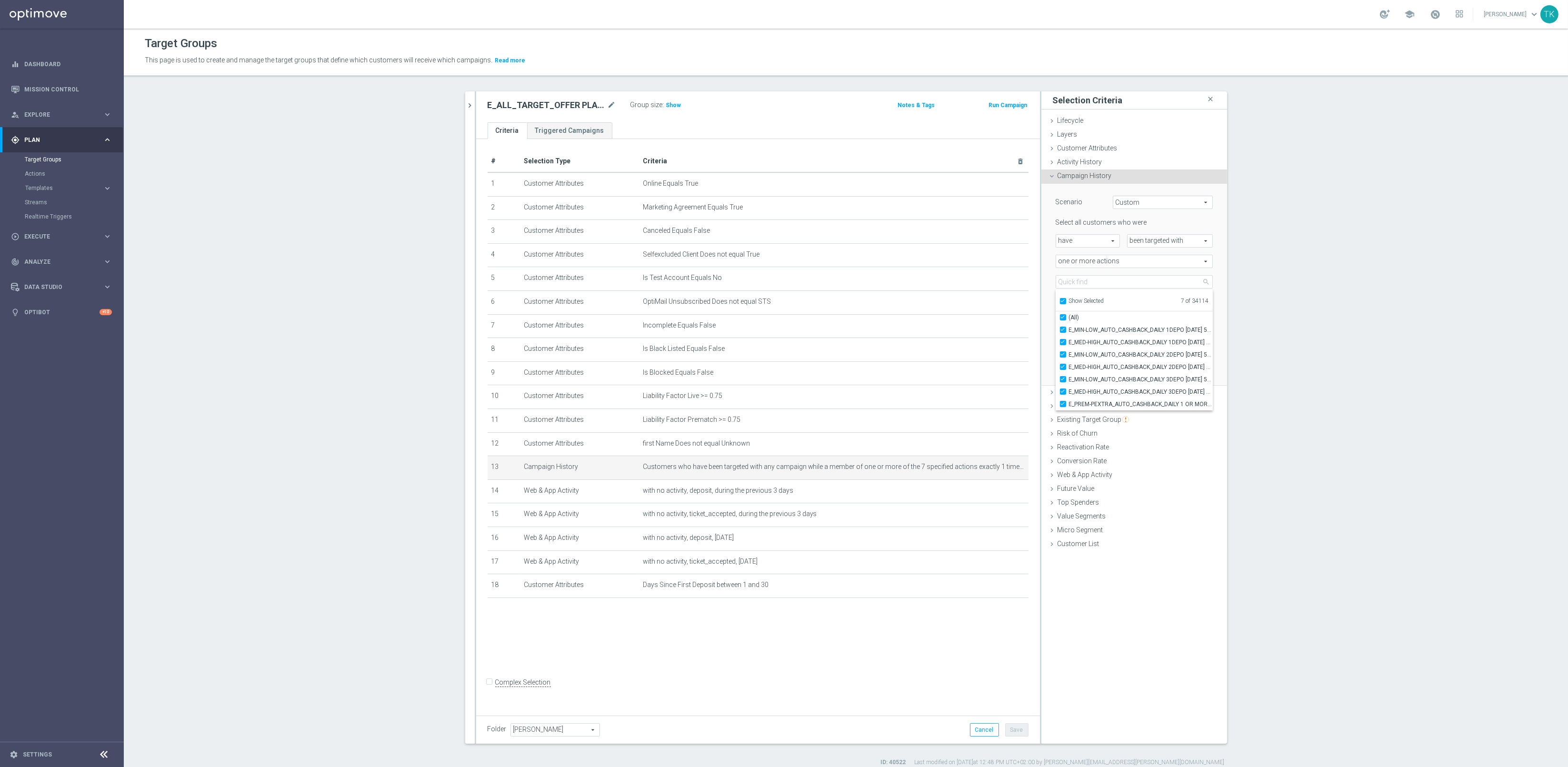
click at [1069, 298] on label "Show Selected" at bounding box center [1087, 302] width 35 height 9
click at [1060, 299] on input "Show Selected" at bounding box center [1063, 303] width 6 height 6
checkbox input "false"
click at [1218, 305] on div "Scenario Custom Custom arrow_drop_down search Select all customers who were hav…" at bounding box center [1134, 285] width 186 height 202
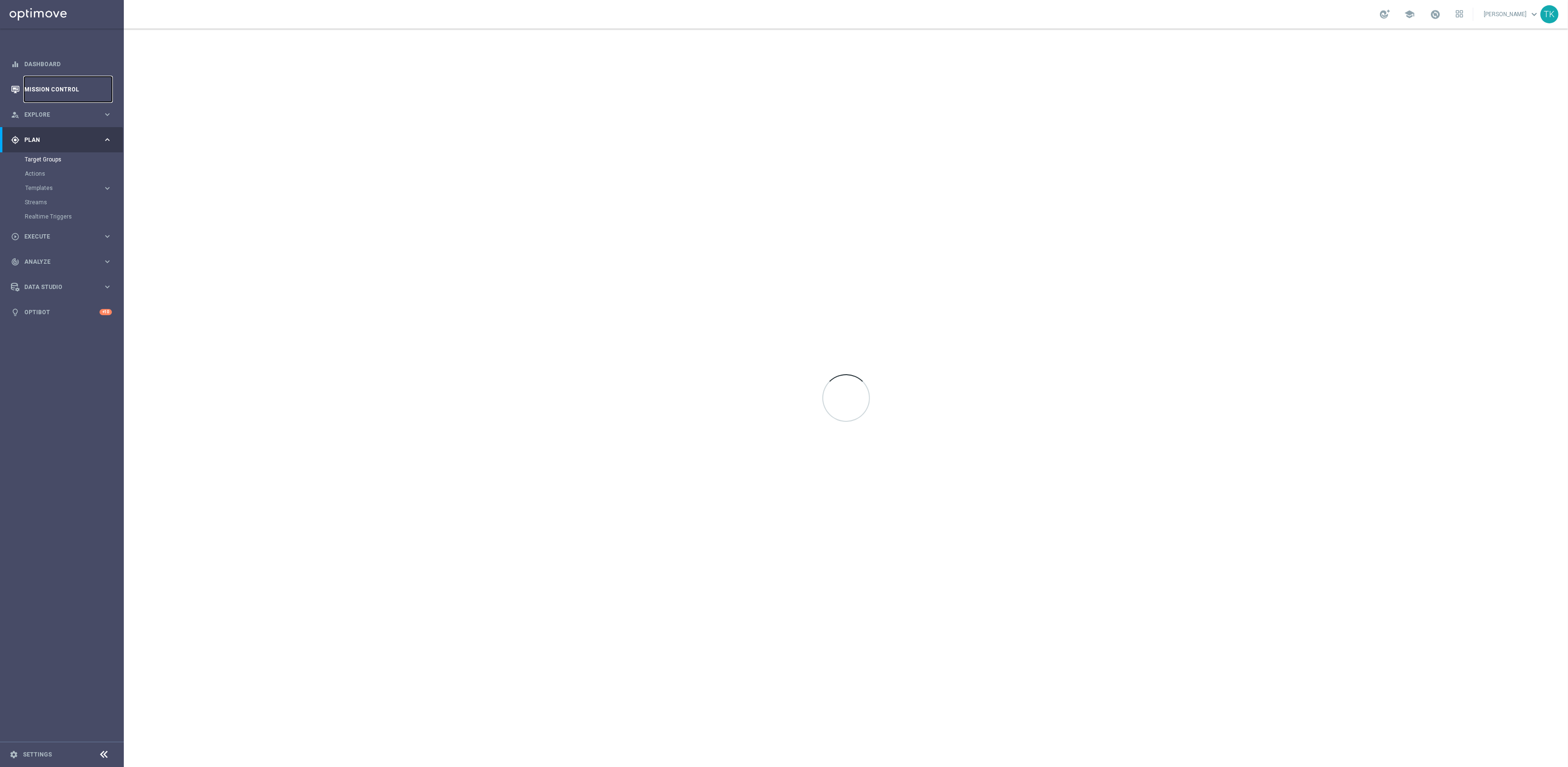
click at [55, 88] on link "Mission Control" at bounding box center [68, 89] width 88 height 25
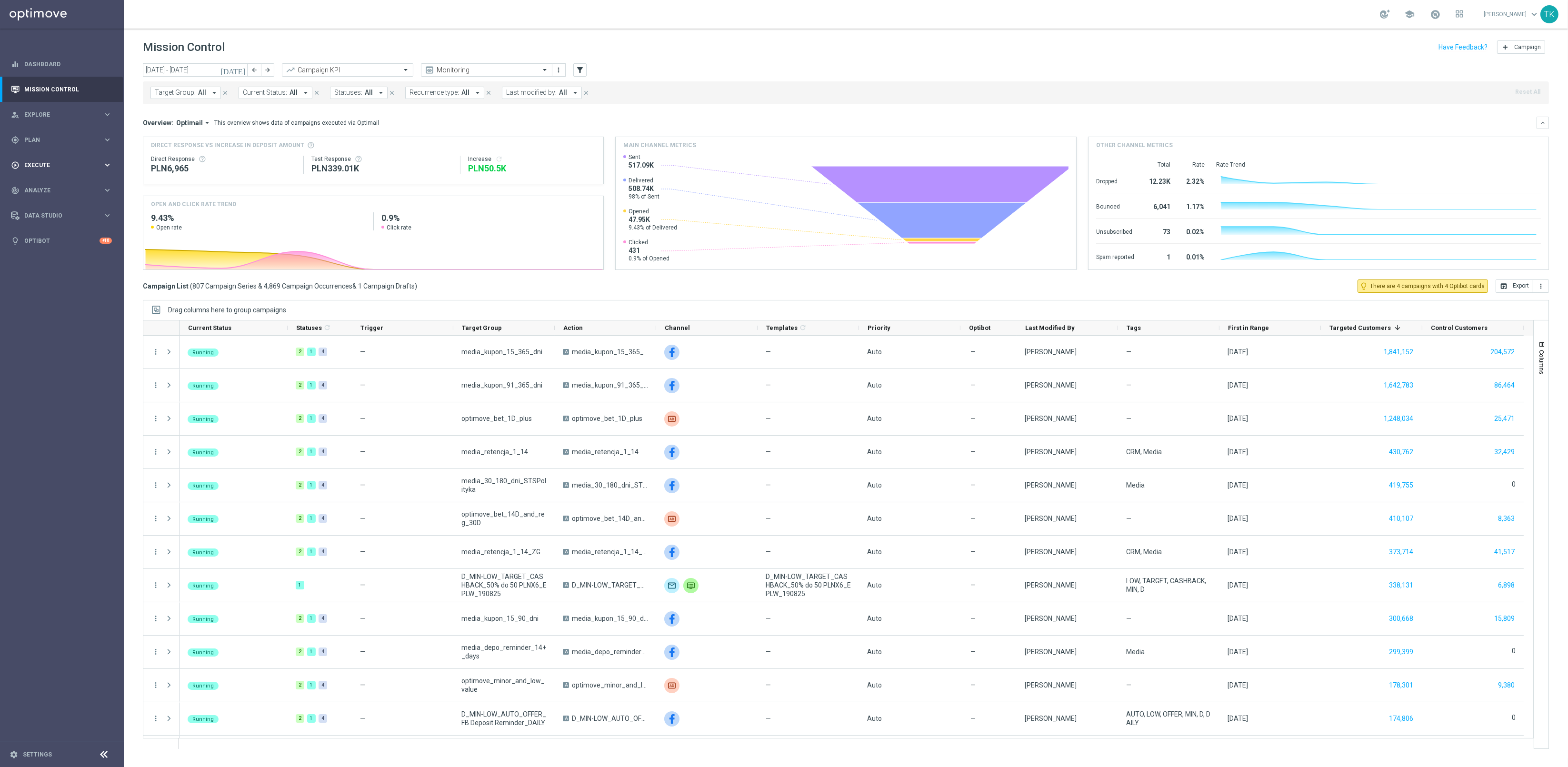
click at [33, 165] on span "Execute" at bounding box center [63, 165] width 79 height 5
click at [37, 183] on link "Campaign Builder" at bounding box center [62, 184] width 74 height 8
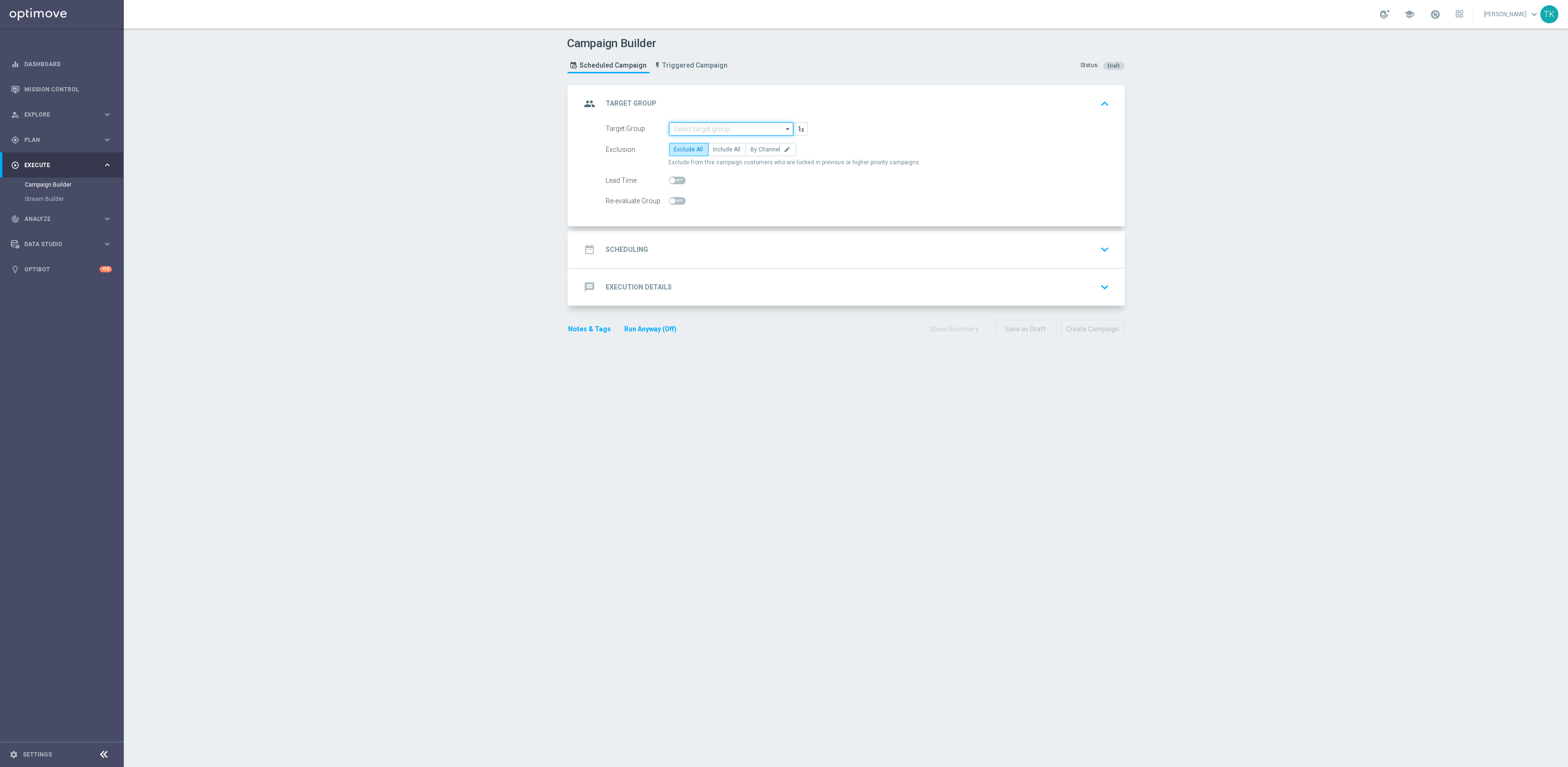
click at [682, 129] on input at bounding box center [731, 129] width 124 height 13
paste input "E_ALL_TARGET_OFFER_FEN BEN_3DEPO_CASHBACK_REM_200825"
click at [698, 146] on div "E_ALL_TARGET_OFFER_FEN BEN_3DEPO_CASHBACK_REM_200825" at bounding box center [739, 147] width 114 height 17
type input "E_ALL_TARGET_OFFER_FEN BEN_3DEPO_CASHBACK_REM_200825"
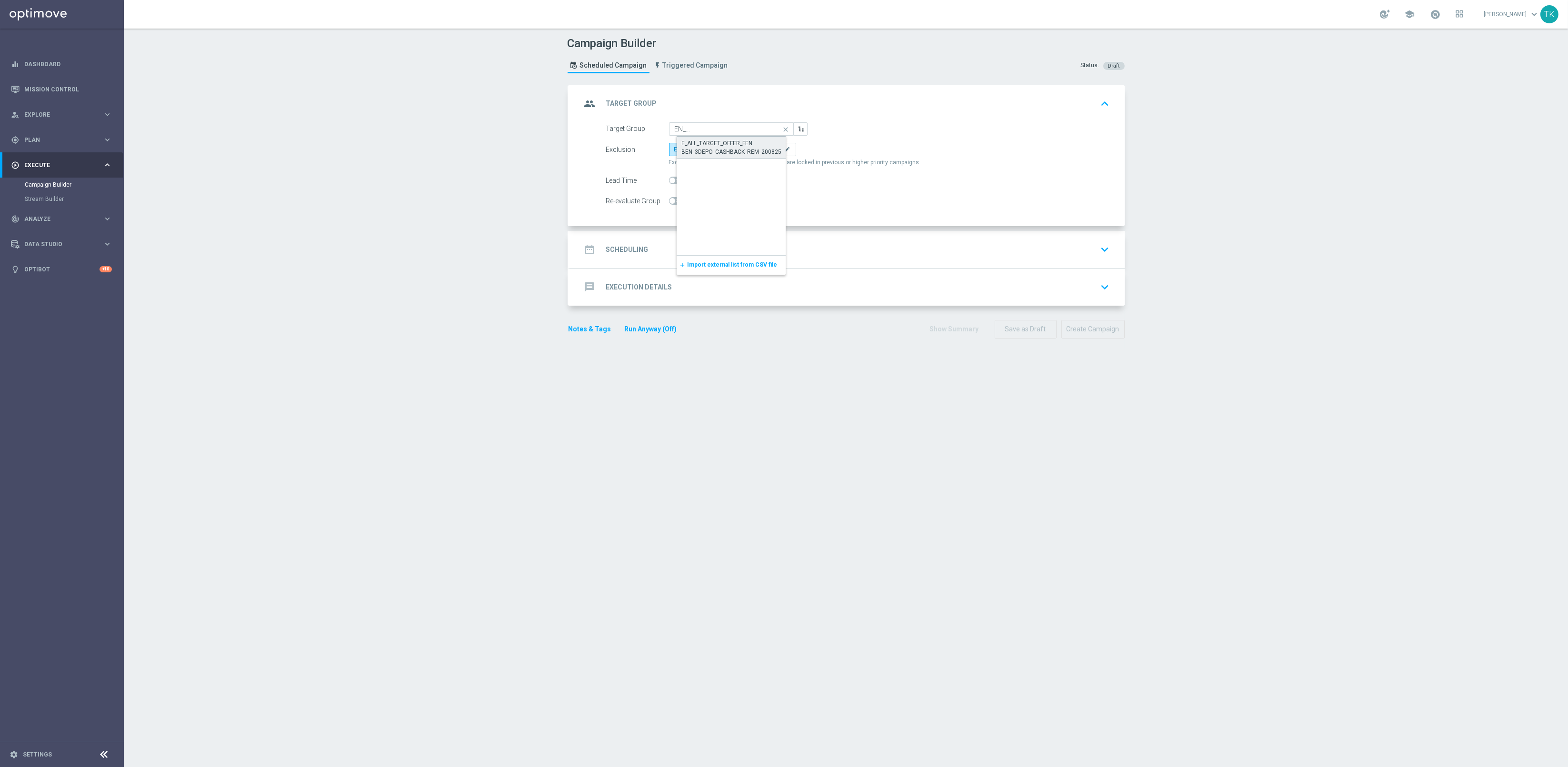
scroll to position [0, 0]
click at [760, 150] on span "By Channel" at bounding box center [766, 149] width 30 height 7
click at [757, 150] on input "By Channel edit" at bounding box center [754, 151] width 6 height 6
radio input "true"
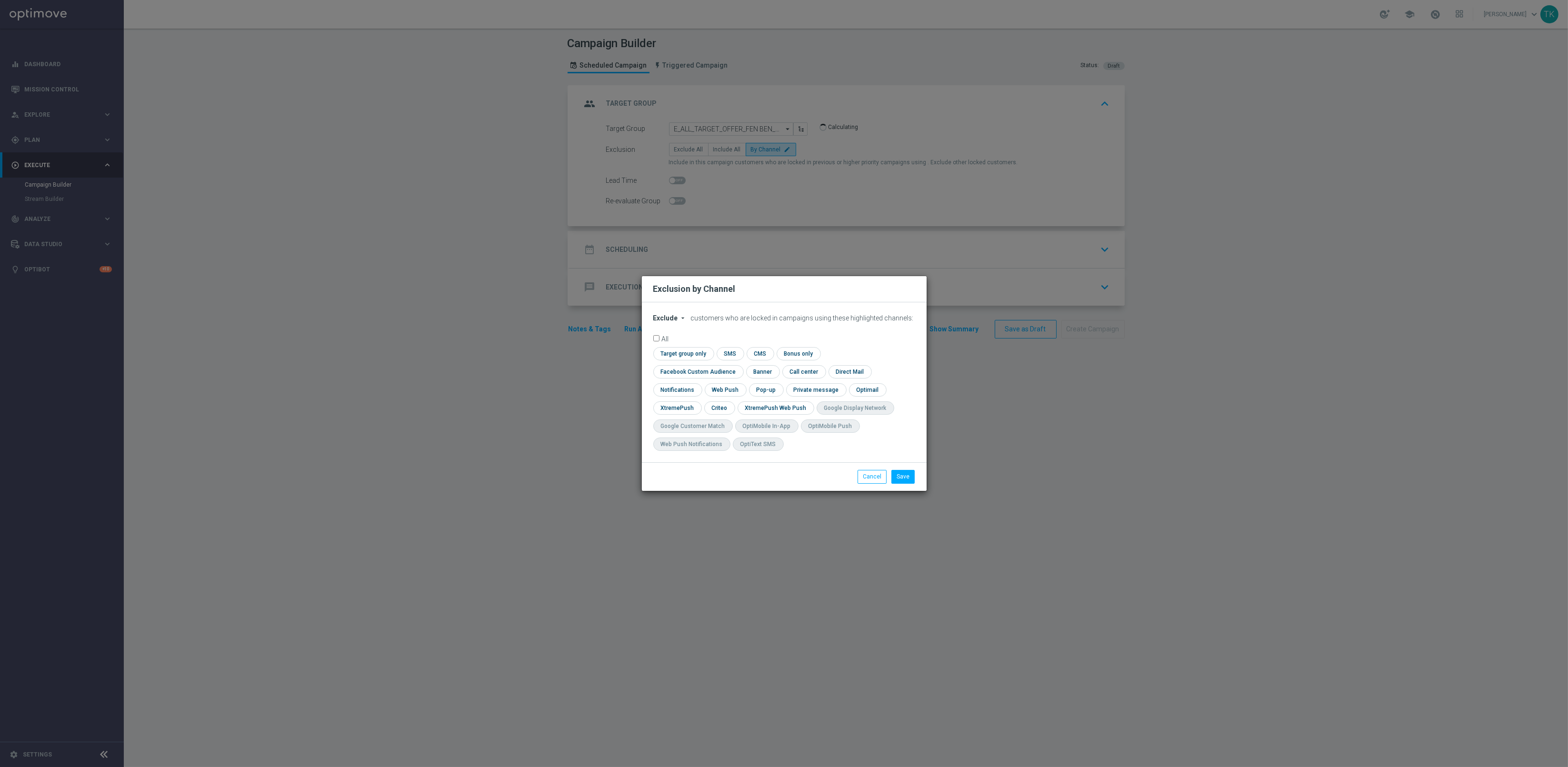
click at [663, 322] on span "Exclude" at bounding box center [665, 318] width 25 height 8
click at [0, 0] on span "Include" at bounding box center [0, 0] width 0 height 0
click at [740, 365] on input "checkbox" at bounding box center [696, 371] width 86 height 13
checkbox input "true"
click at [715, 413] on input "checkbox" at bounding box center [719, 407] width 30 height 13
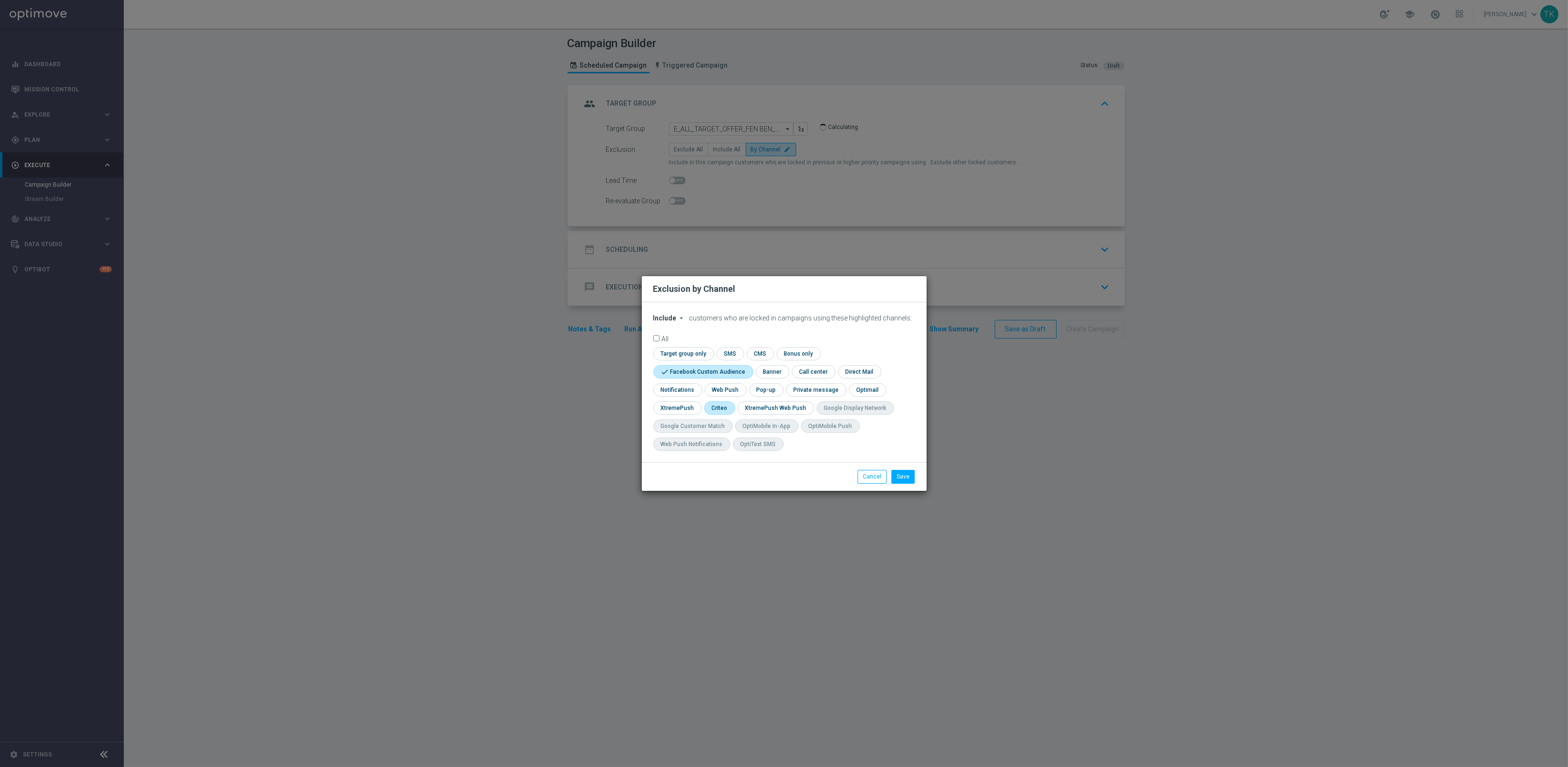
checkbox input "true"
drag, startPoint x: 761, startPoint y: 392, endPoint x: 780, endPoint y: 396, distance: 19.4
click at [762, 392] on input "checkbox" at bounding box center [766, 390] width 33 height 13
checkbox input "true"
click at [900, 475] on button "Save" at bounding box center [903, 477] width 23 height 13
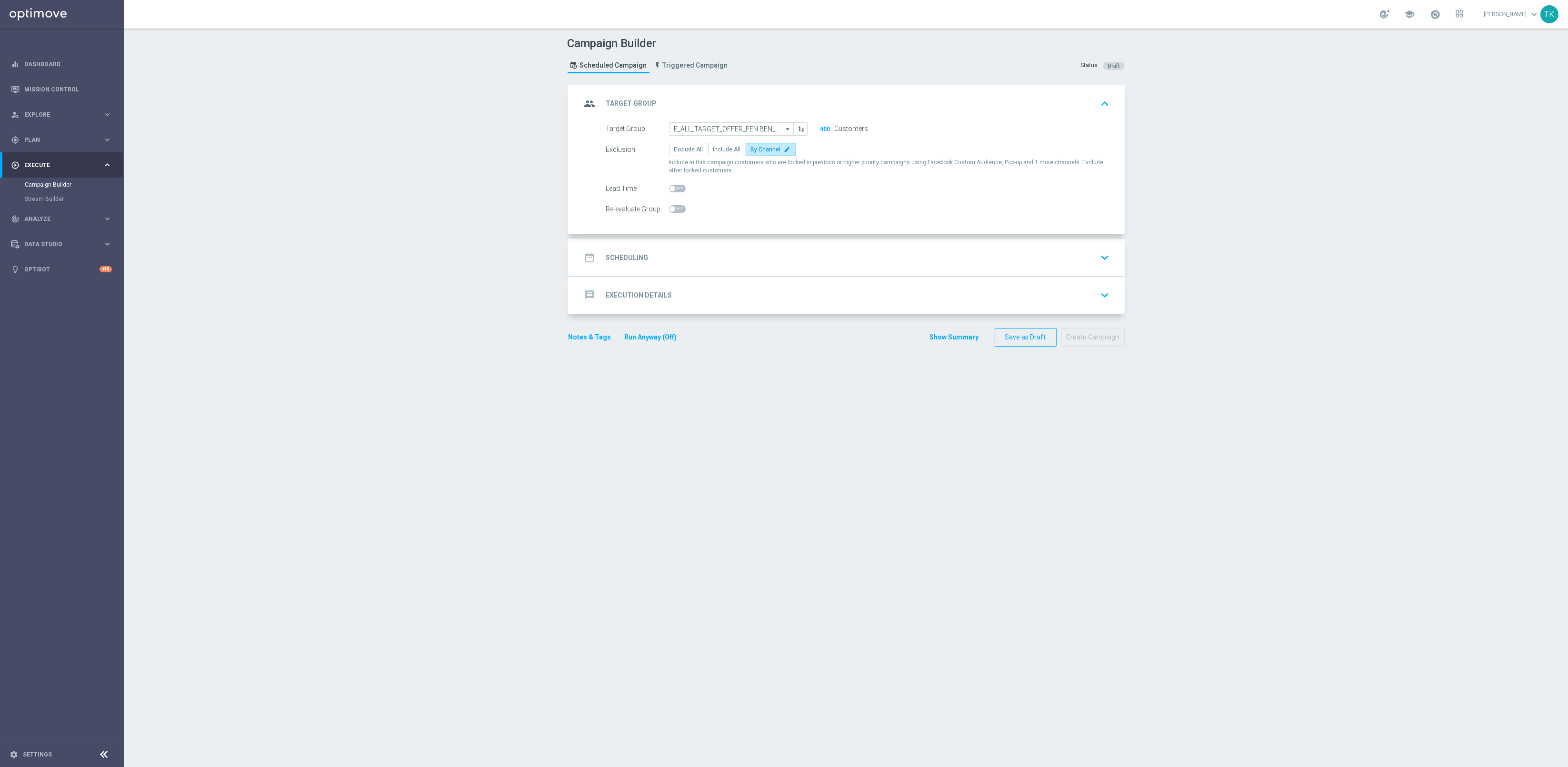
click at [712, 266] on div "date_range Scheduling keyboard_arrow_down" at bounding box center [847, 257] width 555 height 37
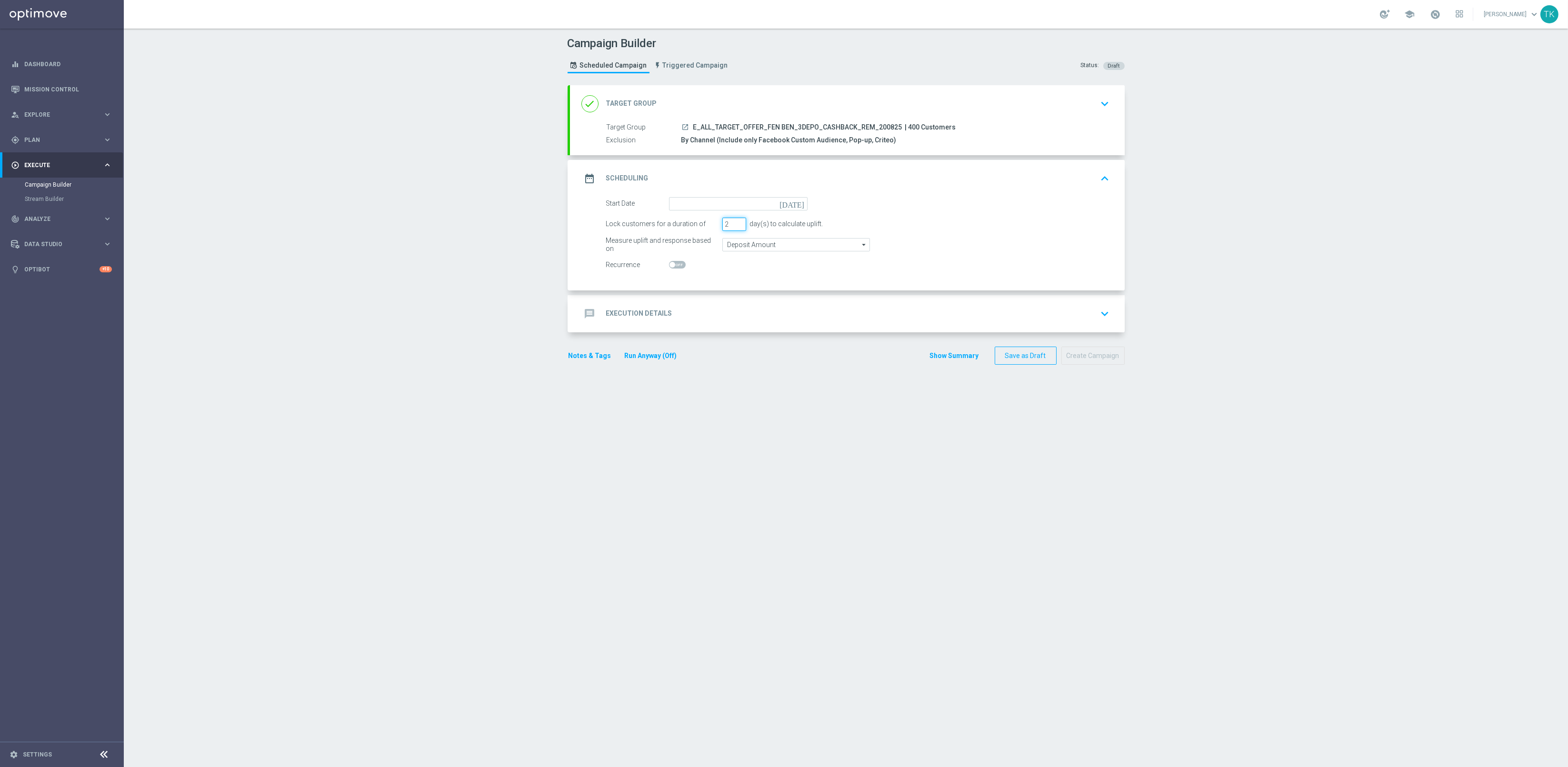
click at [733, 225] on input "2" at bounding box center [734, 224] width 24 height 13
type input "1"
click at [733, 225] on input "1" at bounding box center [734, 224] width 24 height 13
click at [693, 199] on input at bounding box center [738, 204] width 139 height 13
click at [718, 304] on span "20" at bounding box center [724, 303] width 15 height 15
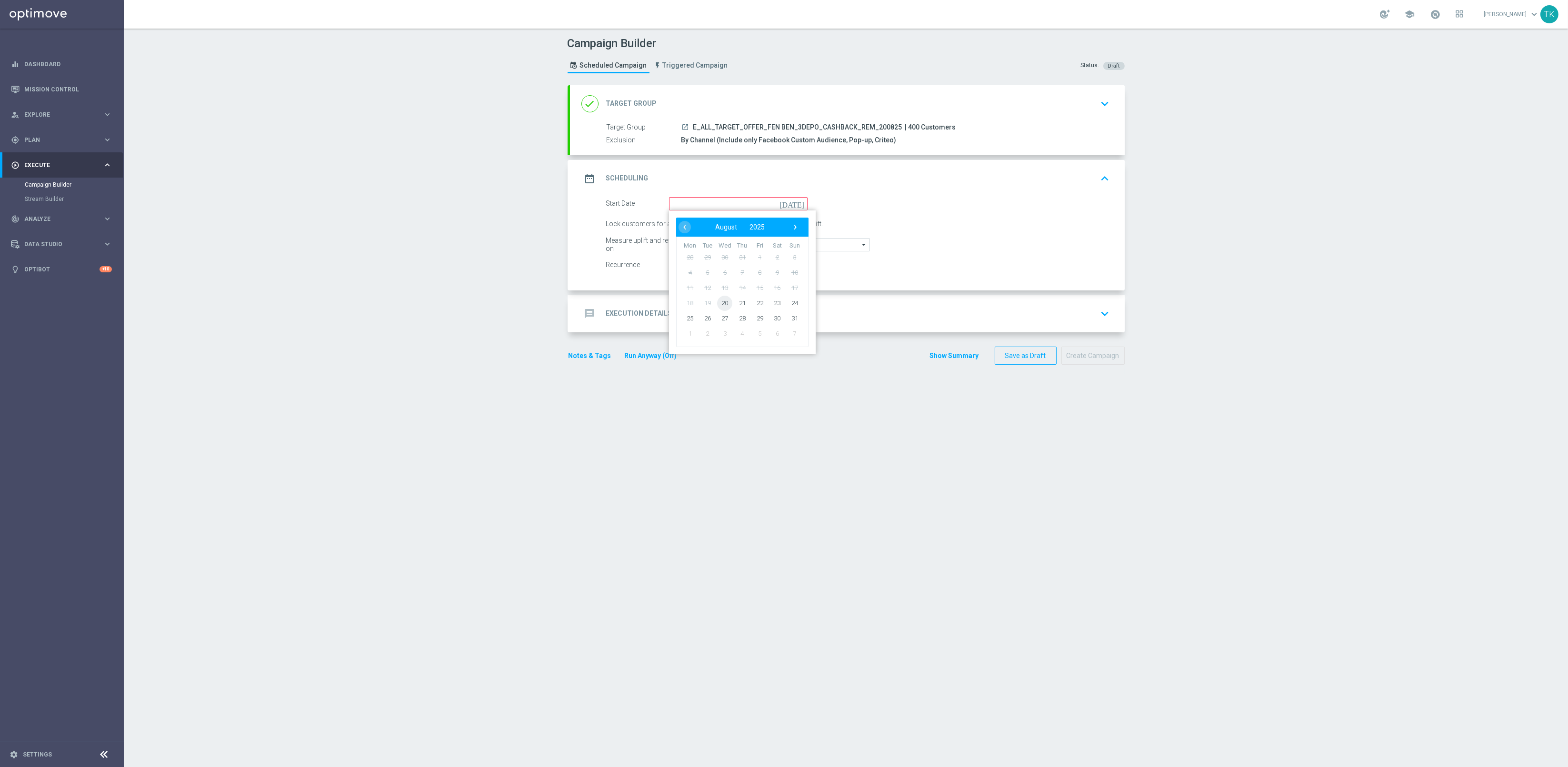
type input "20 Aug 2025"
click at [682, 312] on div "message Execution Details keyboard_arrow_down" at bounding box center [847, 314] width 532 height 18
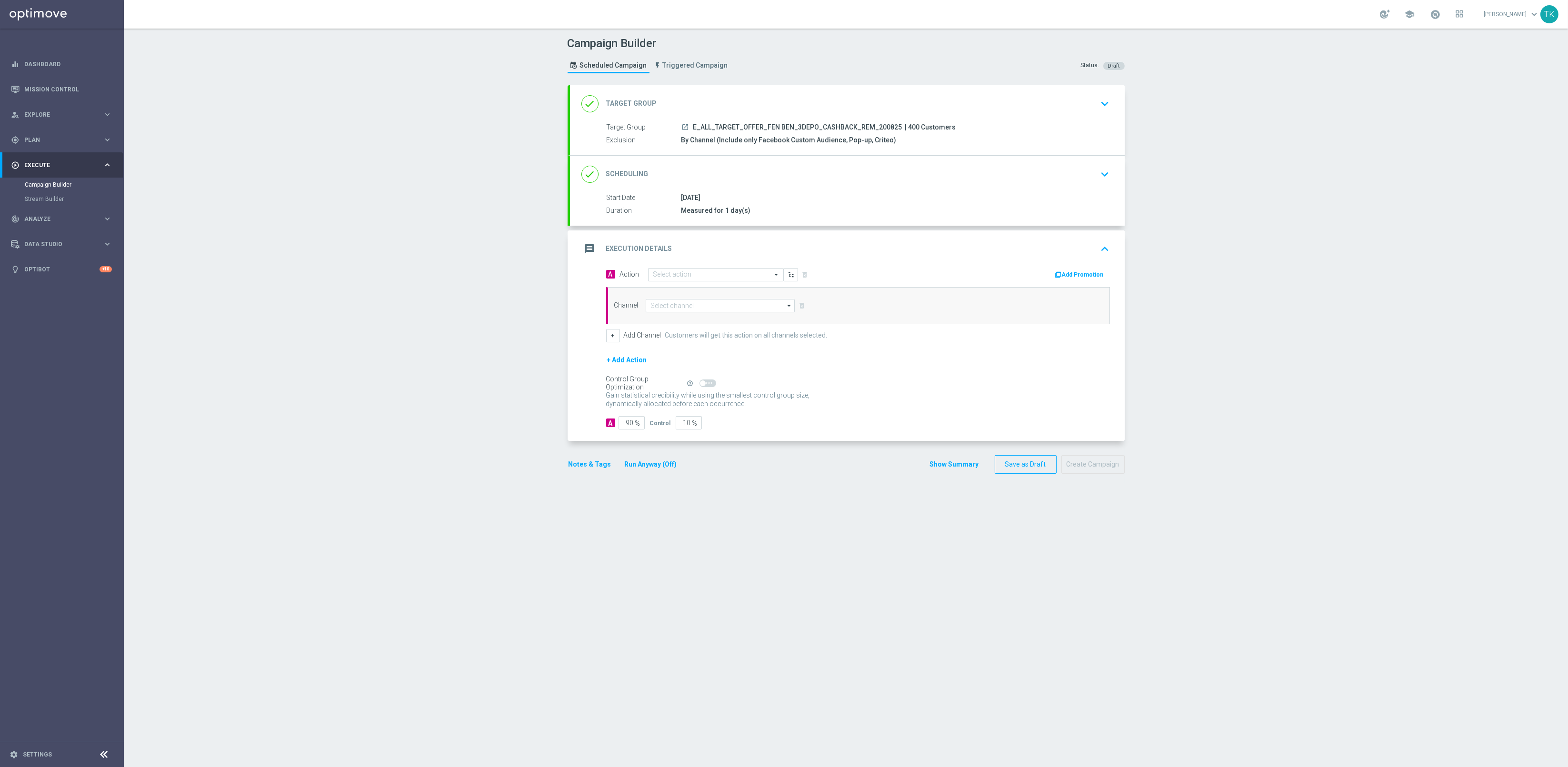
click at [744, 124] on span "E_ALL_TARGET_OFFER_FEN BEN_3DEPO_CASHBACK_REM_200825" at bounding box center [797, 128] width 209 height 9
copy div "E_ALL_TARGET_OFFER_FEN BEN_3DEPO_CASHBACK_REM_200825"
click at [675, 271] on input "text" at bounding box center [706, 275] width 106 height 8
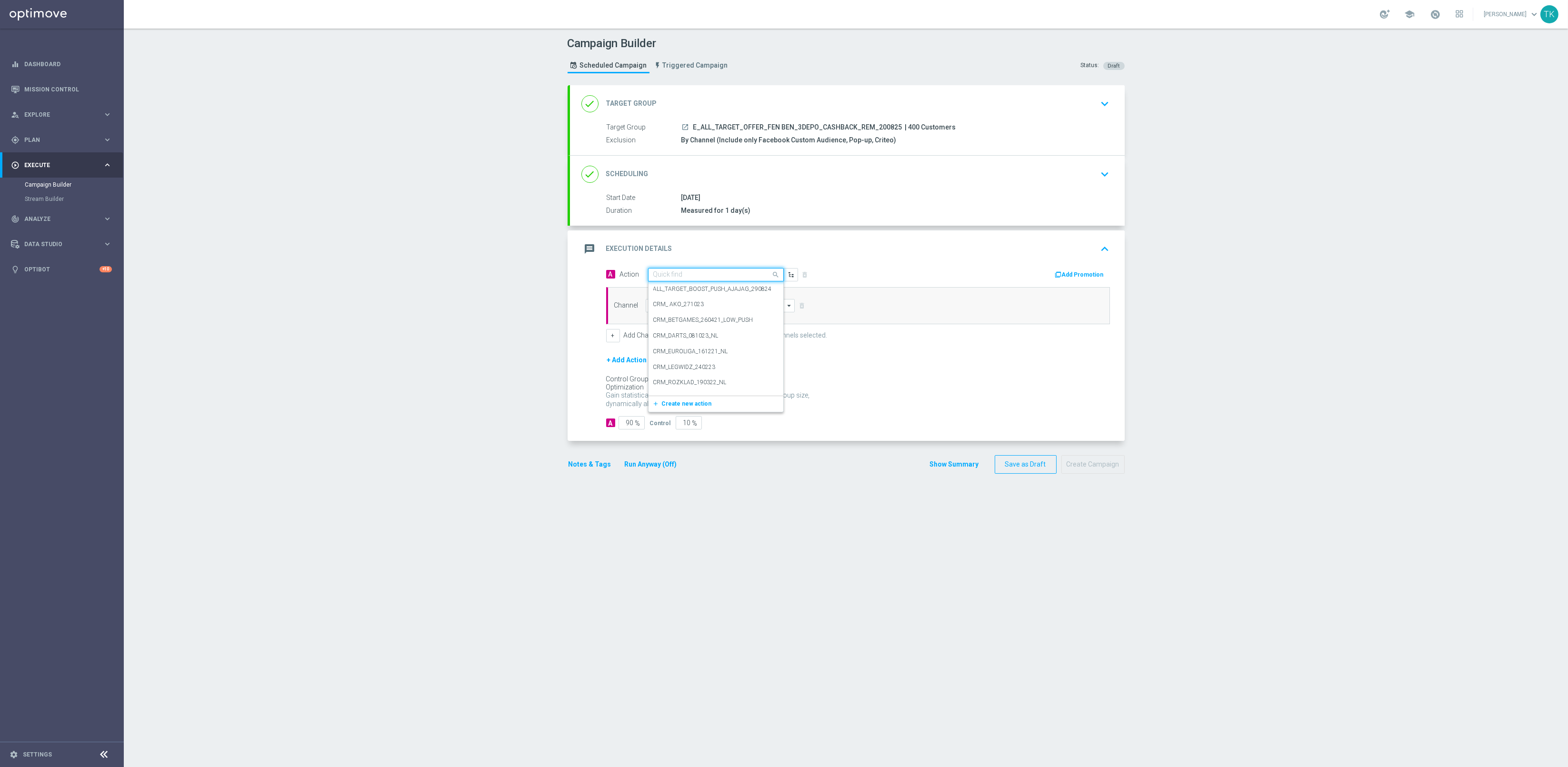
paste input "E_ALL_TARGET_OFFER_FEN BEN_3DEPO_CASHBACK_REM_200825"
type input "E_ALL_TARGET_OFFER_FEN BEN_3DEPO_CASHBACK_REM_200825"
click at [675, 301] on span "Create new action" at bounding box center [687, 304] width 50 height 7
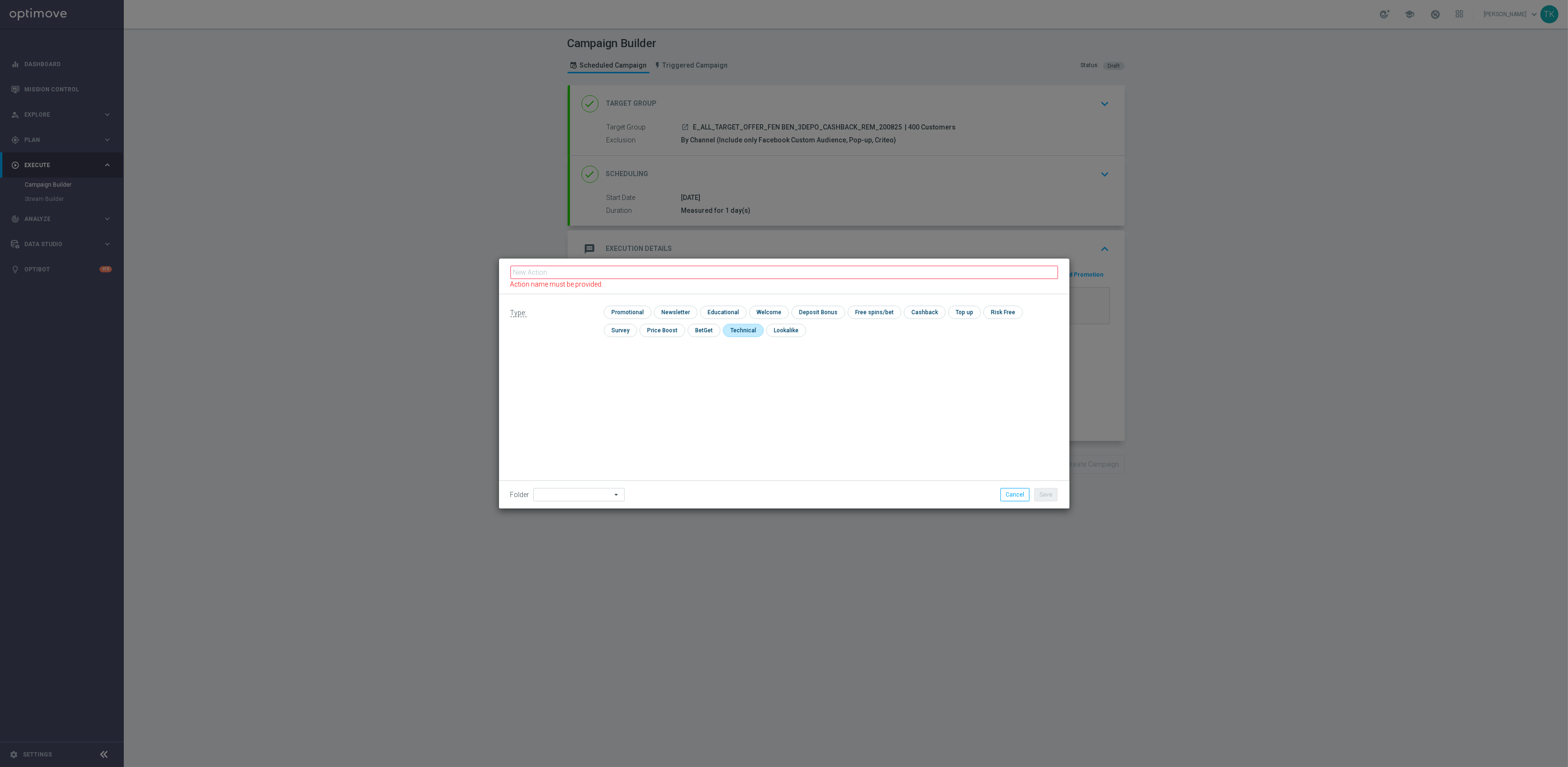
click at [723, 330] on input "checkbox" at bounding box center [742, 330] width 39 height 13
checkbox input "true"
click at [537, 275] on input "text" at bounding box center [785, 276] width 548 height 13
paste input "E_ALL_TARGET_OFFER_FEN BEN_3DEPO_CASHBACK_REM_200825"
type input "E_ALL_TARGET_OFFER_FEN BEN_3DEPO_CASHBACK_REM_200825"
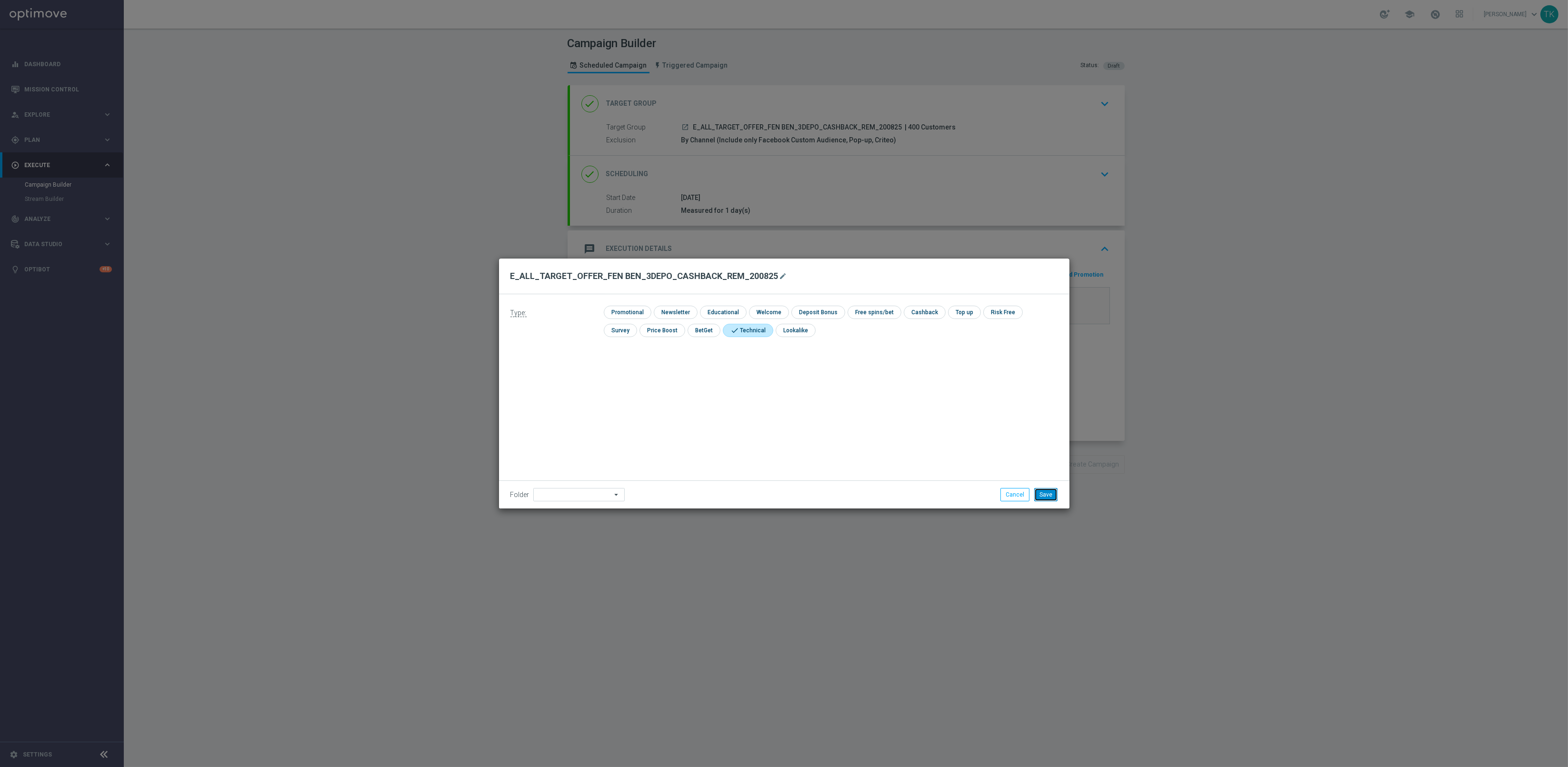
click at [1046, 499] on button "Save" at bounding box center [1046, 495] width 23 height 13
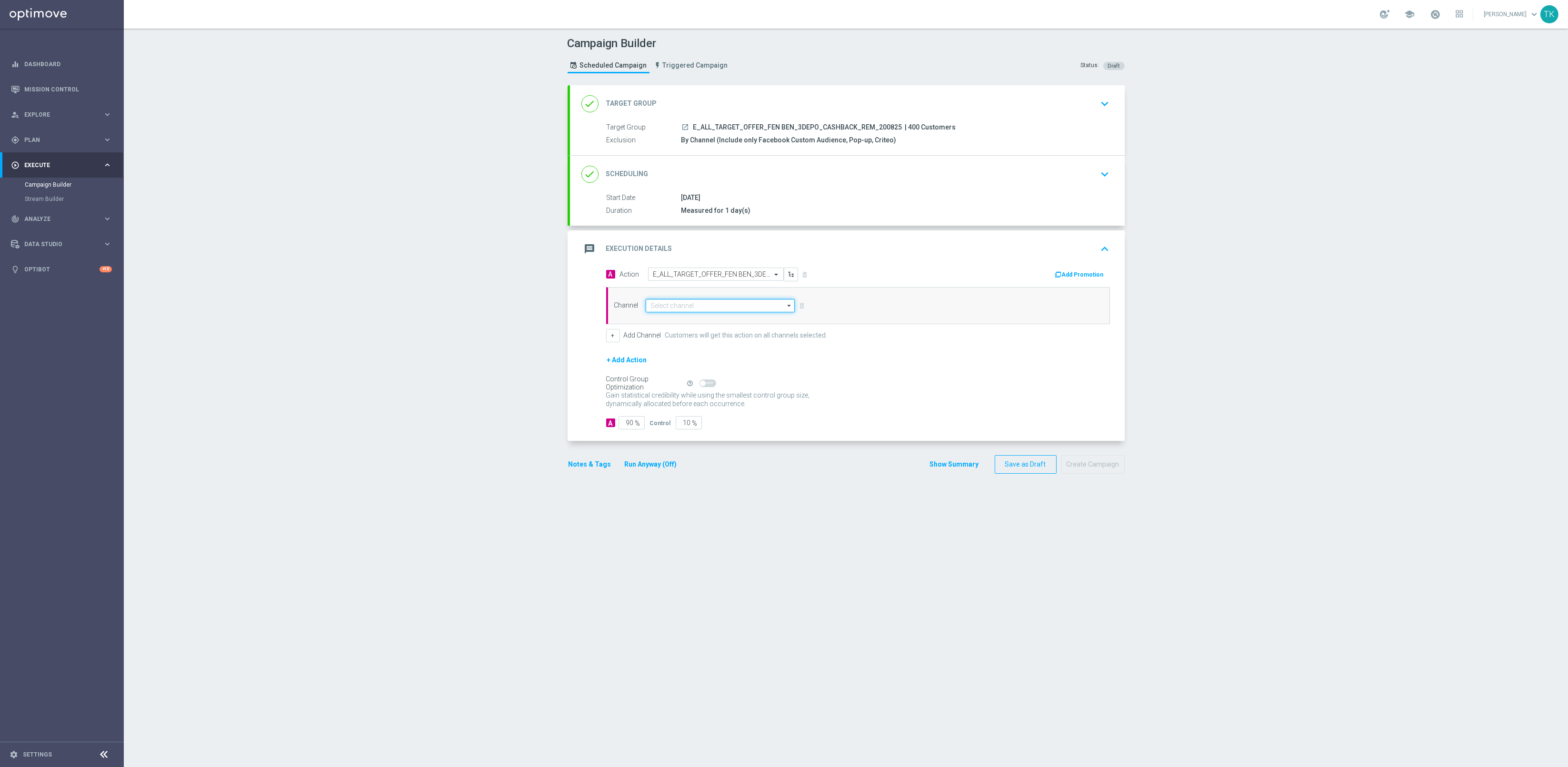
click at [668, 302] on input at bounding box center [721, 306] width 150 height 13
click at [662, 319] on div "Private message" at bounding box center [681, 320] width 45 height 9
type input "Private message"
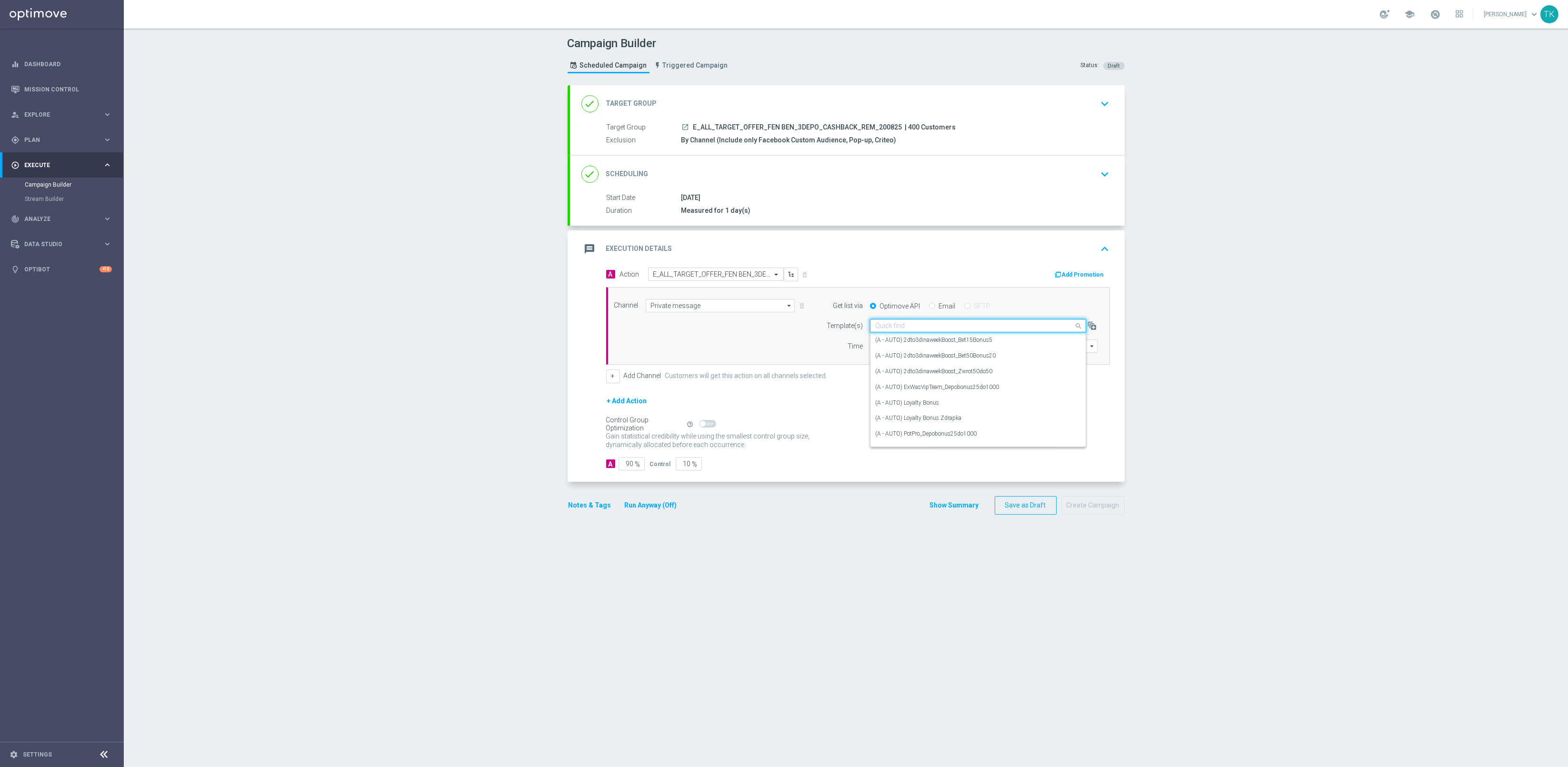
click at [880, 326] on input "text" at bounding box center [968, 326] width 187 height 8
paste input "E_ALL_TARGET_OFFER_FEN BEN_3DEPO_CASHBACK_REM_200825"
click at [887, 338] on label "E_ALL_TARGET_OFFER_FEN BEN_3DEPO_CASHBACK_REM_200825" at bounding box center [964, 340] width 177 height 8
type input "E_ALL_TARGET_OFFER_FEN BEN_3DEPO_CASHBACK_REM_200825"
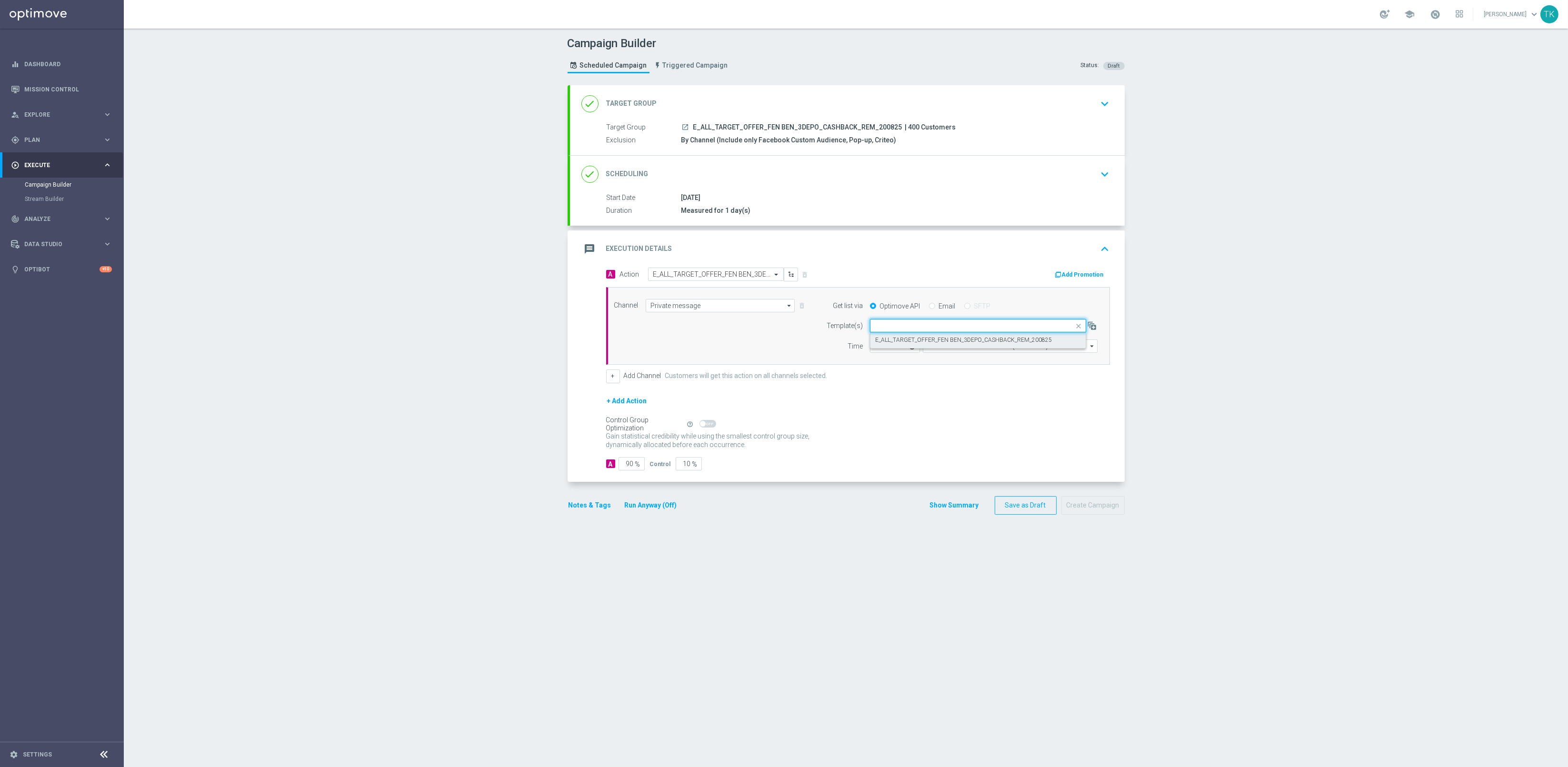
scroll to position [0, 0]
click at [870, 346] on input "12:00" at bounding box center [895, 346] width 50 height 13
type input "17:02"
click at [939, 348] on input "Coordinated Universal Time (UTC 00:00)" at bounding box center [1010, 346] width 175 height 13
click at [942, 360] on div "Central European Time (Warsaw) (UTC +02:00)" at bounding box center [1013, 360] width 156 height 9
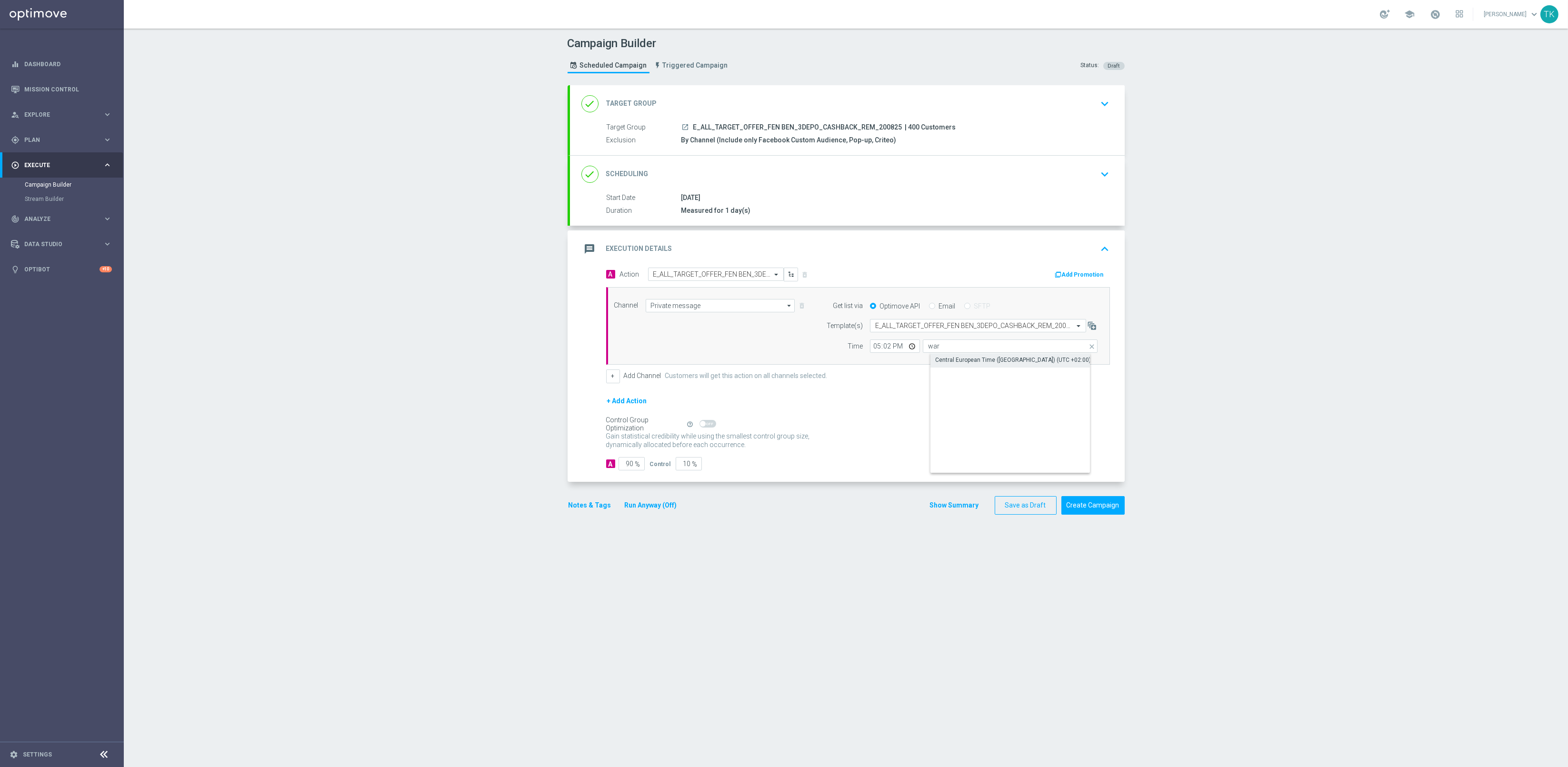
type input "Central European Time (Warsaw) (UTC +02:00)"
click at [962, 182] on div "done Scheduling keyboard_arrow_down" at bounding box center [847, 174] width 532 height 18
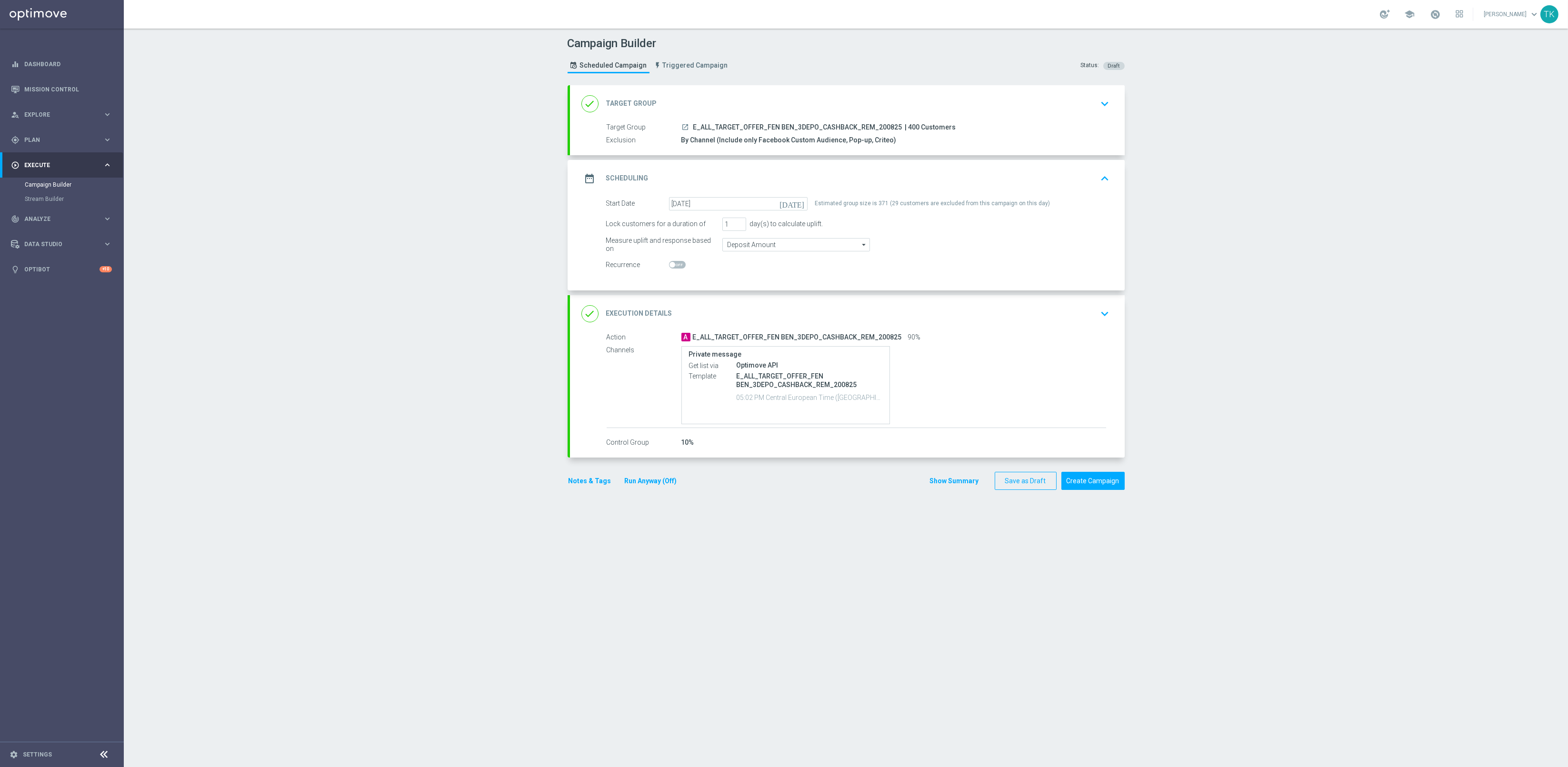
click at [580, 479] on button "Notes & Tags" at bounding box center [590, 482] width 45 height 12
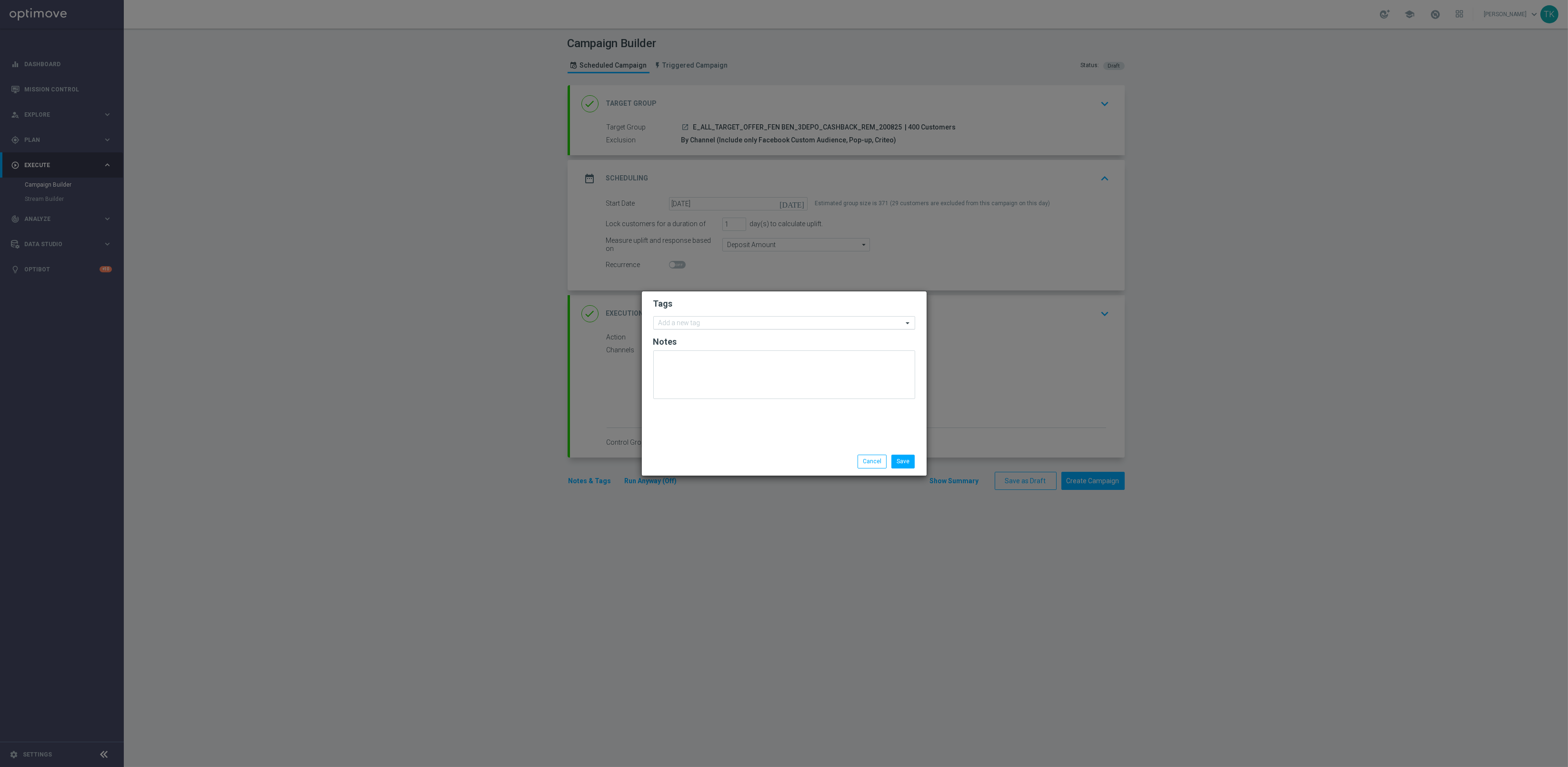
click at [679, 318] on div "Add a new tag" at bounding box center [778, 323] width 249 height 12
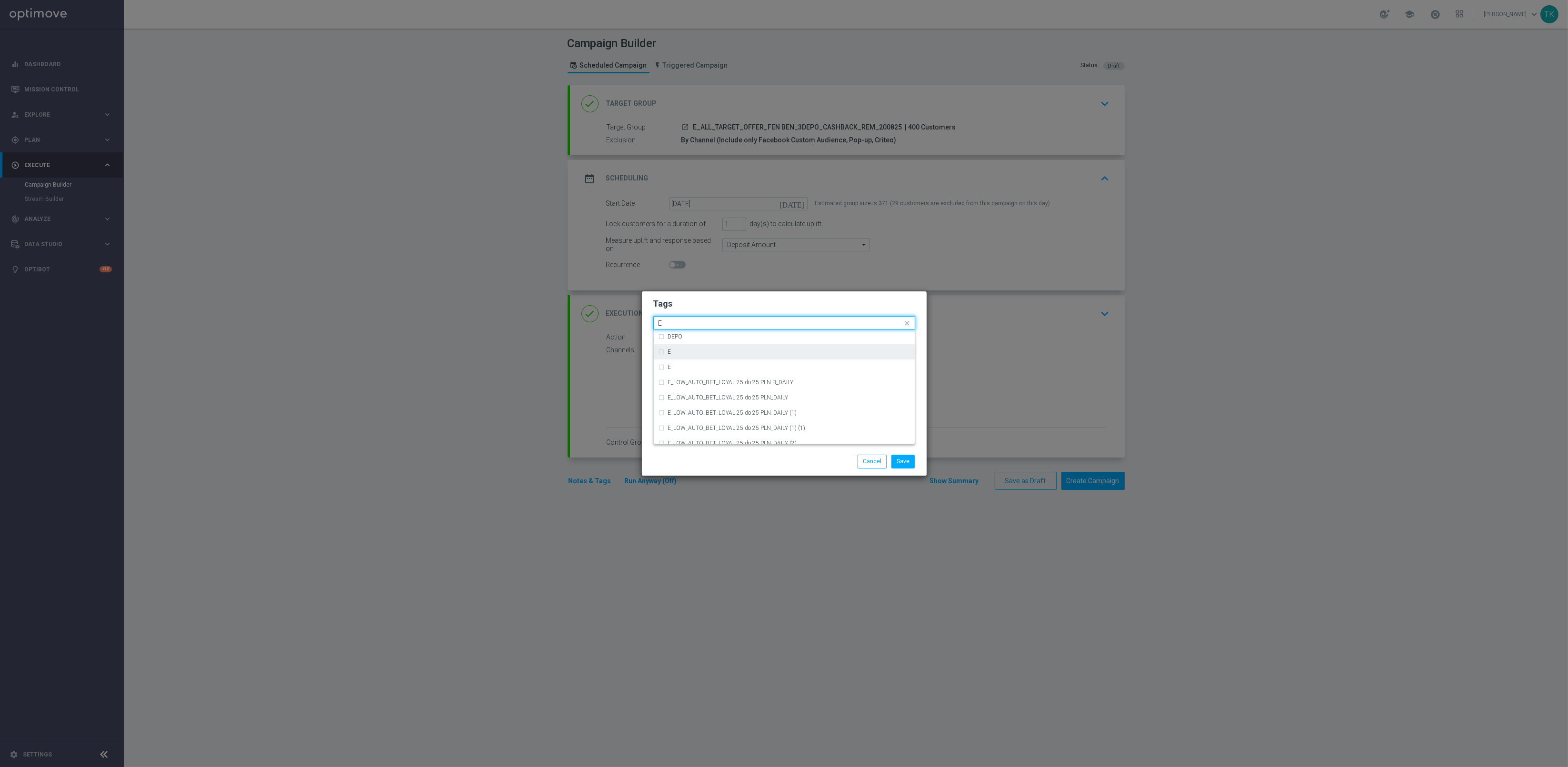
click at [688, 351] on div "E" at bounding box center [789, 351] width 242 height 5
click at [677, 323] on input "E" at bounding box center [780, 323] width 244 height 8
click at [674, 338] on label "ALL" at bounding box center [673, 337] width 10 height 5
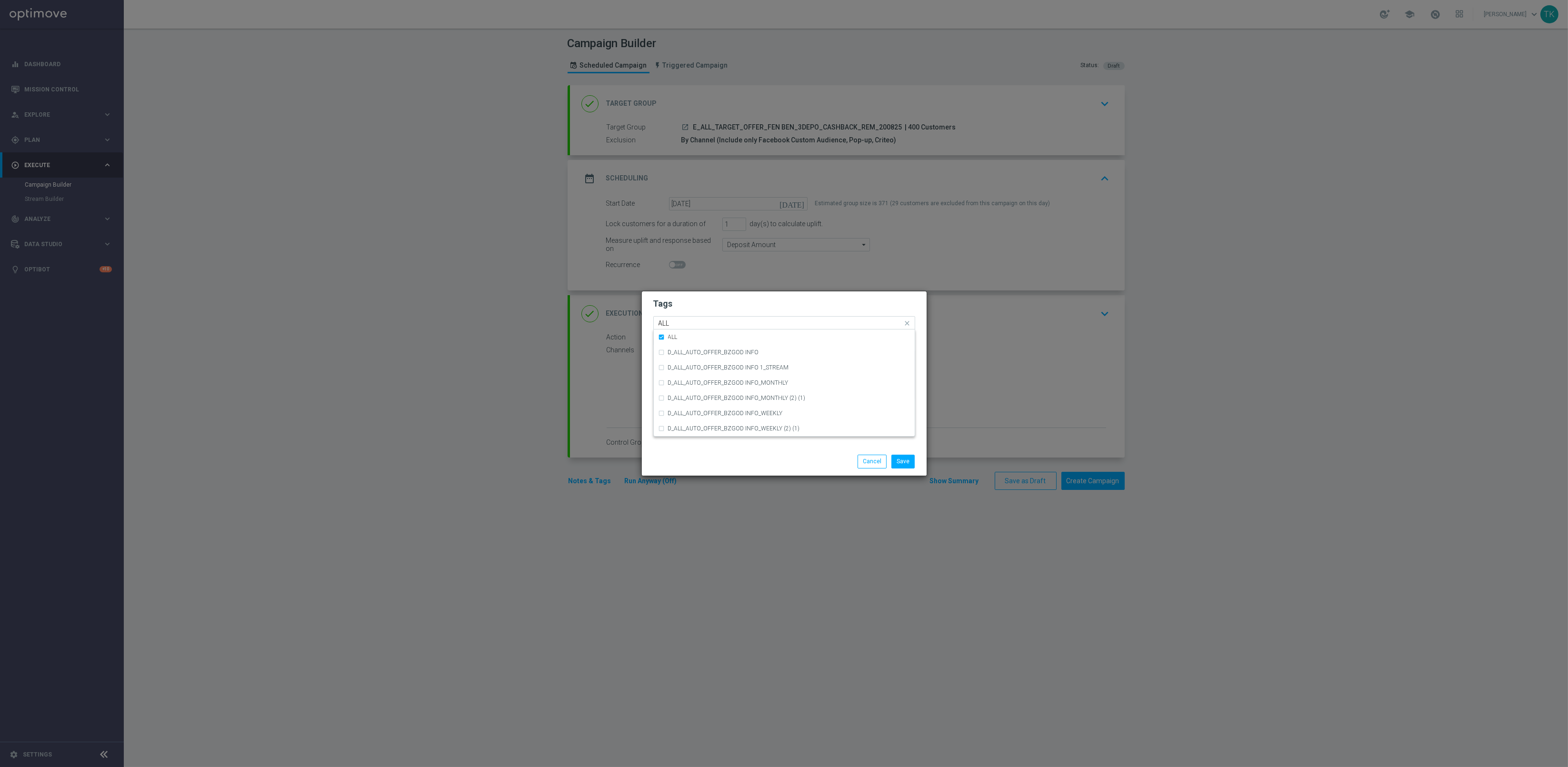
click at [674, 326] on input "ALL" at bounding box center [780, 323] width 244 height 8
click at [682, 383] on label "TARGET" at bounding box center [679, 382] width 22 height 5
click at [685, 322] on input "TARGET" at bounding box center [780, 323] width 244 height 8
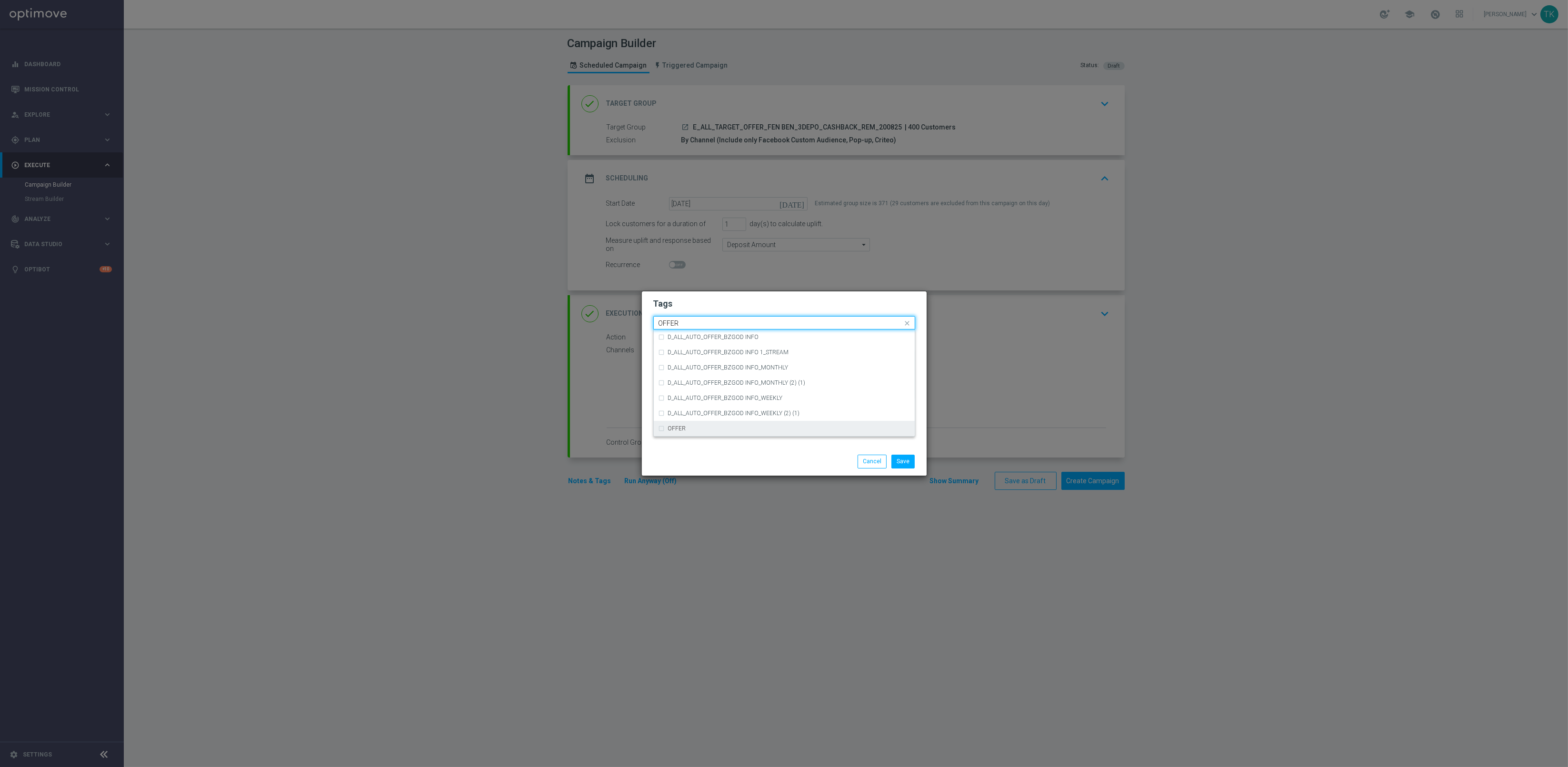
click at [685, 429] on div "OFFER" at bounding box center [789, 428] width 242 height 5
click at [676, 318] on div "Quick find × E × ALL × TARGET × OFFER OFFER" at bounding box center [778, 323] width 249 height 12
click at [681, 324] on input "OFFER" at bounding box center [780, 323] width 244 height 8
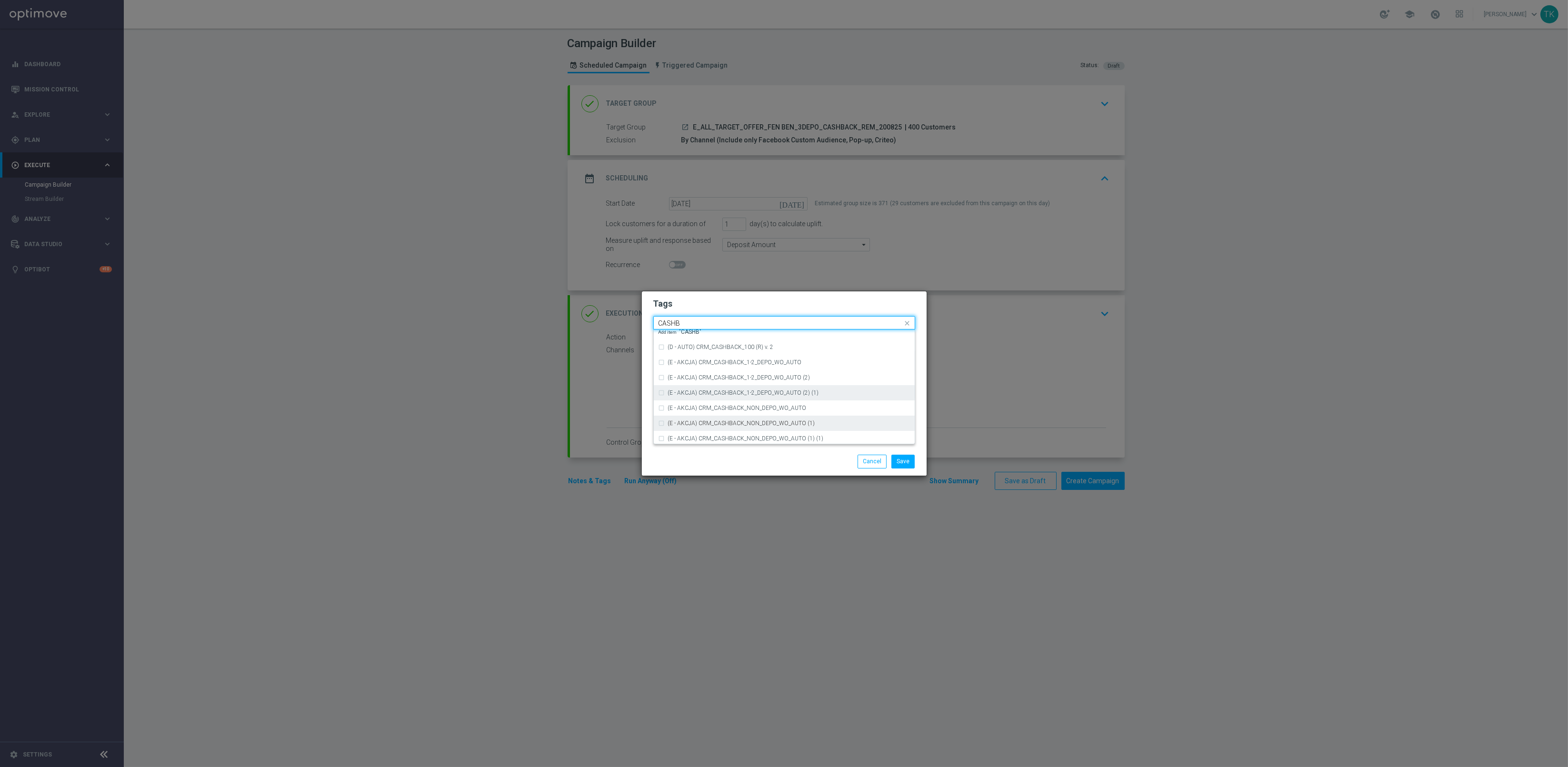
scroll to position [163, 0]
click at [703, 386] on div "CASHBACK" at bounding box center [789, 387] width 242 height 5
type input "CASHB"
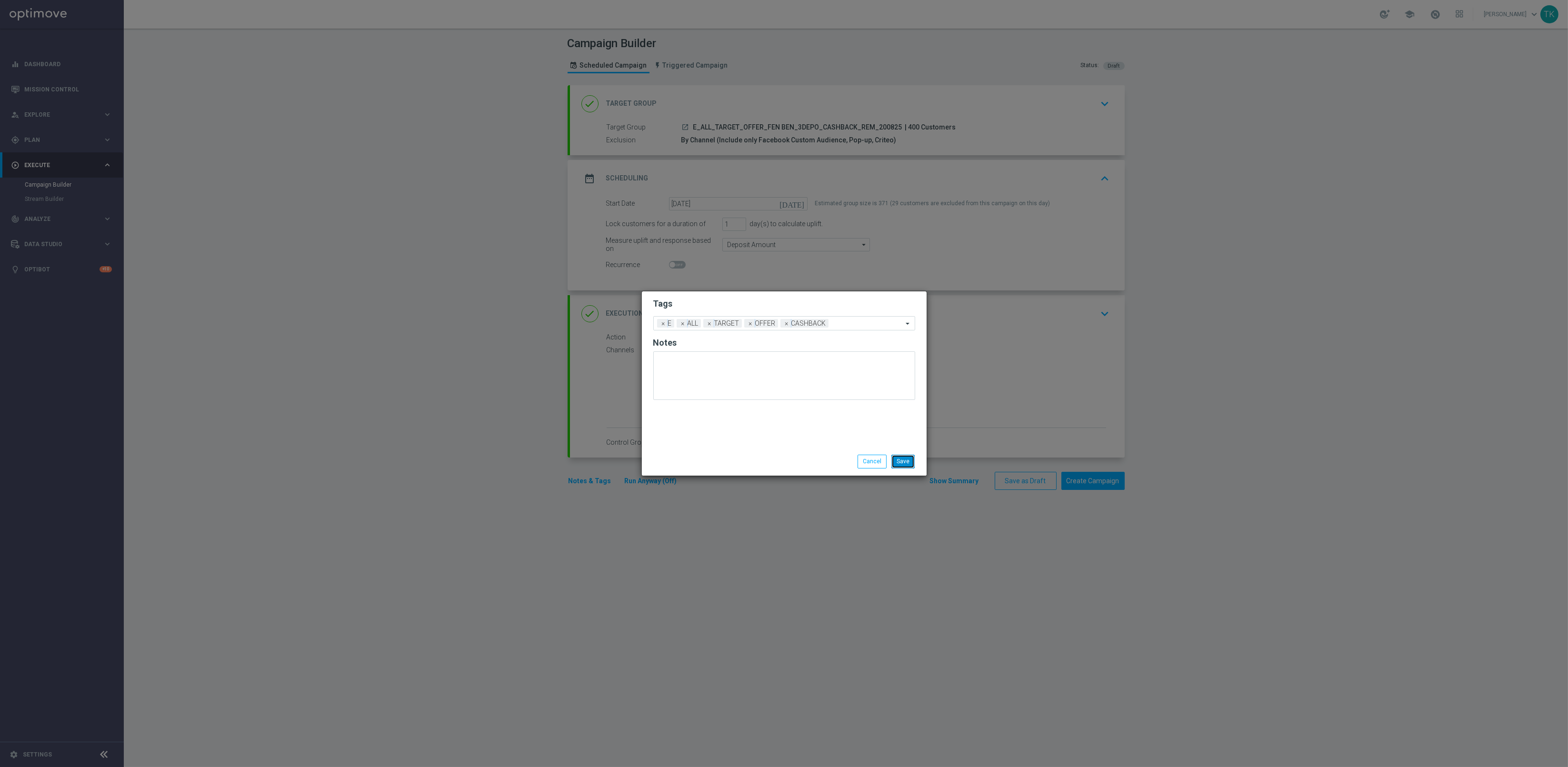
click at [905, 457] on button "Save" at bounding box center [903, 461] width 23 height 13
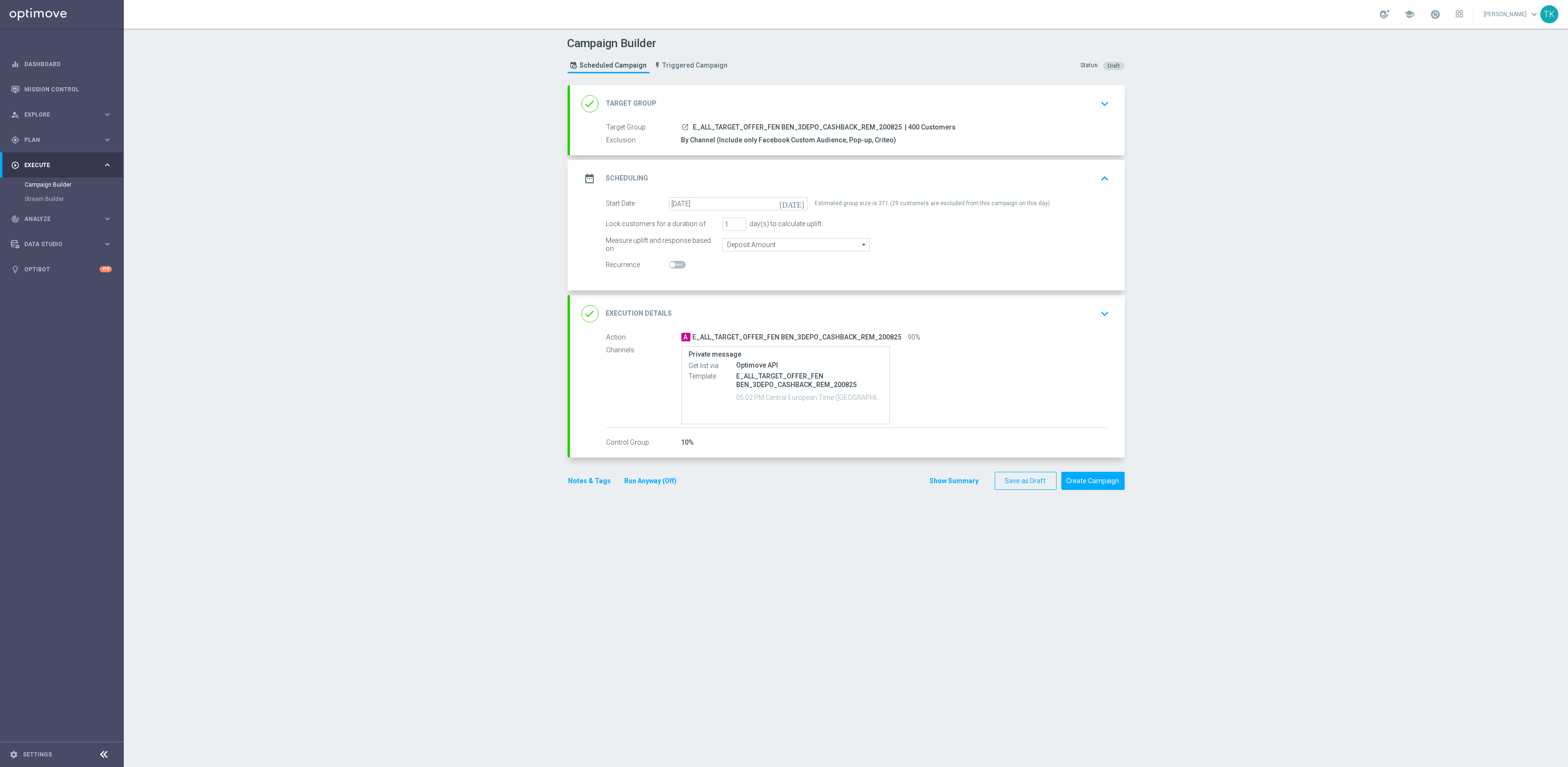
click at [942, 475] on button "Show Summary" at bounding box center [954, 481] width 50 height 11
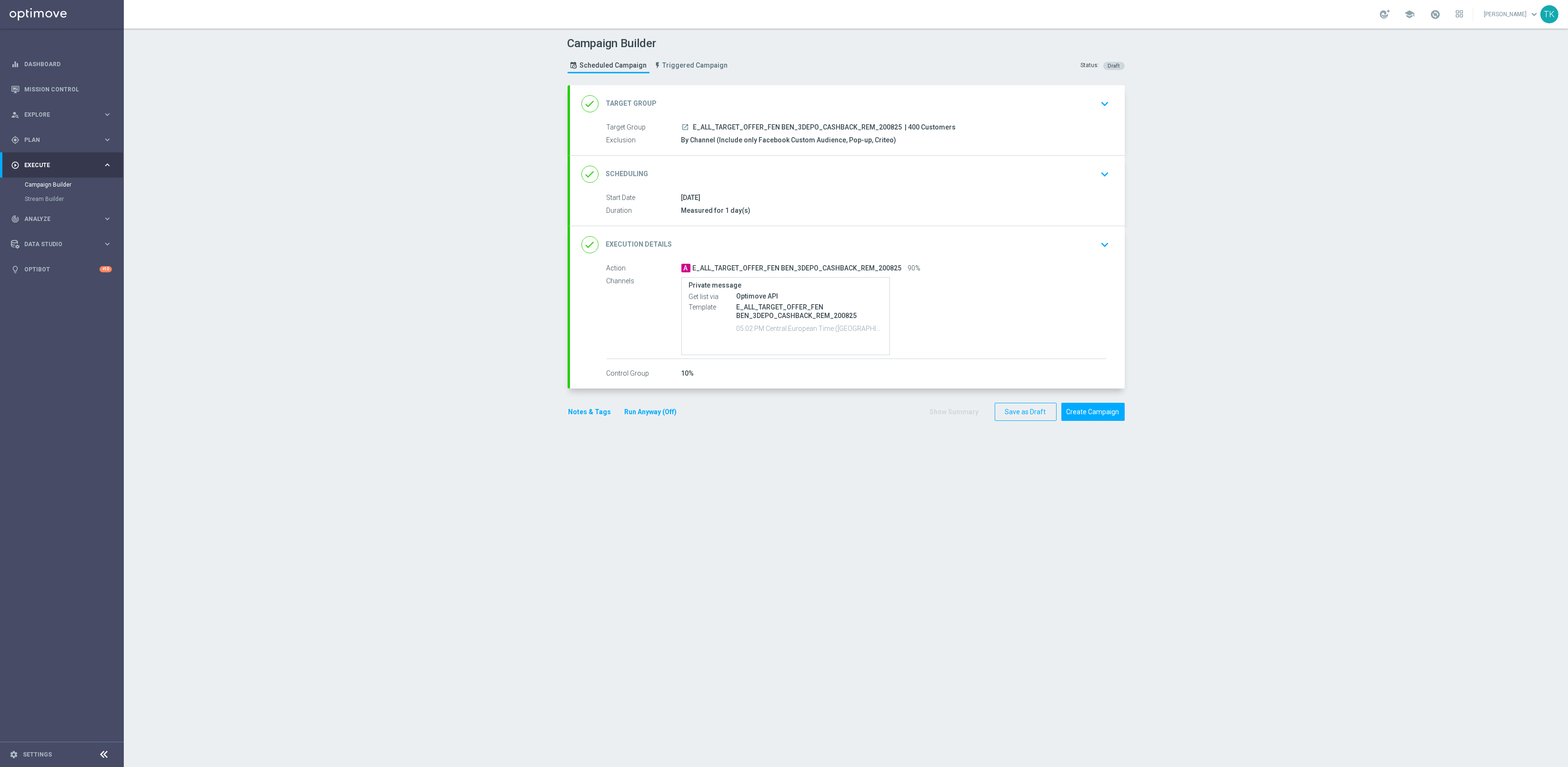
click at [771, 124] on span "E_ALL_TARGET_OFFER_FEN BEN_3DEPO_CASHBACK_REM_200825" at bounding box center [797, 128] width 209 height 9
copy div "E_ALL_TARGET_OFFER_FEN BEN_3DEPO_CASHBACK_REM_200825"
click at [784, 71] on div "Campaign Builder Scheduled Campaign Triggered Campaign Status: Draft" at bounding box center [846, 56] width 572 height 44
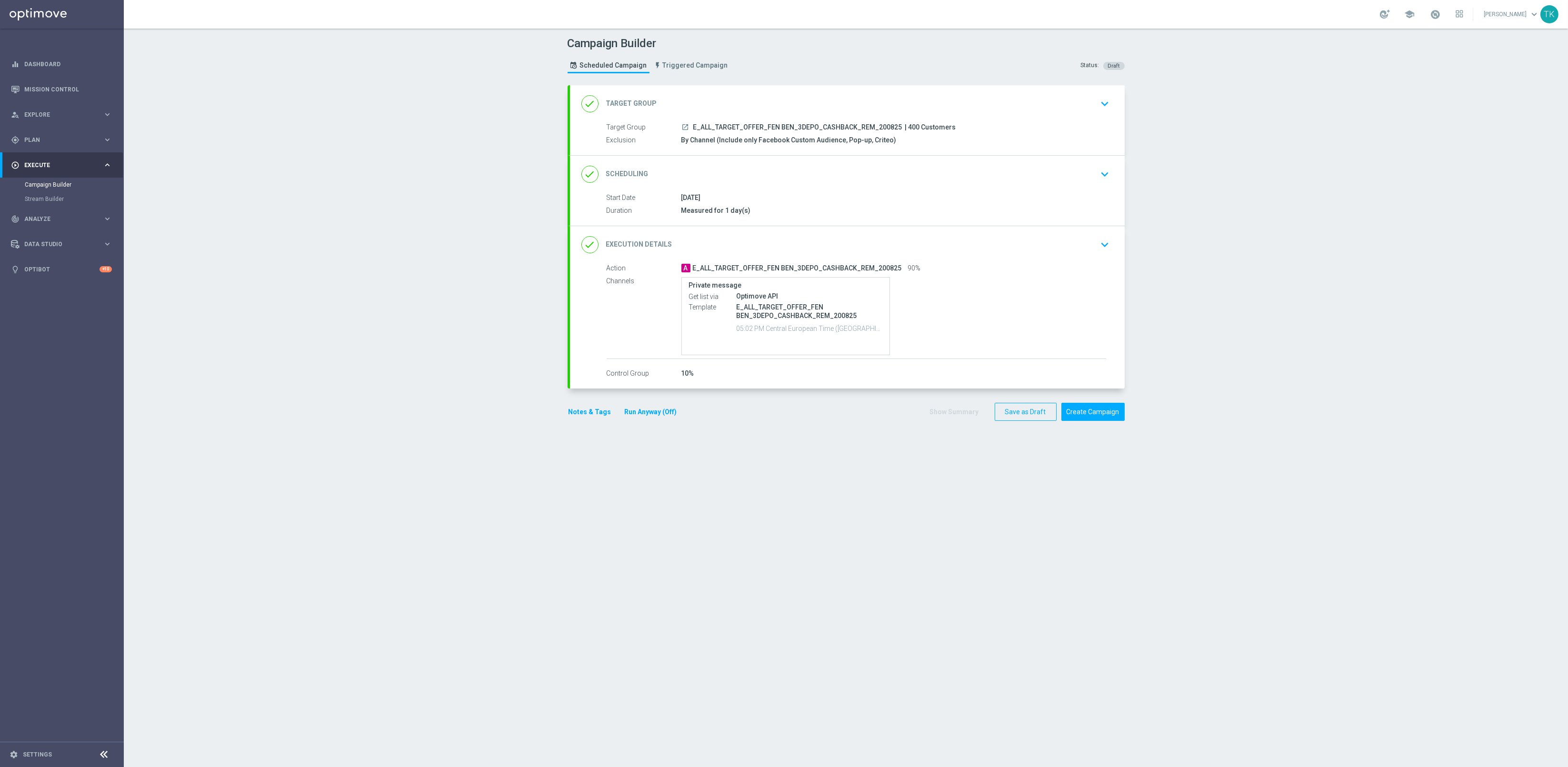
click at [569, 414] on button "Notes & Tags" at bounding box center [590, 412] width 45 height 12
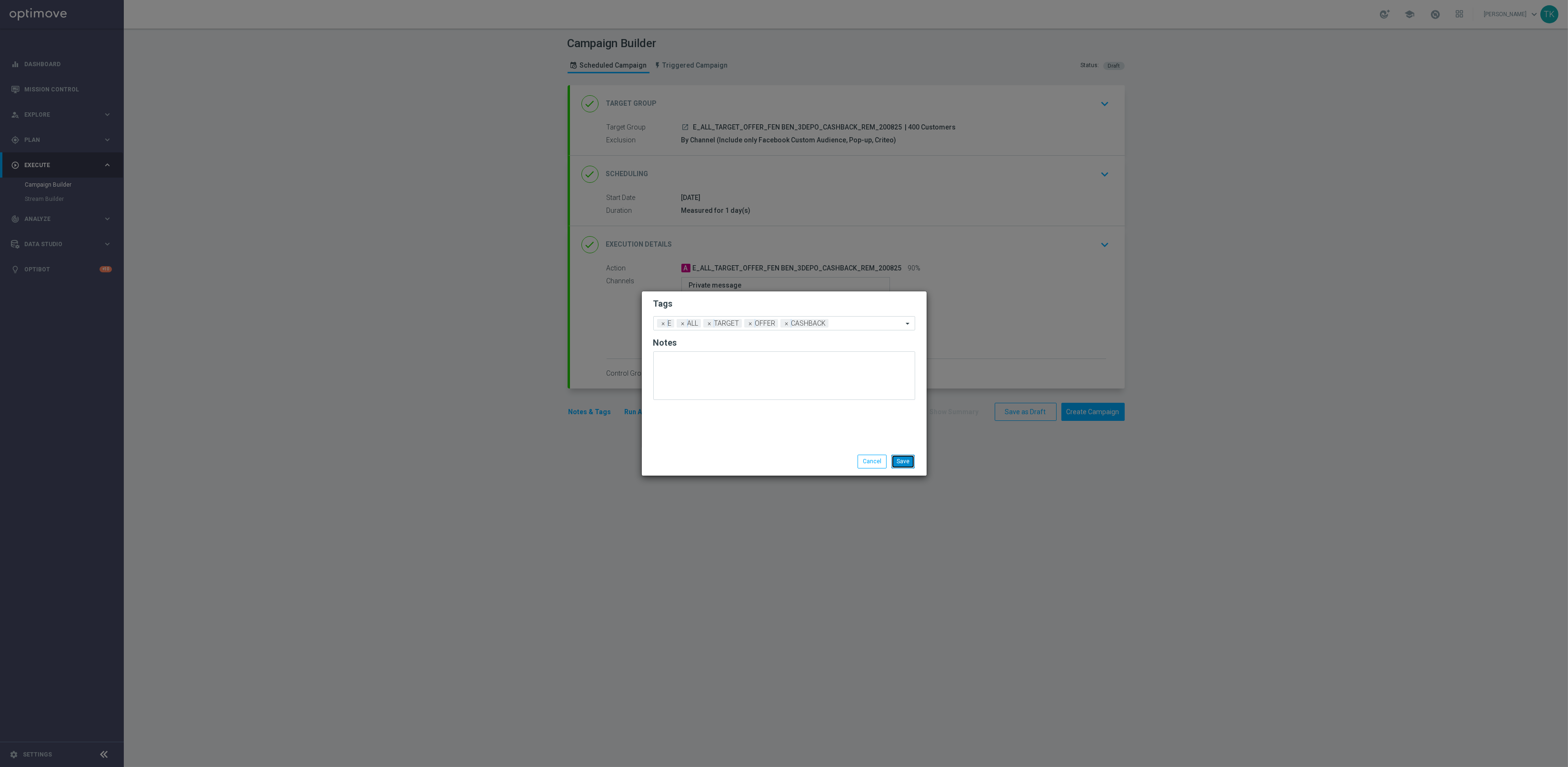
click at [908, 463] on button "Save" at bounding box center [903, 461] width 23 height 13
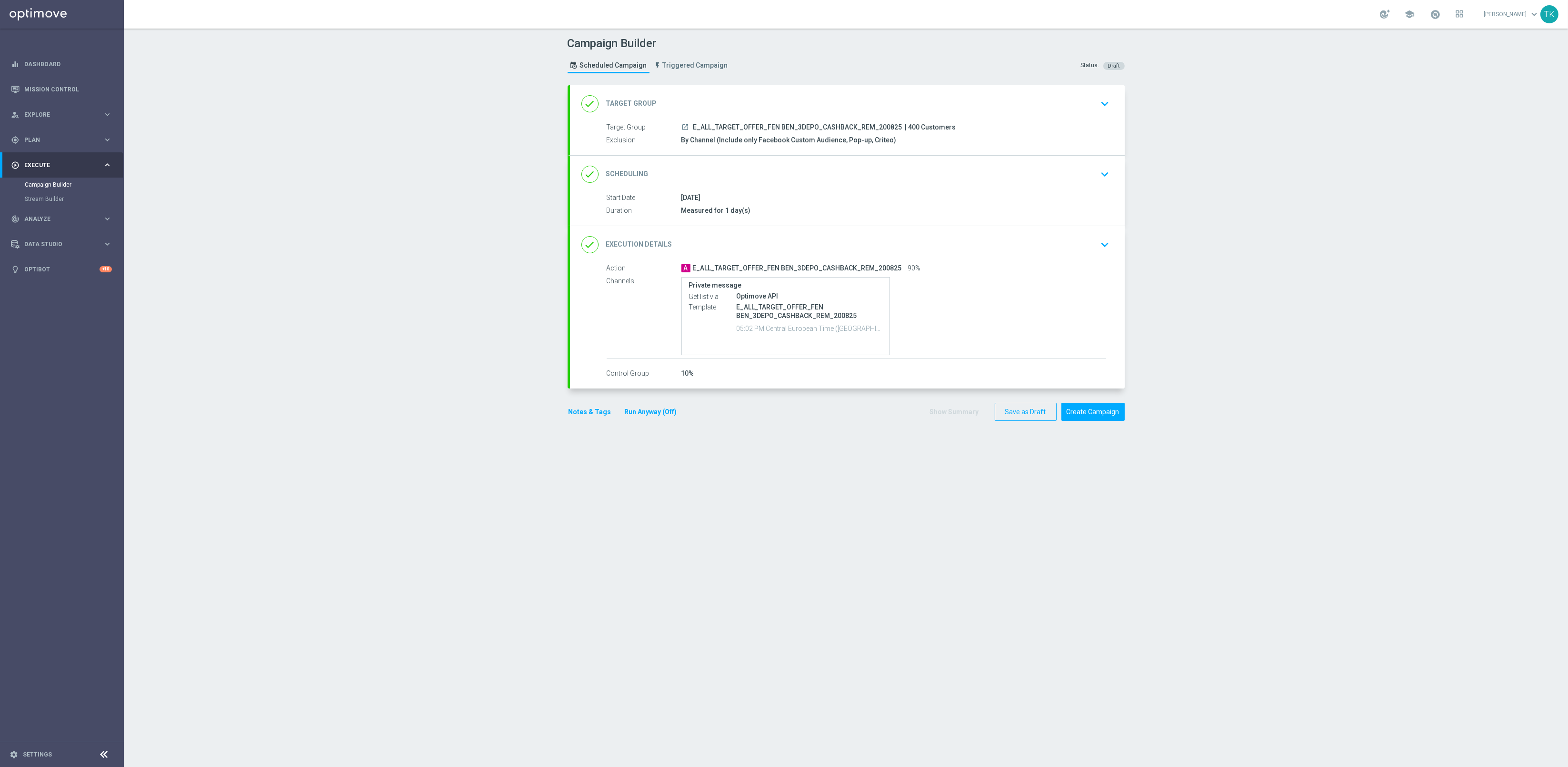
click at [573, 410] on button "Notes & Tags" at bounding box center [590, 412] width 45 height 12
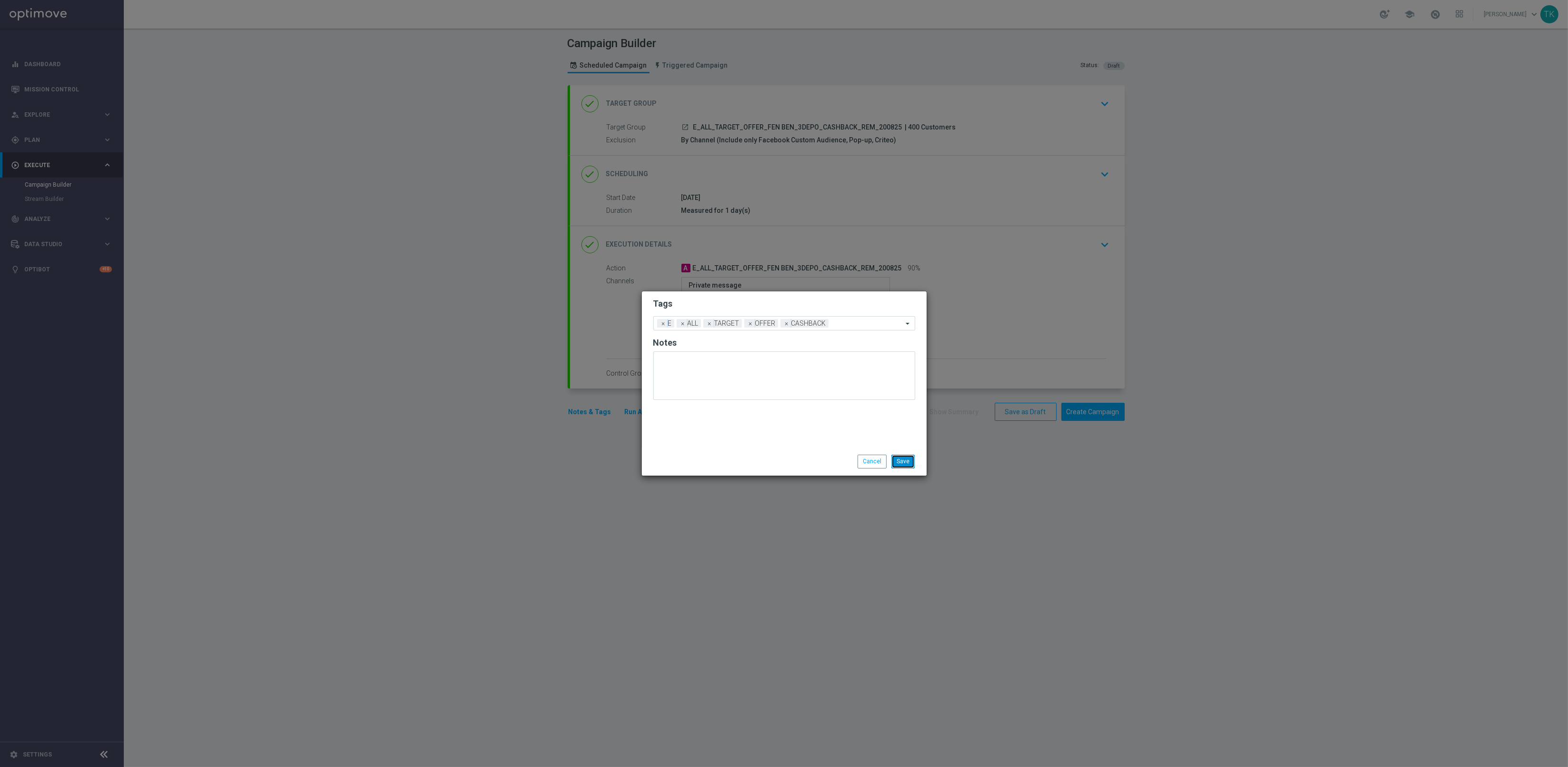
click at [903, 463] on button "Save" at bounding box center [903, 461] width 23 height 13
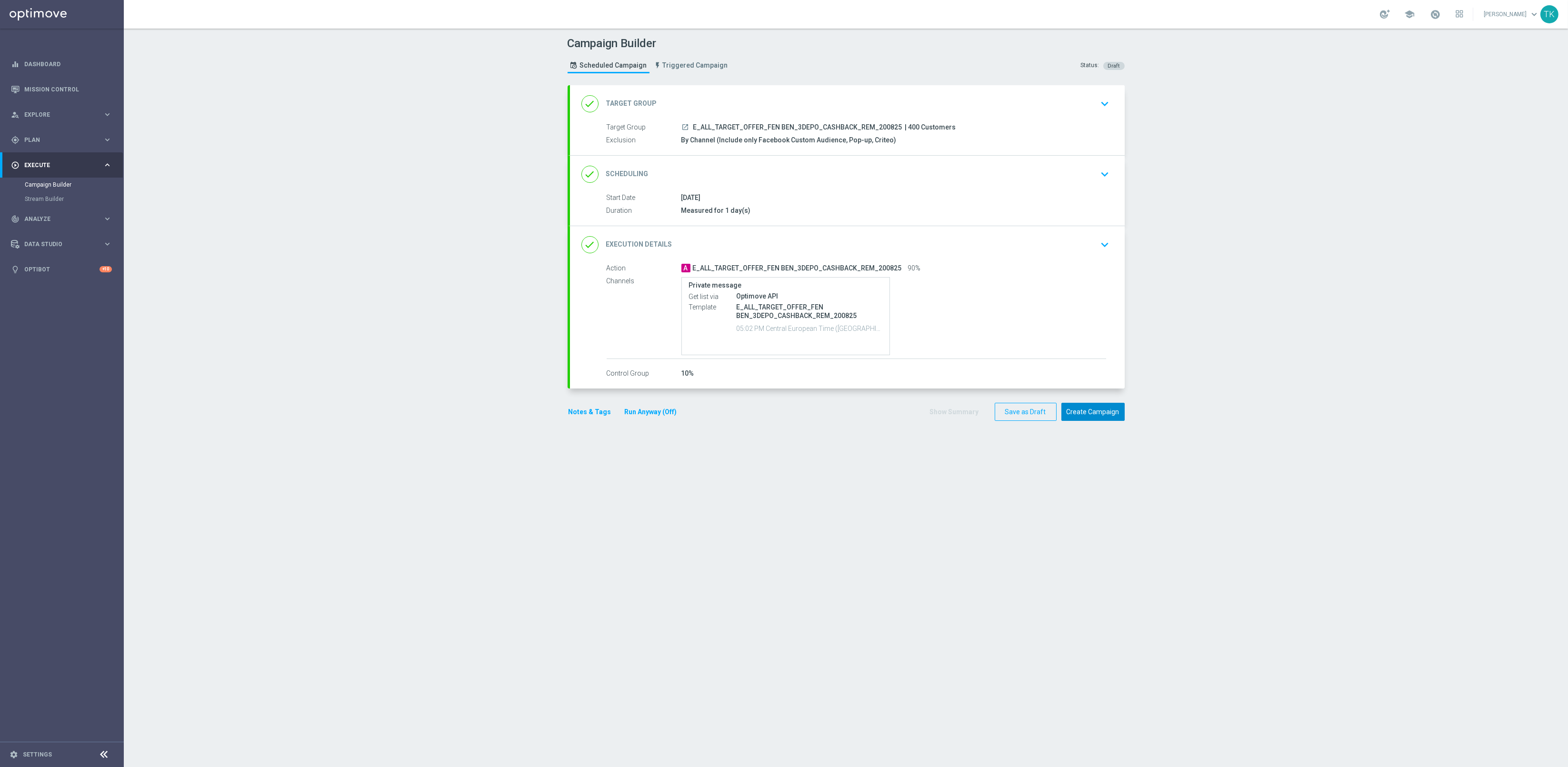
click at [1097, 409] on button "Create Campaign" at bounding box center [1093, 412] width 63 height 19
